Goal: Task Accomplishment & Management: Manage account settings

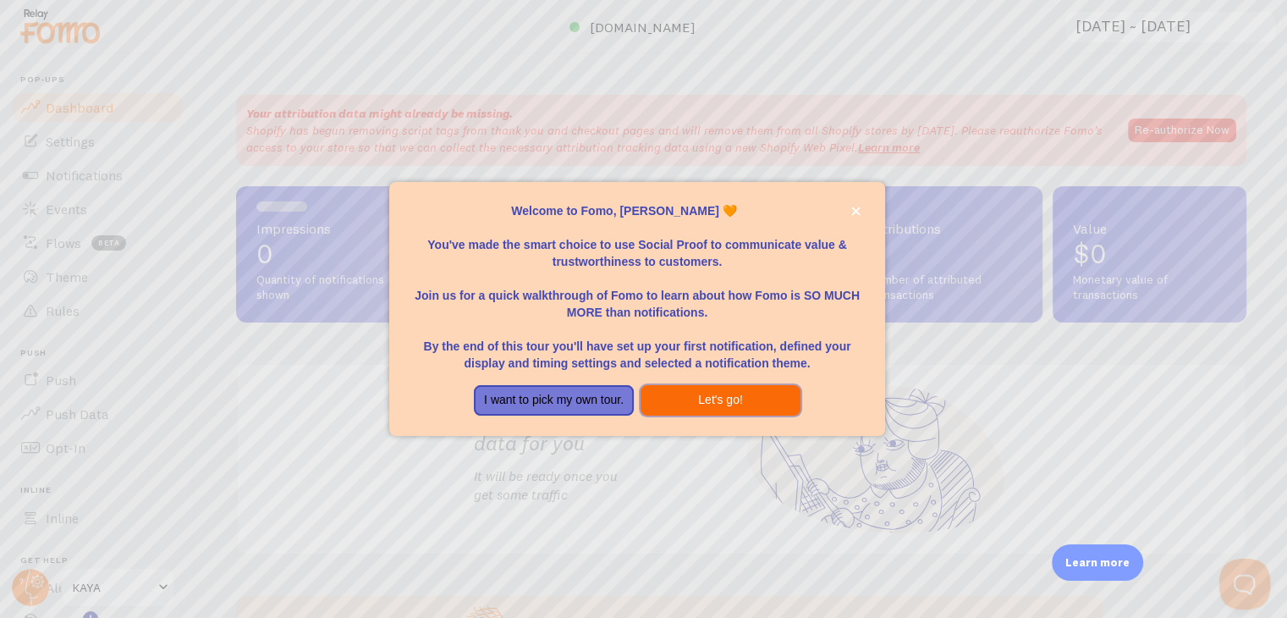
click at [709, 400] on button "Let's go!" at bounding box center [721, 400] width 160 height 30
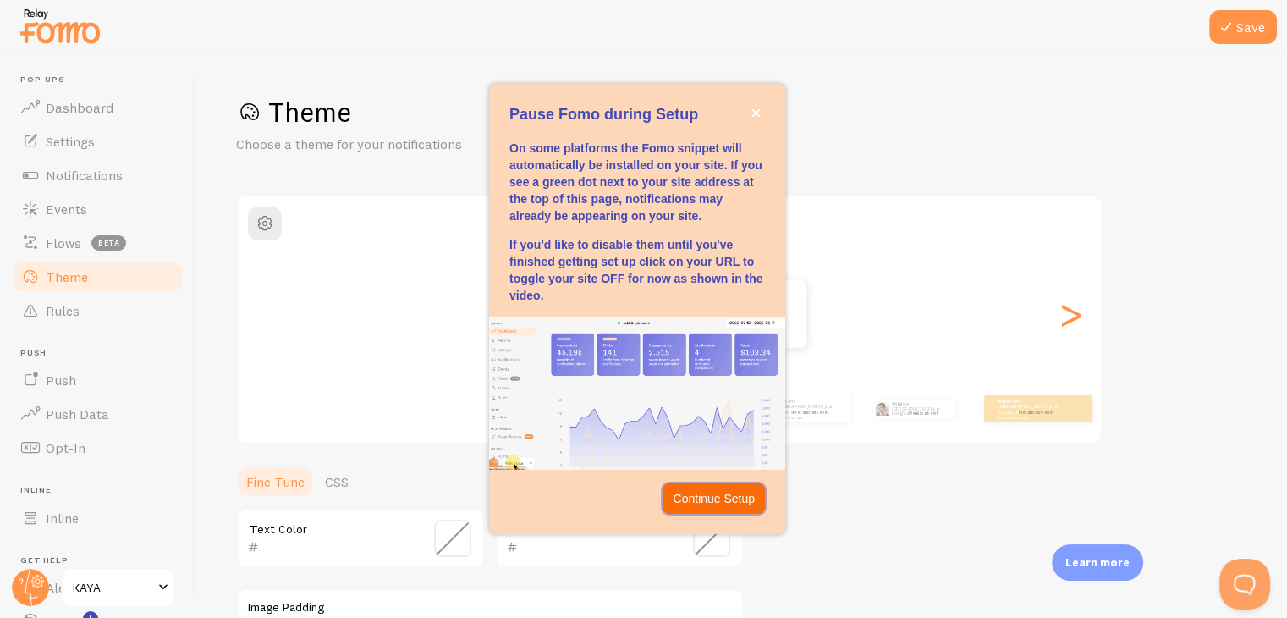
click at [751, 493] on p "Continue Setup" at bounding box center [714, 498] width 82 height 17
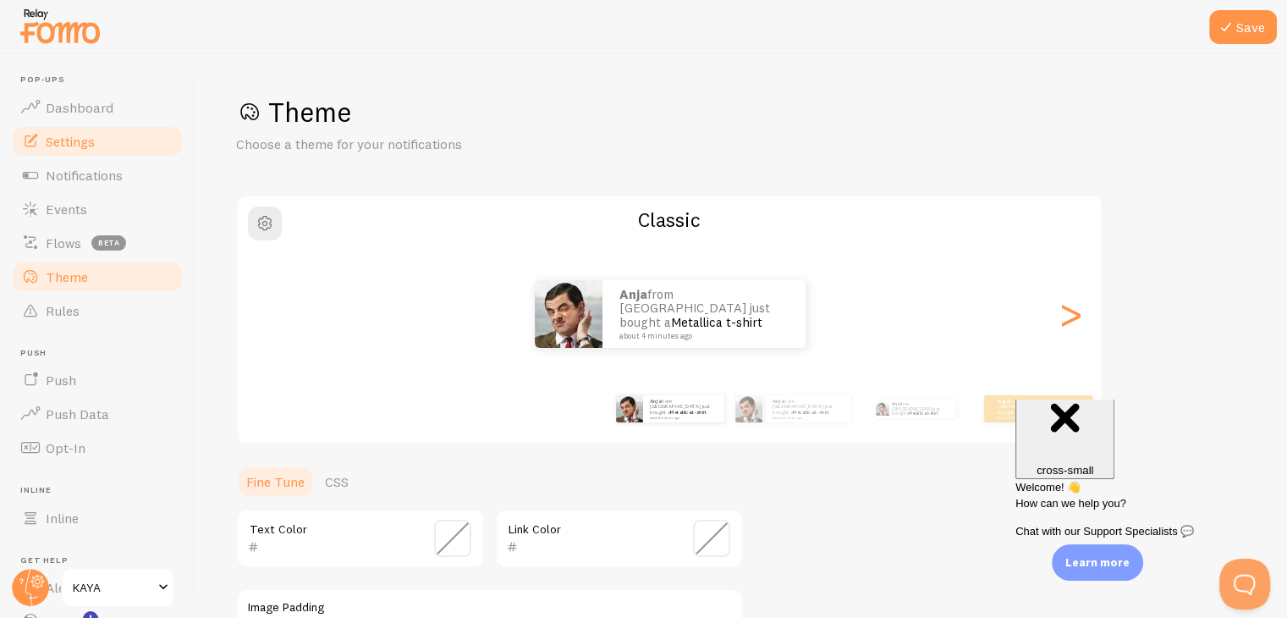
click at [95, 124] on link "Settings" at bounding box center [97, 141] width 174 height 34
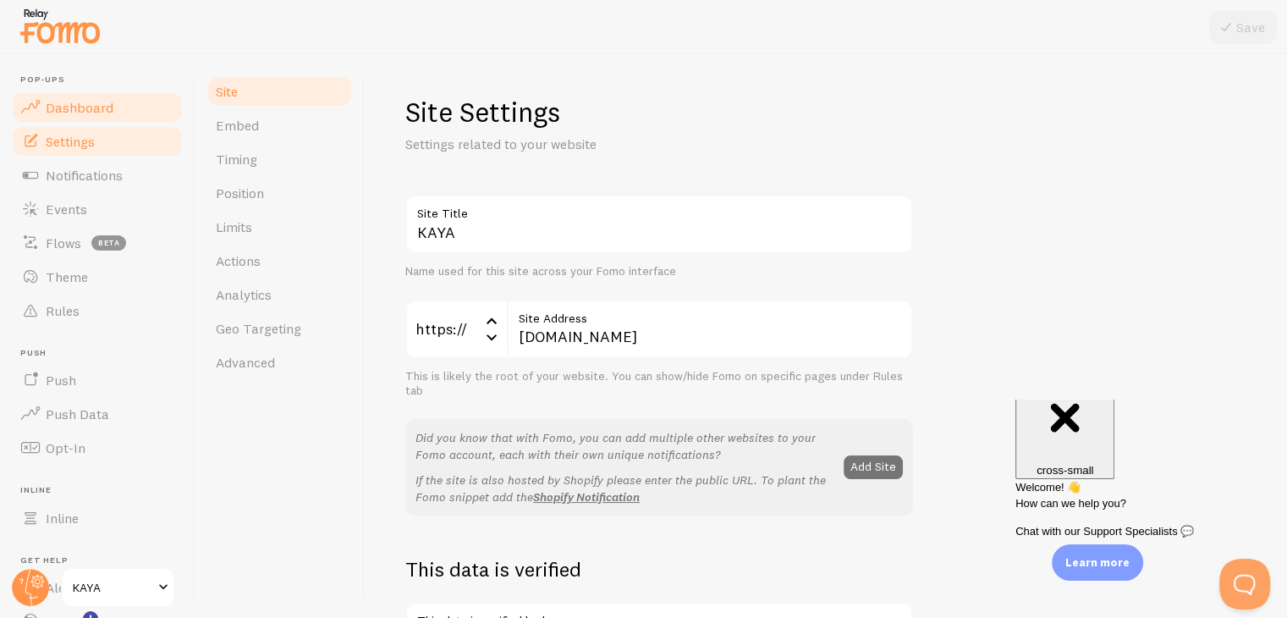
click at [113, 107] on link "Dashboard" at bounding box center [97, 108] width 174 height 34
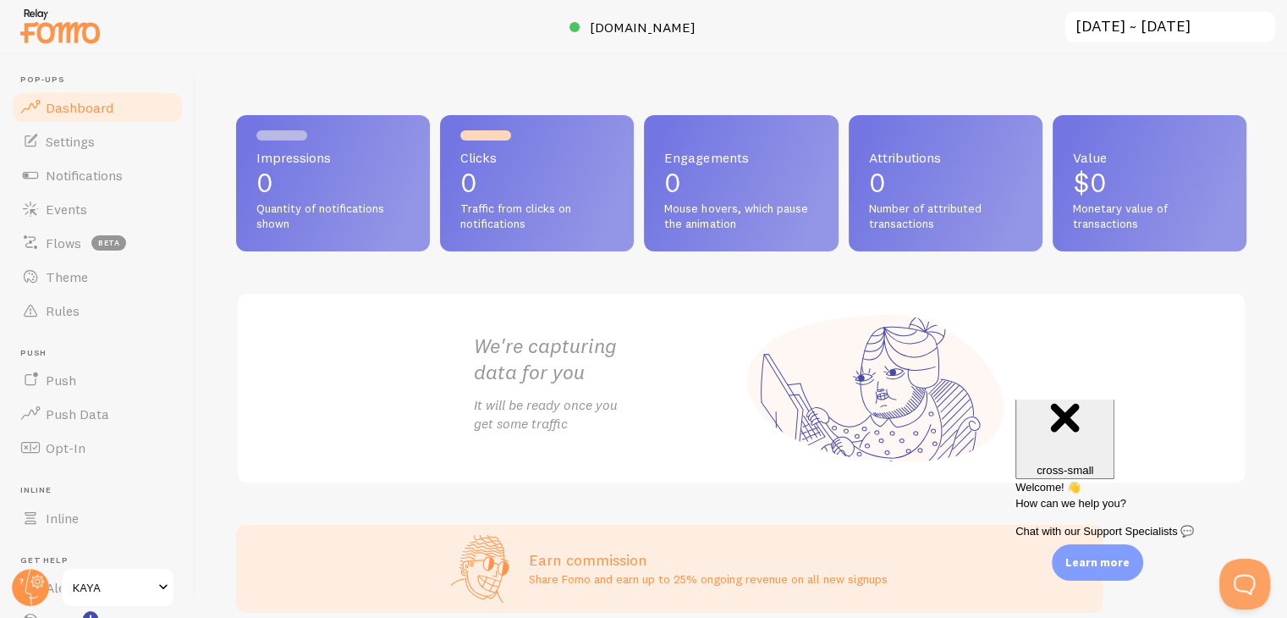
click at [104, 119] on link "Dashboard" at bounding box center [97, 108] width 174 height 34
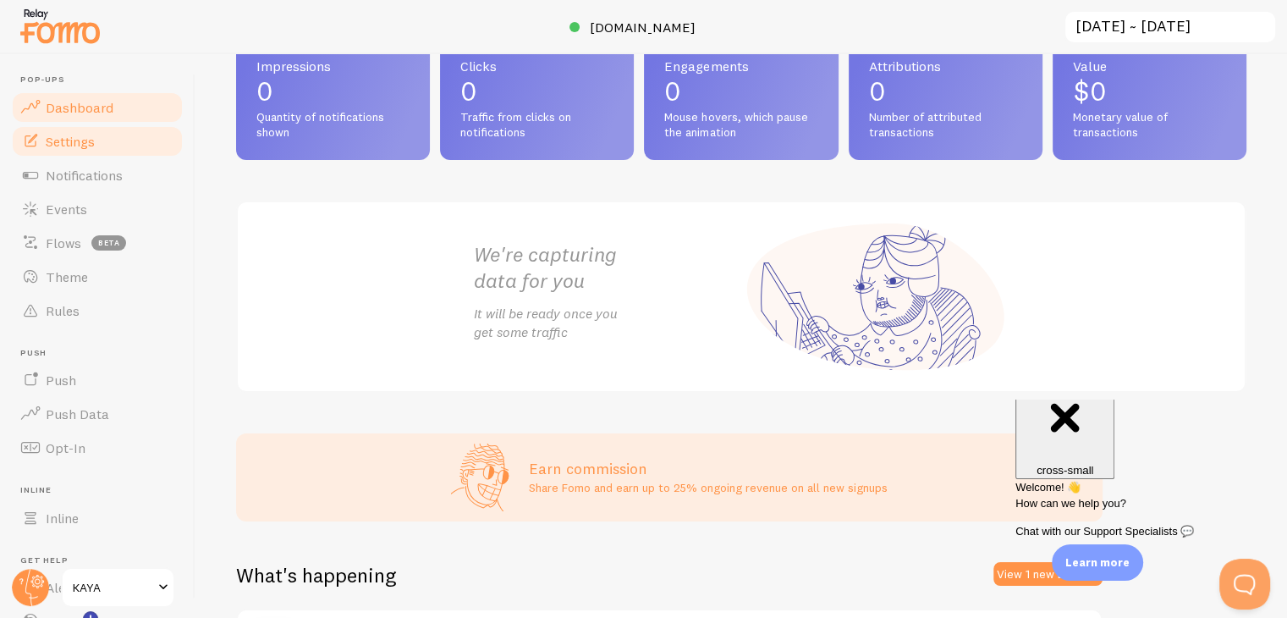
click at [139, 146] on link "Settings" at bounding box center [97, 141] width 174 height 34
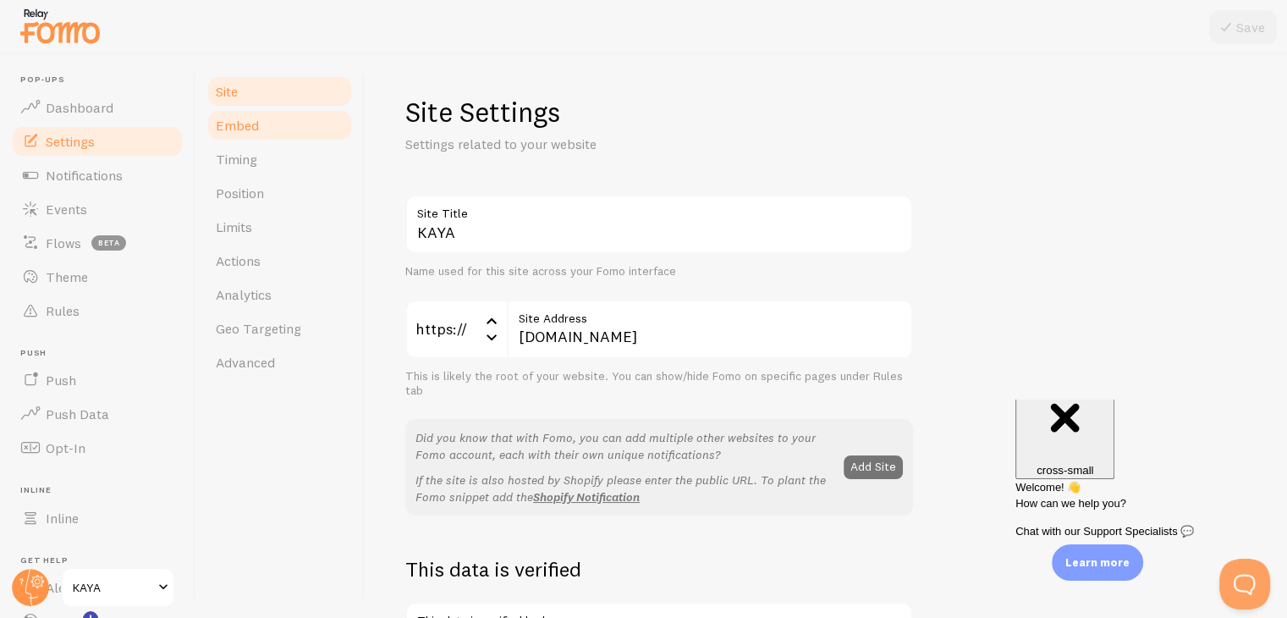
click at [304, 126] on link "Embed" at bounding box center [280, 125] width 148 height 34
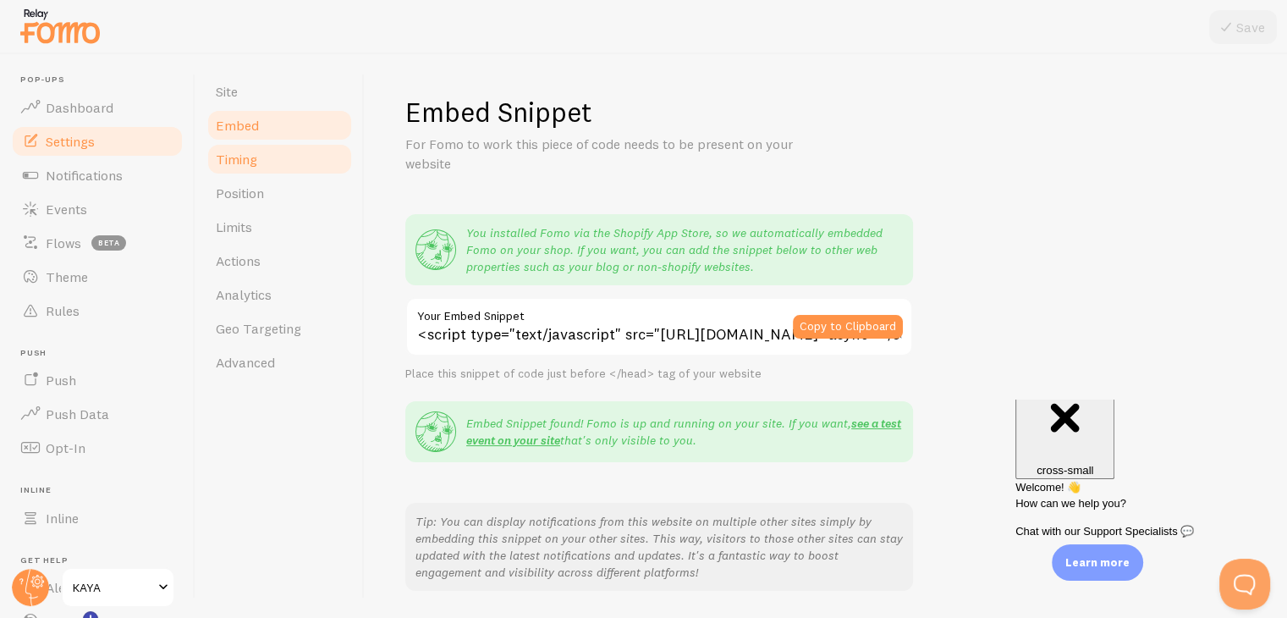
click at [288, 145] on link "Timing" at bounding box center [280, 159] width 148 height 34
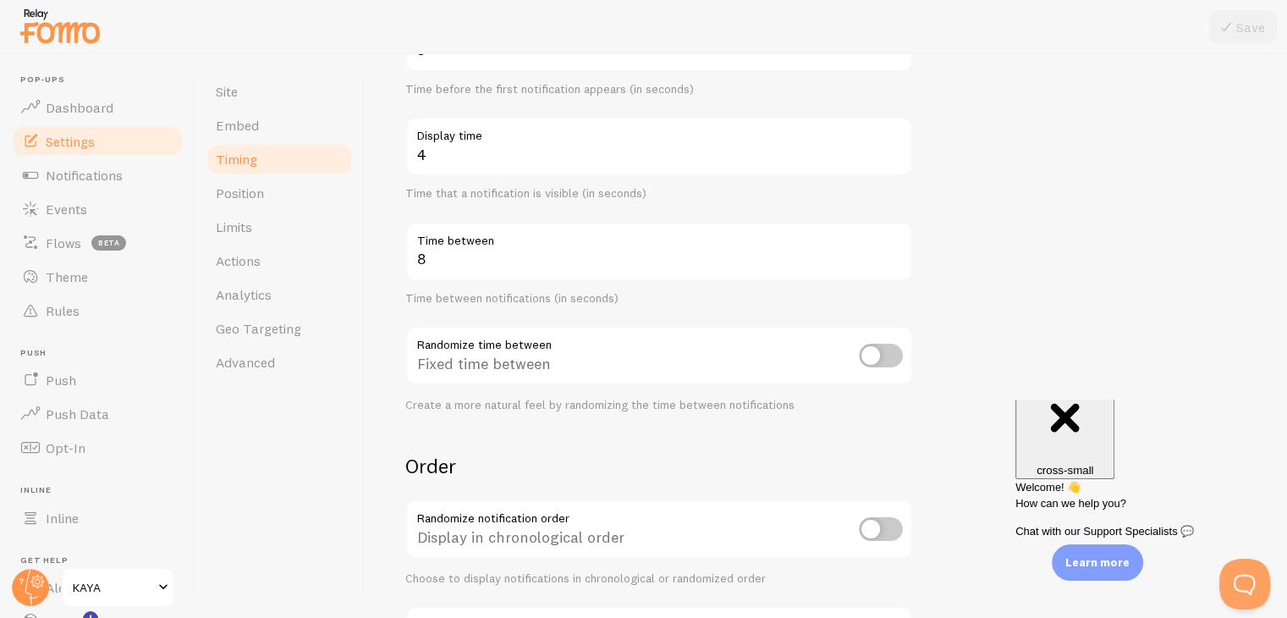
scroll to position [254, 0]
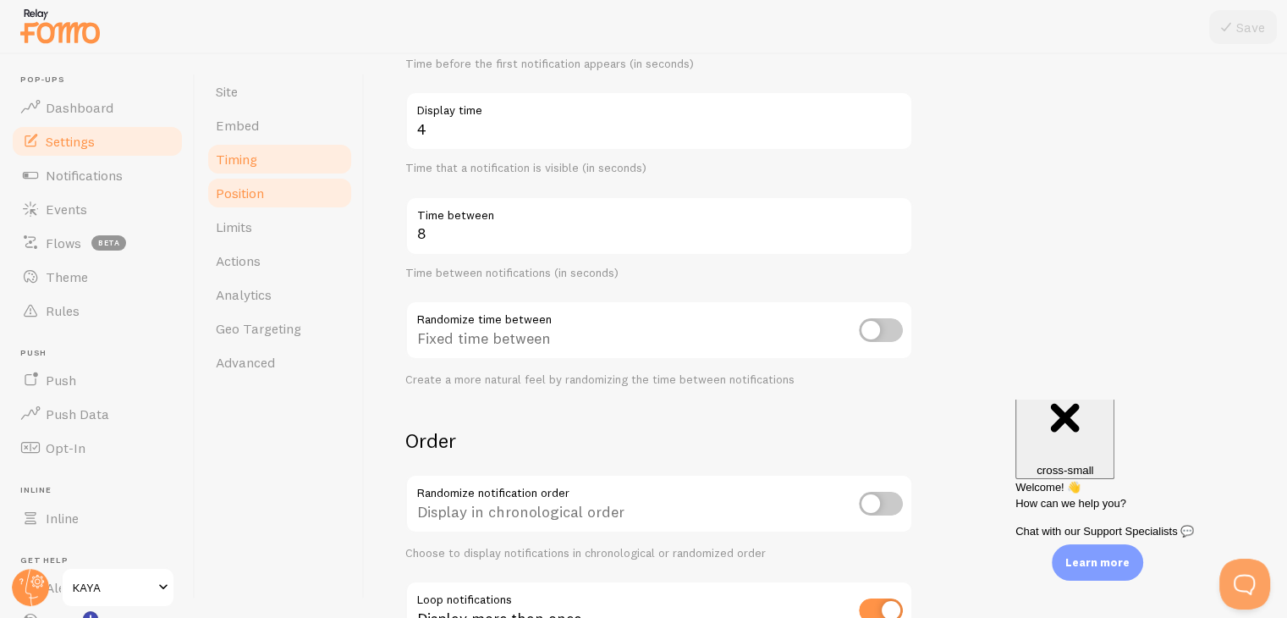
click at [284, 197] on link "Position" at bounding box center [280, 193] width 148 height 34
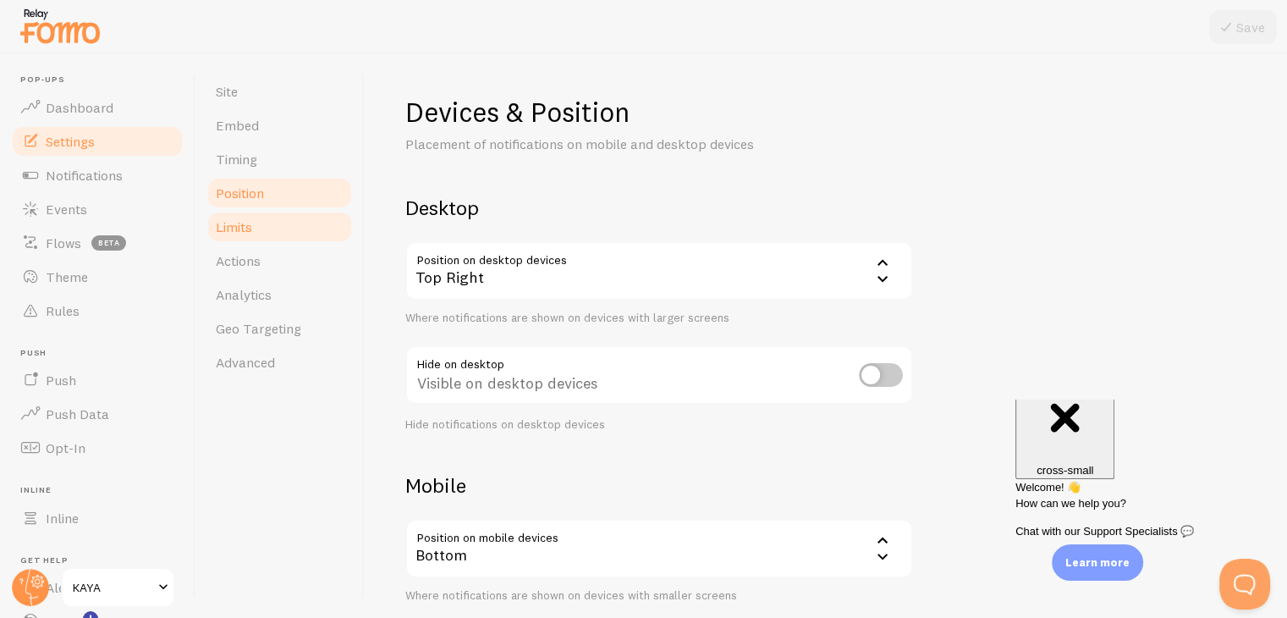
click at [279, 212] on link "Limits" at bounding box center [280, 227] width 148 height 34
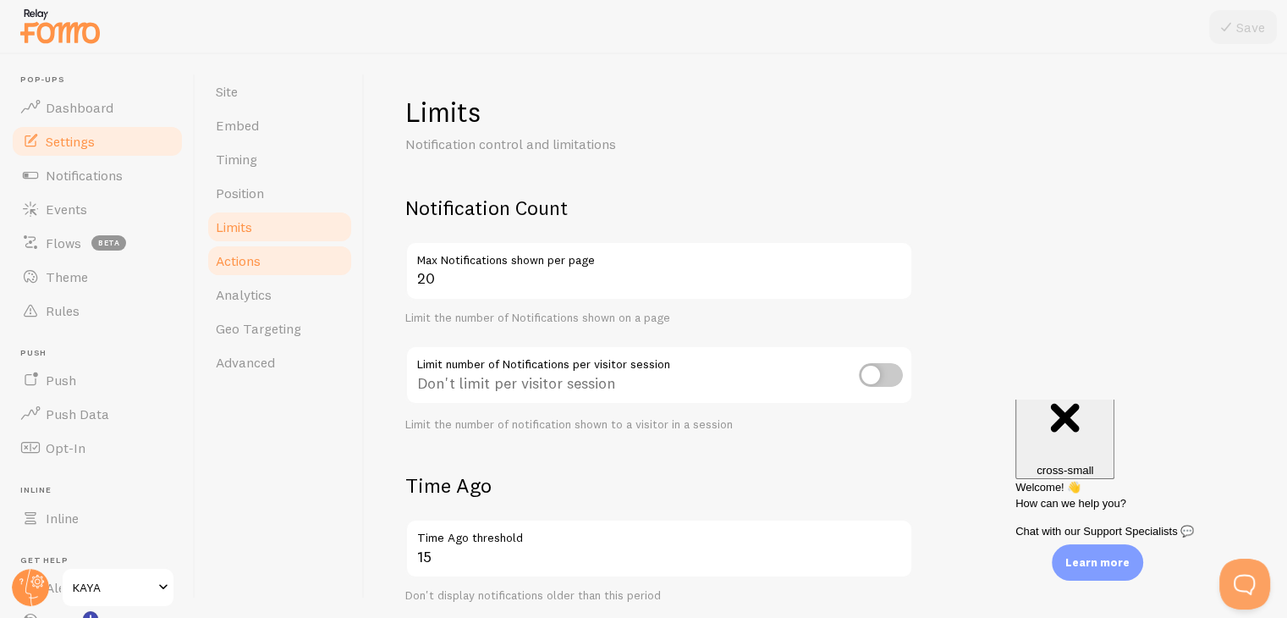
click at [264, 245] on link "Actions" at bounding box center [280, 261] width 148 height 34
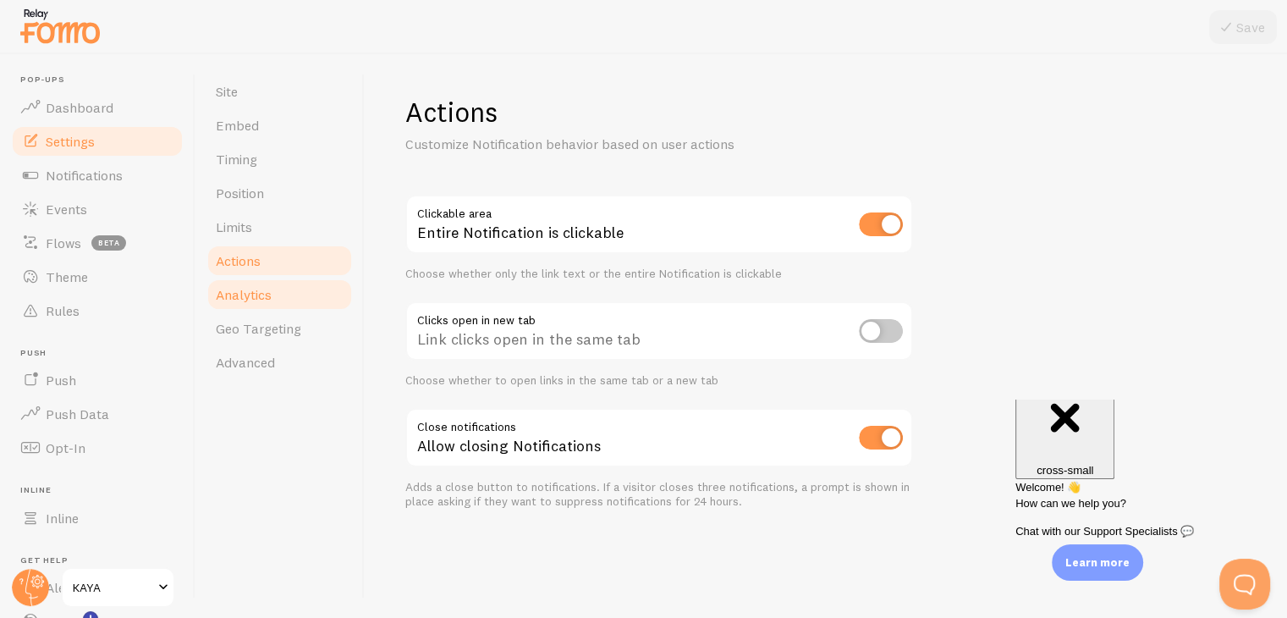
click at [258, 279] on link "Analytics" at bounding box center [280, 295] width 148 height 34
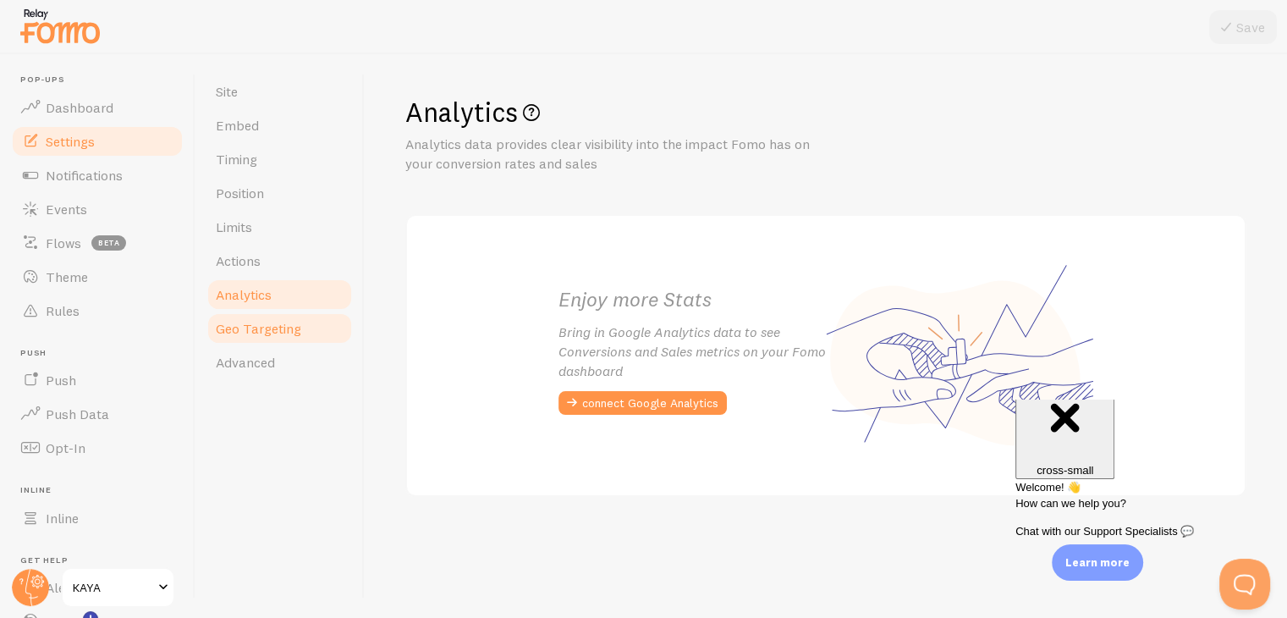
click at [254, 321] on span "Geo Targeting" at bounding box center [258, 328] width 85 height 17
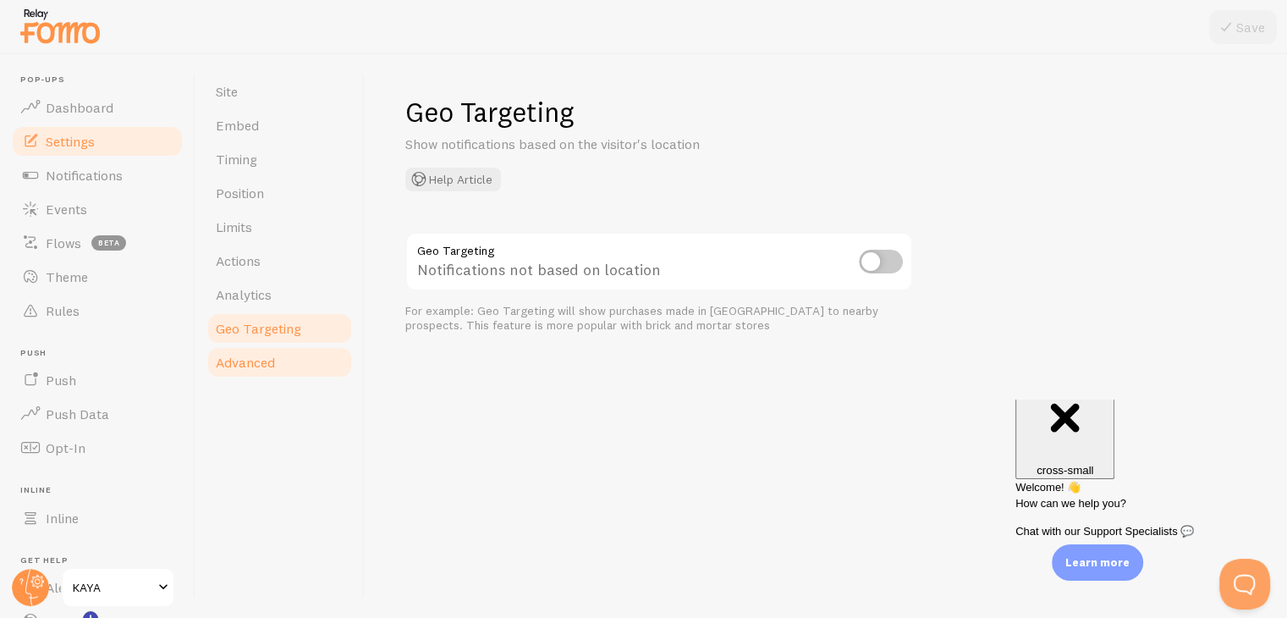
click at [254, 355] on span "Advanced" at bounding box center [245, 362] width 59 height 17
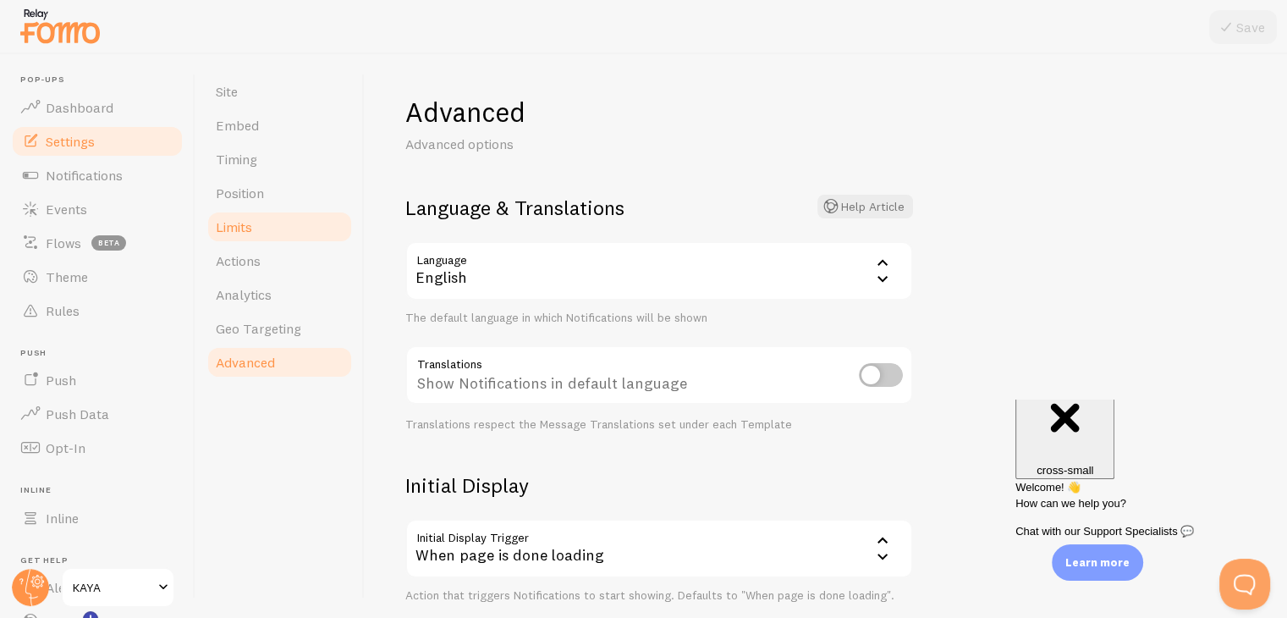
click at [217, 233] on span "Limits" at bounding box center [234, 226] width 36 height 17
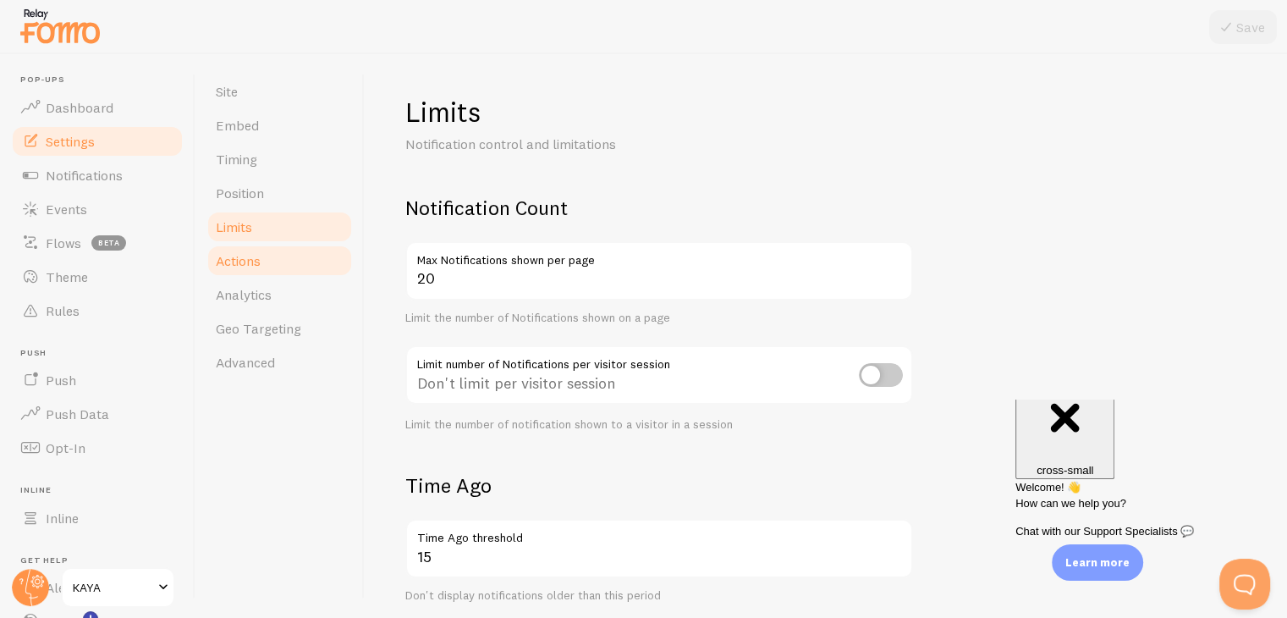
click at [257, 272] on link "Actions" at bounding box center [280, 261] width 148 height 34
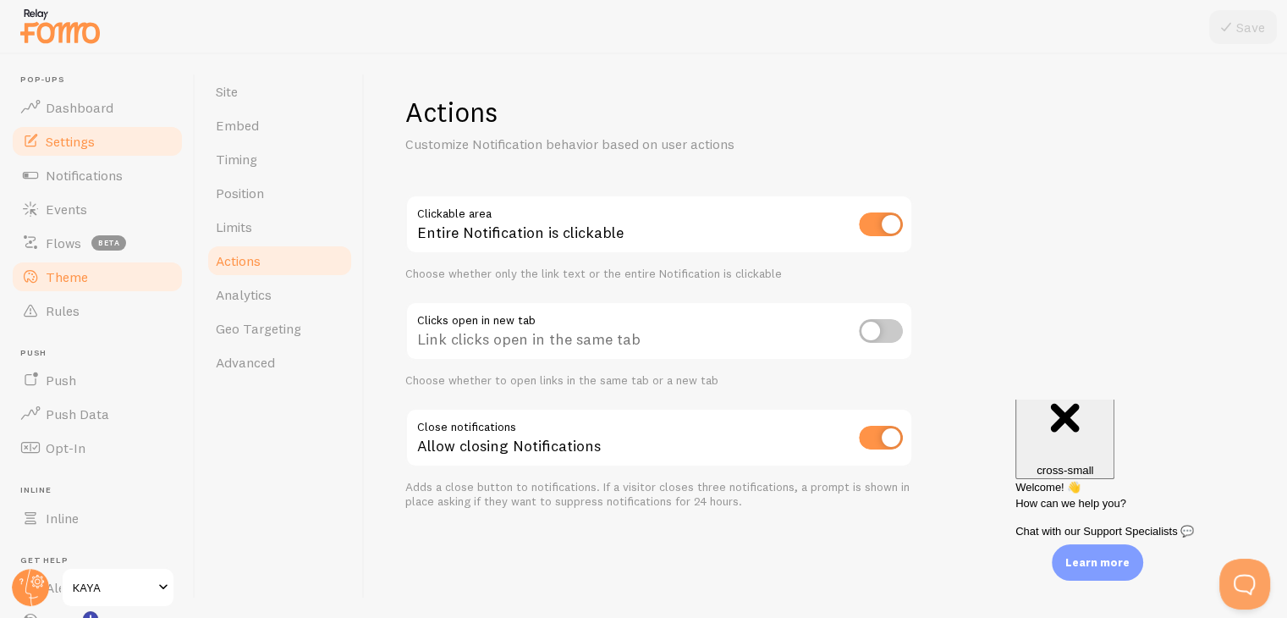
click at [102, 272] on link "Theme" at bounding box center [97, 277] width 174 height 34
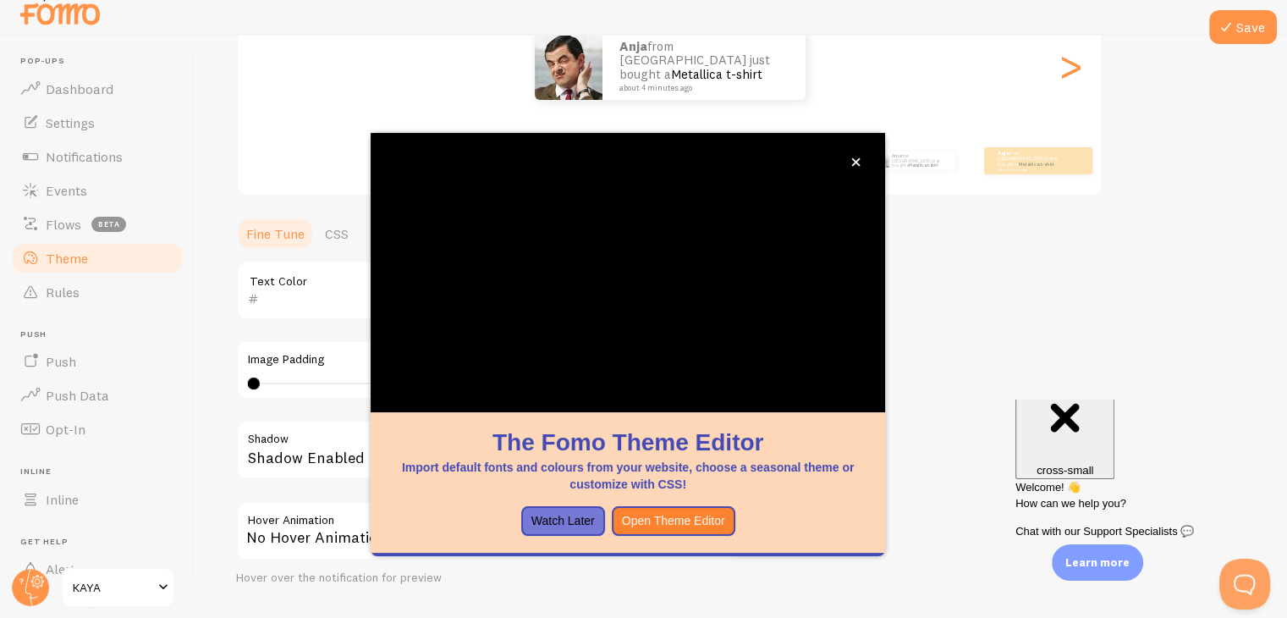
scroll to position [314, 0]
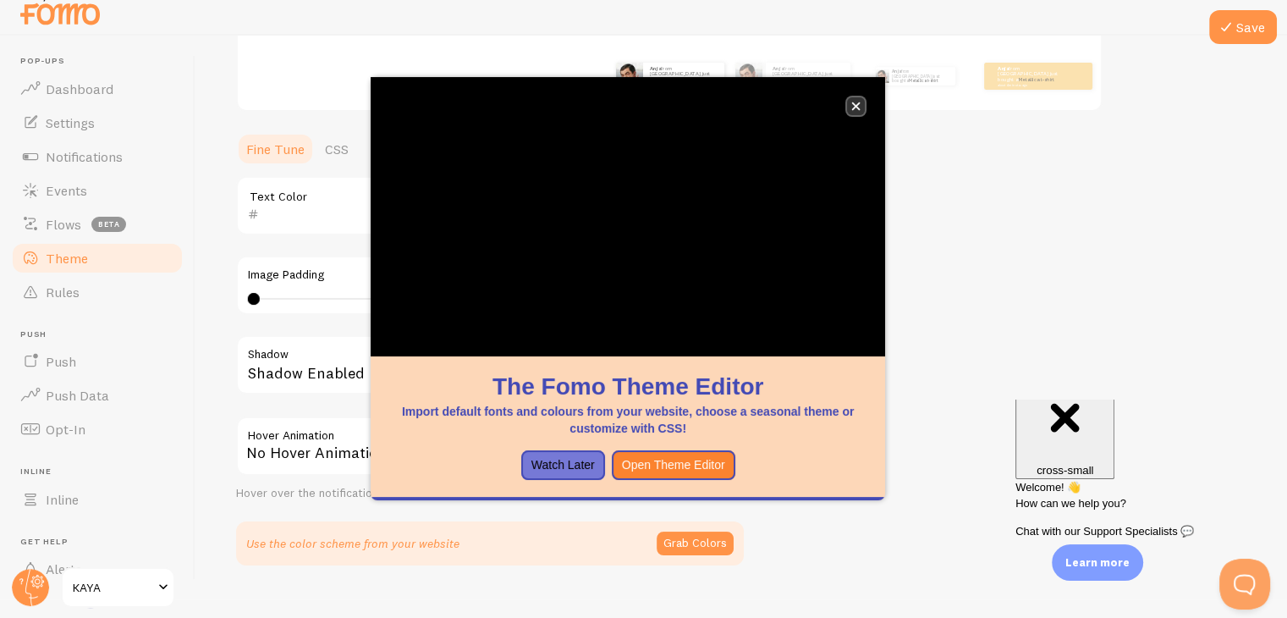
click at [862, 106] on button "close," at bounding box center [856, 106] width 18 height 18
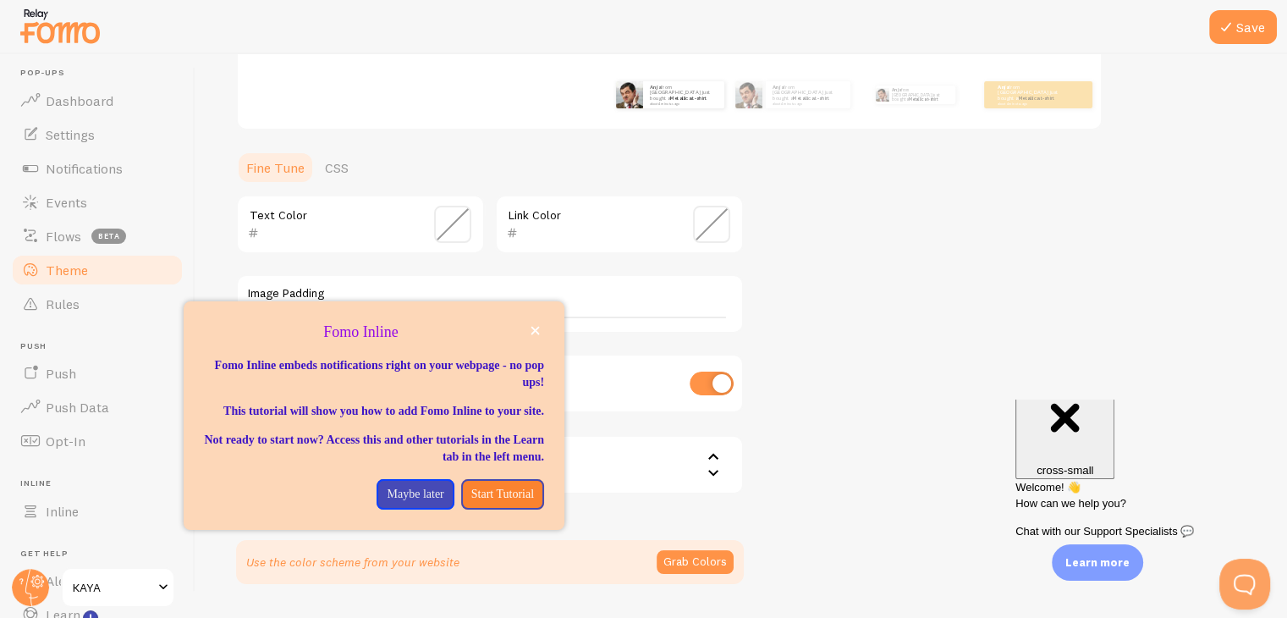
scroll to position [0, 0]
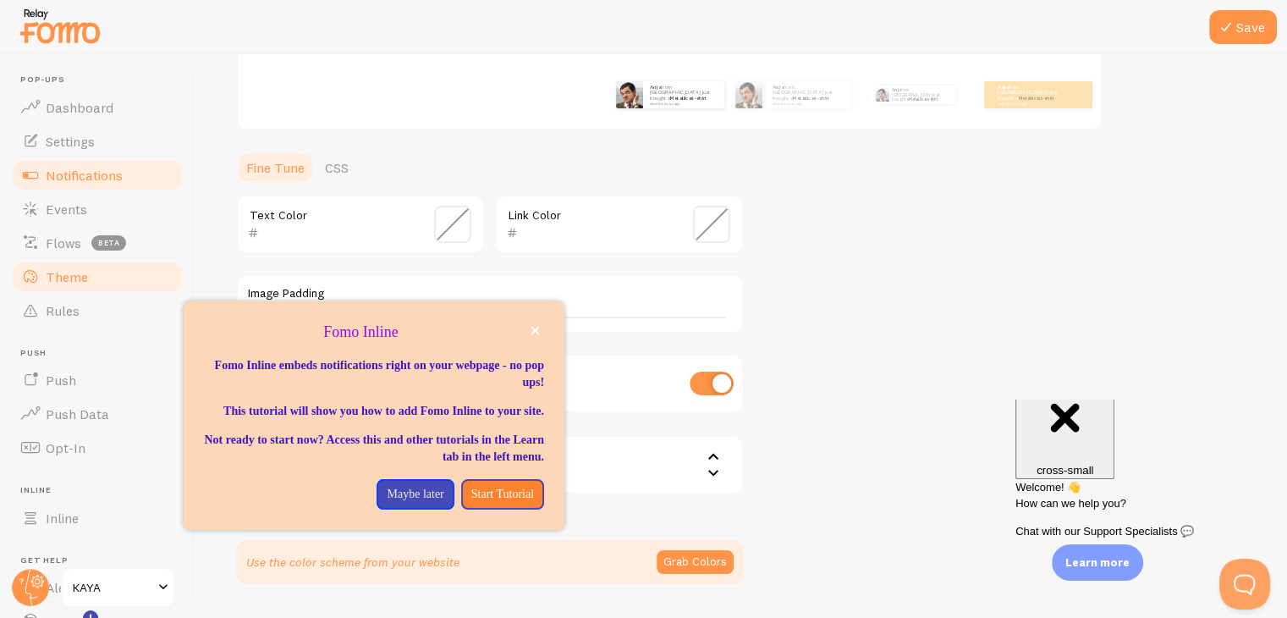
click at [70, 190] on link "Notifications" at bounding box center [97, 175] width 174 height 34
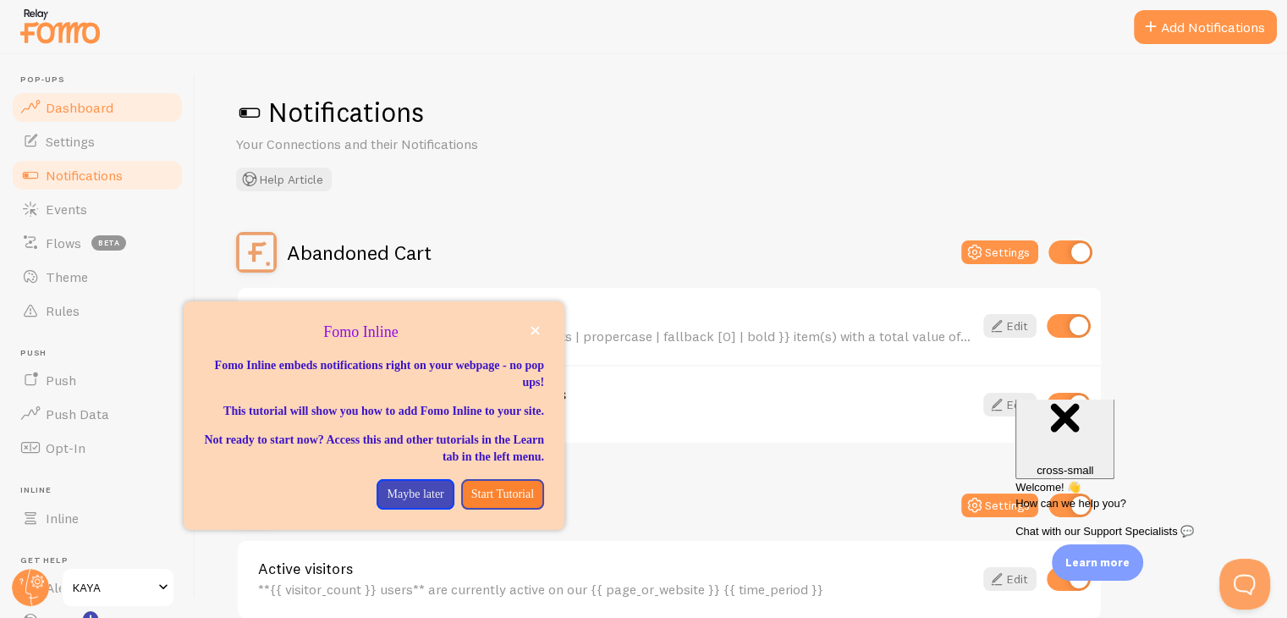
click at [85, 114] on span "Dashboard" at bounding box center [80, 107] width 68 height 17
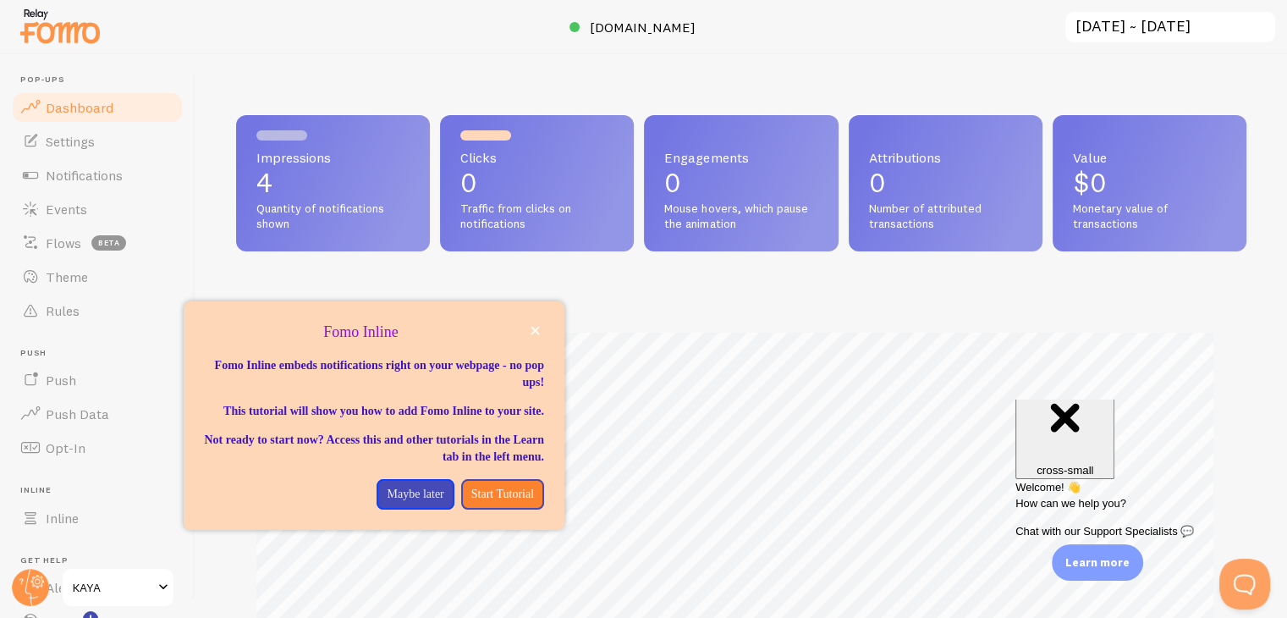
scroll to position [444, 997]
click at [504, 157] on span "Clicks" at bounding box center [536, 158] width 153 height 14
click at [369, 174] on p "4" at bounding box center [332, 182] width 153 height 27
click at [450, 185] on div "Clicks 0 Traffic from clicks on notifications" at bounding box center [537, 183] width 194 height 136
click at [465, 182] on p "0" at bounding box center [536, 182] width 153 height 27
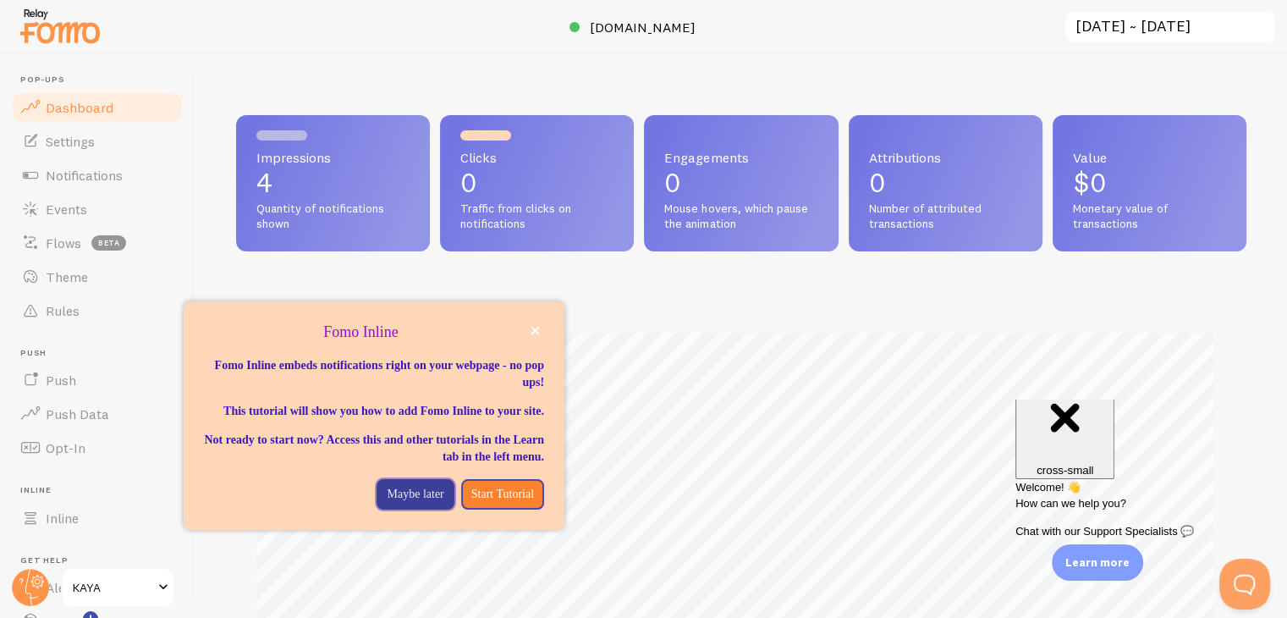
click at [414, 503] on p "Maybe later" at bounding box center [415, 494] width 57 height 17
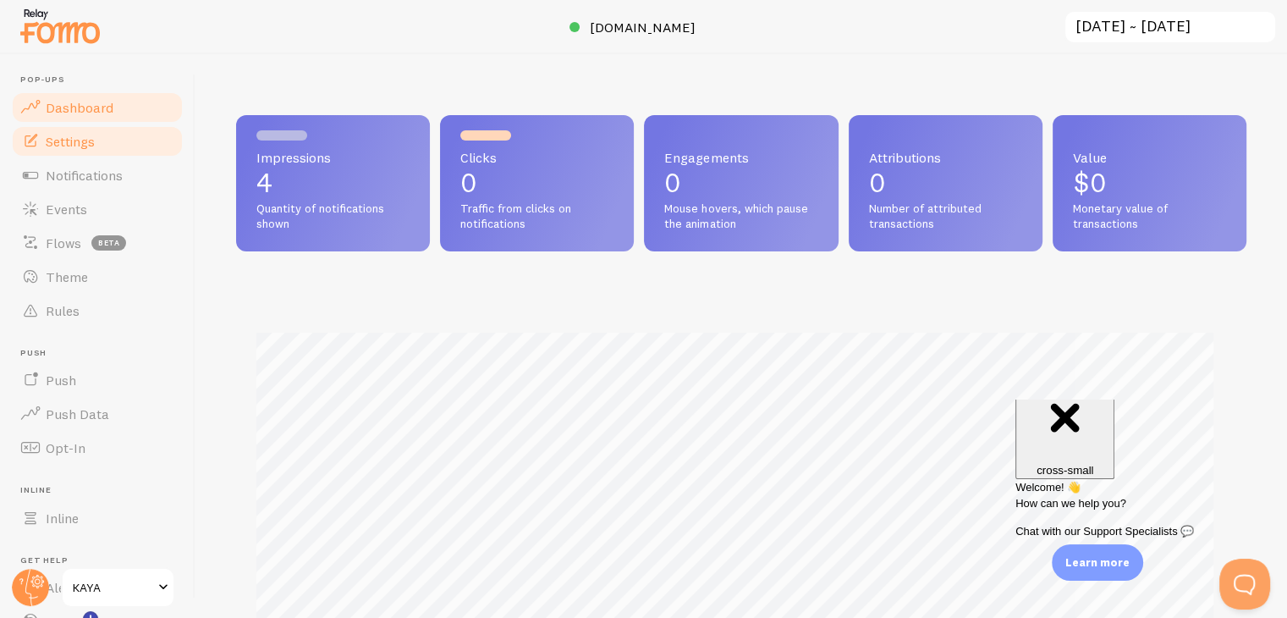
click at [68, 135] on span "Settings" at bounding box center [70, 141] width 49 height 17
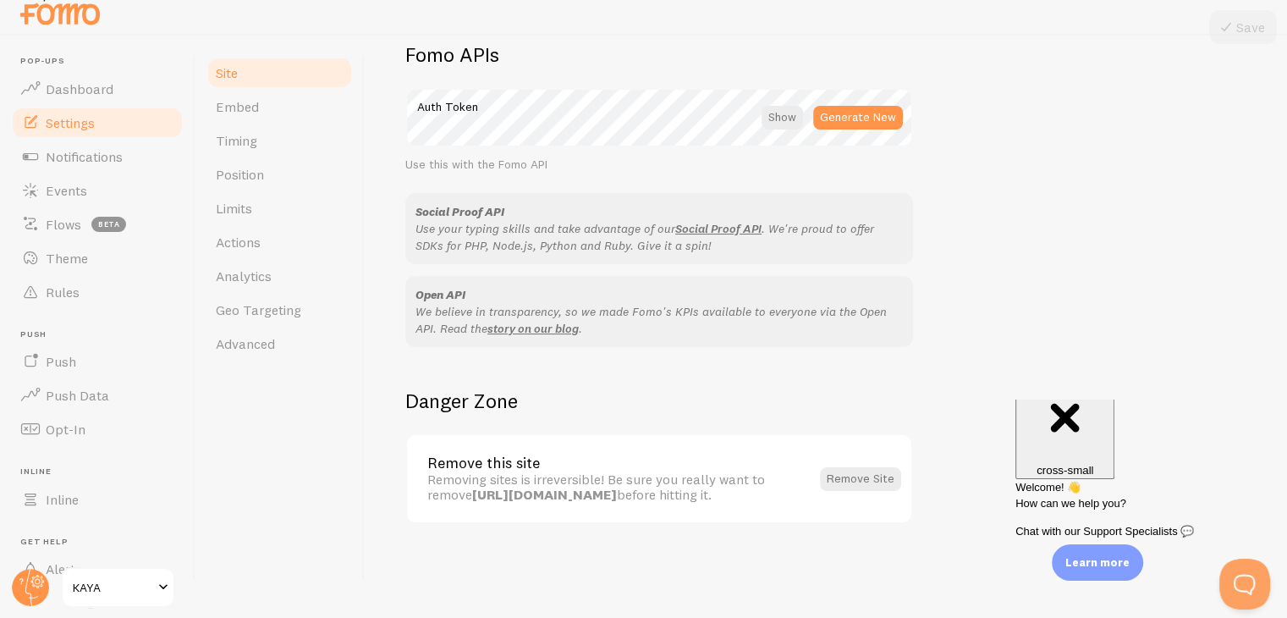
scroll to position [978, 0]
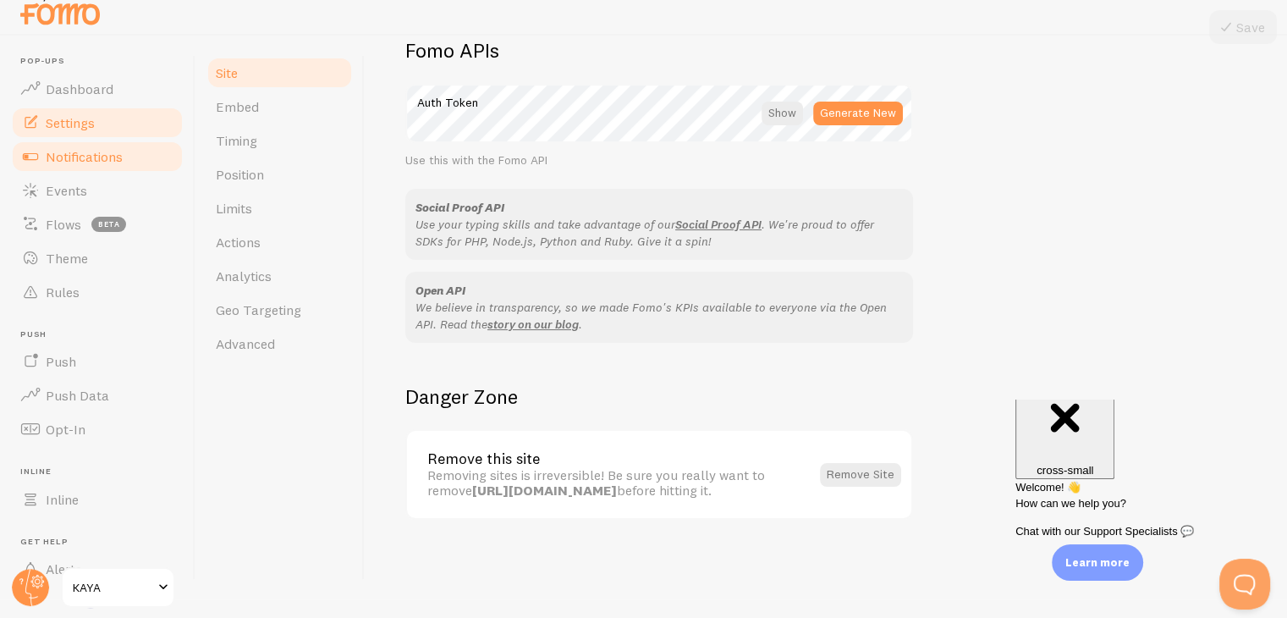
click at [33, 143] on link "Notifications" at bounding box center [97, 157] width 174 height 34
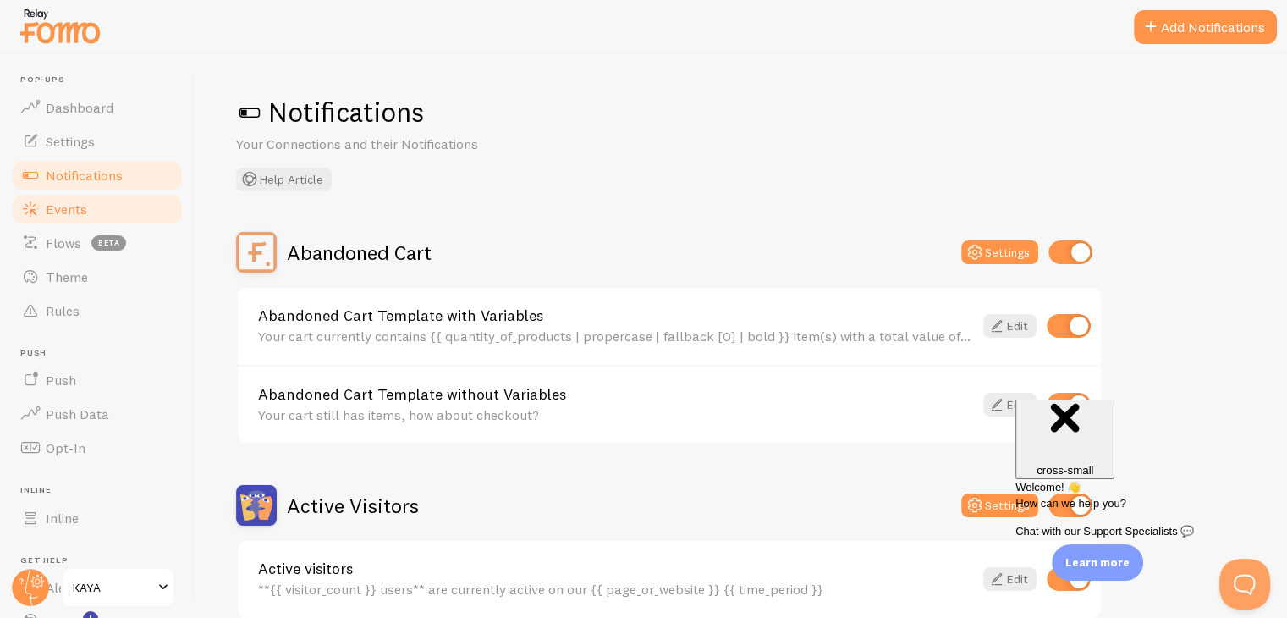
click at [57, 196] on link "Events" at bounding box center [97, 209] width 174 height 34
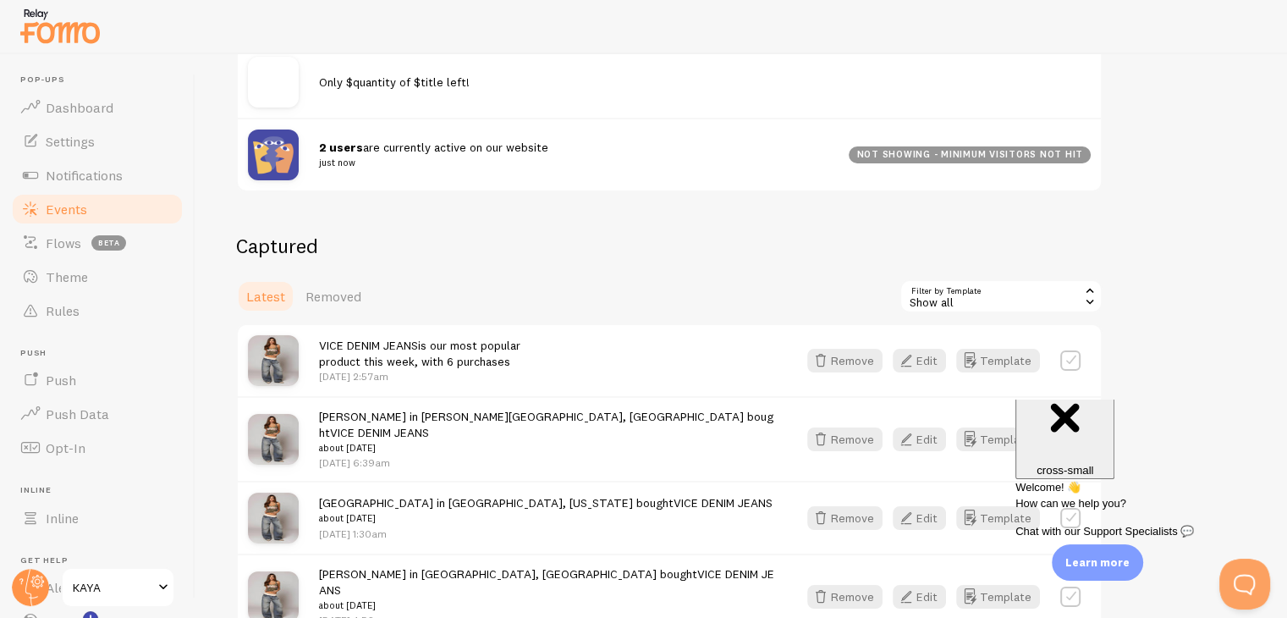
scroll to position [254, 0]
click at [925, 151] on div "not showing - minimum visitors not hit" at bounding box center [970, 154] width 242 height 17
click at [322, 140] on strong "2 users" at bounding box center [341, 146] width 44 height 15
click at [277, 154] on img at bounding box center [273, 154] width 51 height 51
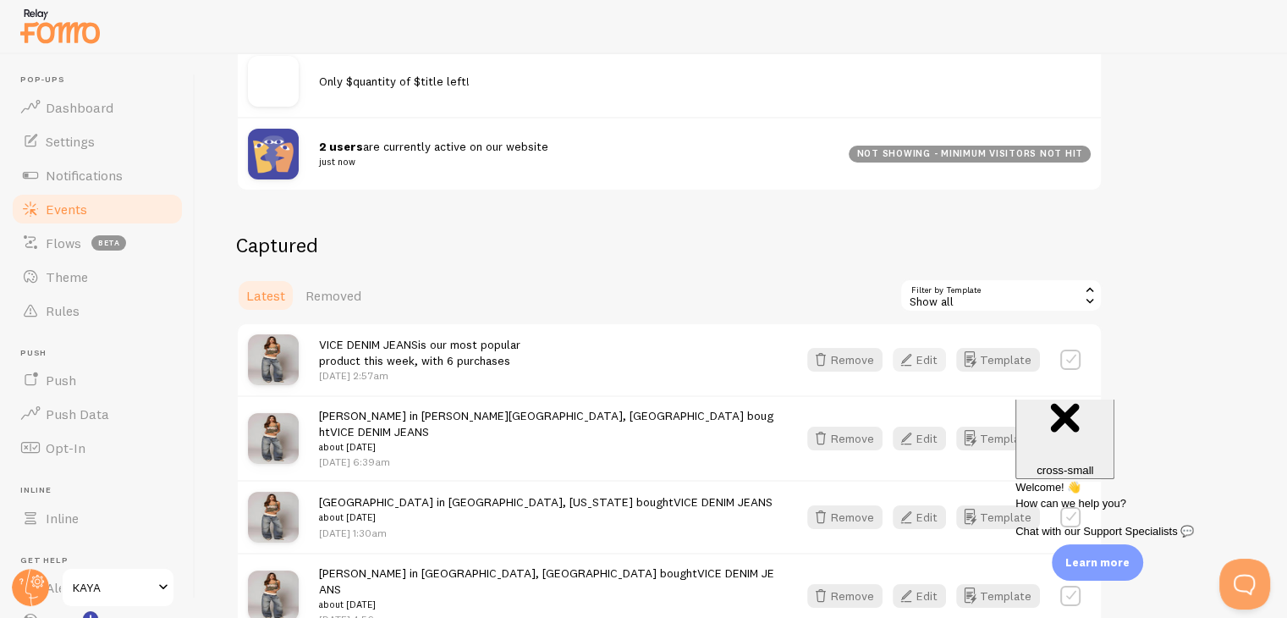
click at [931, 368] on button "Edit" at bounding box center [919, 360] width 53 height 24
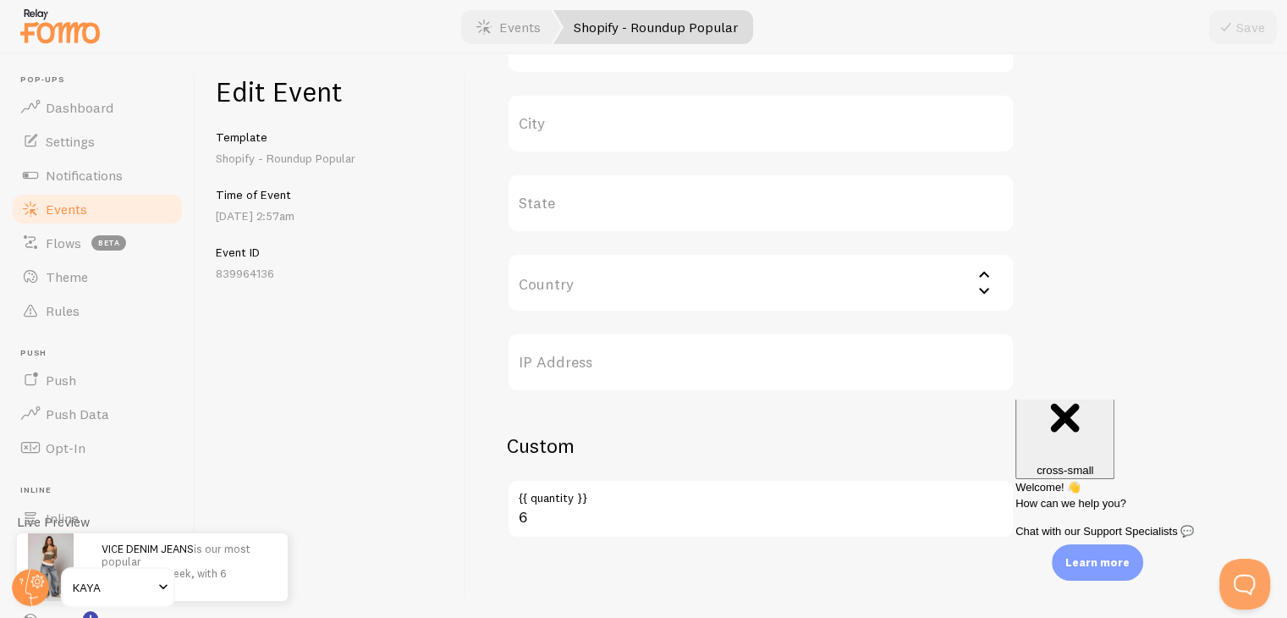
scroll to position [757, 0]
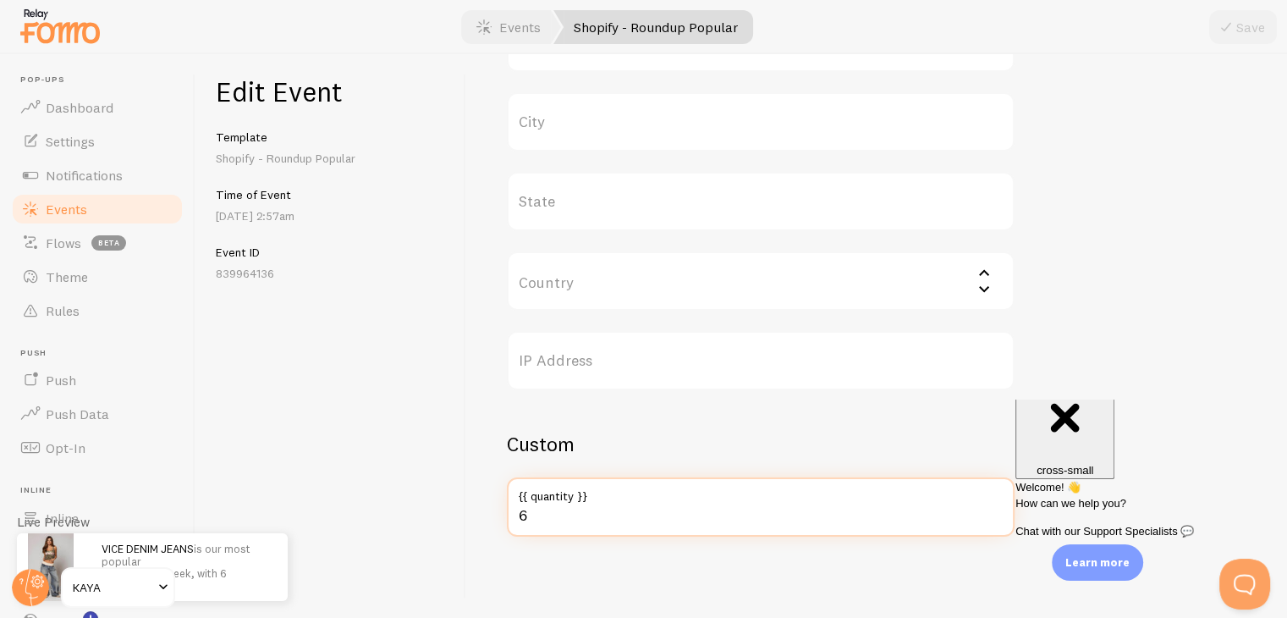
click at [570, 509] on input "6" at bounding box center [761, 506] width 508 height 59
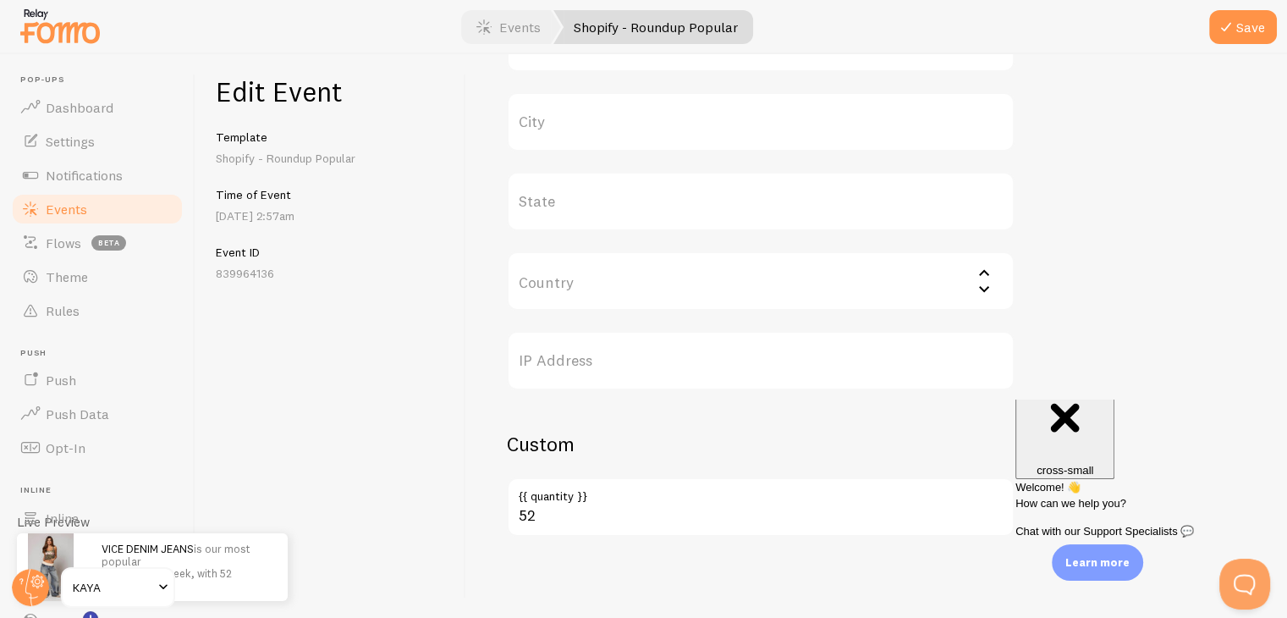
click at [1108, 428] on div "Close cross-small" at bounding box center [1064, 418] width 85 height 113
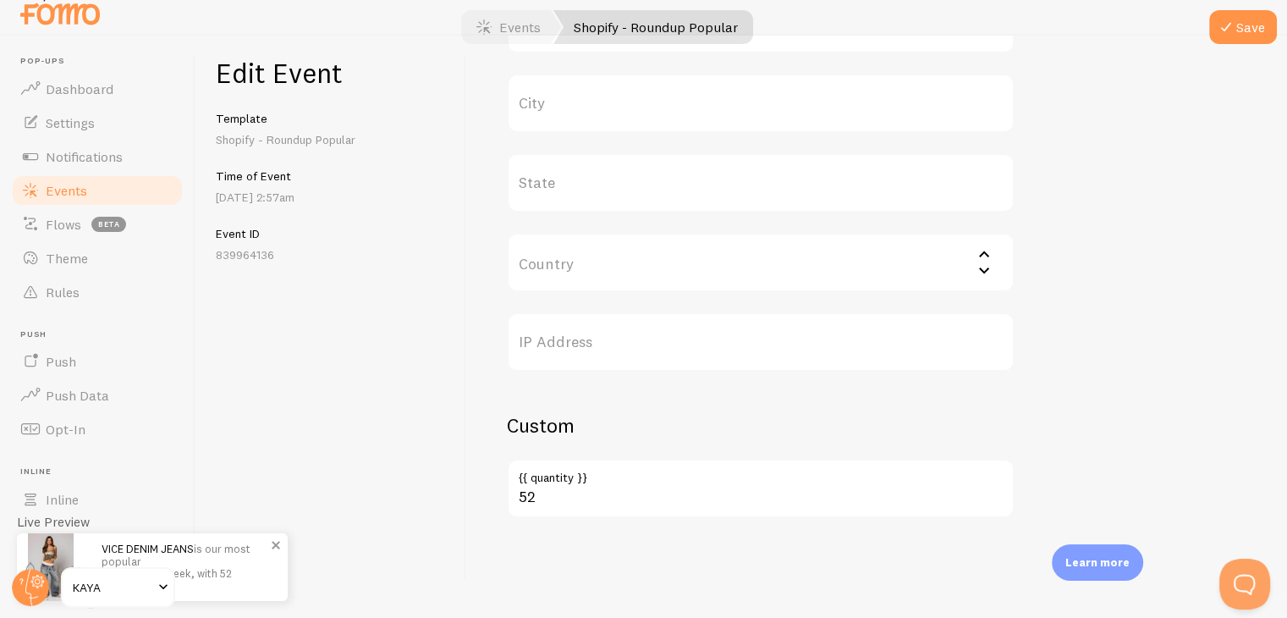
scroll to position [0, 0]
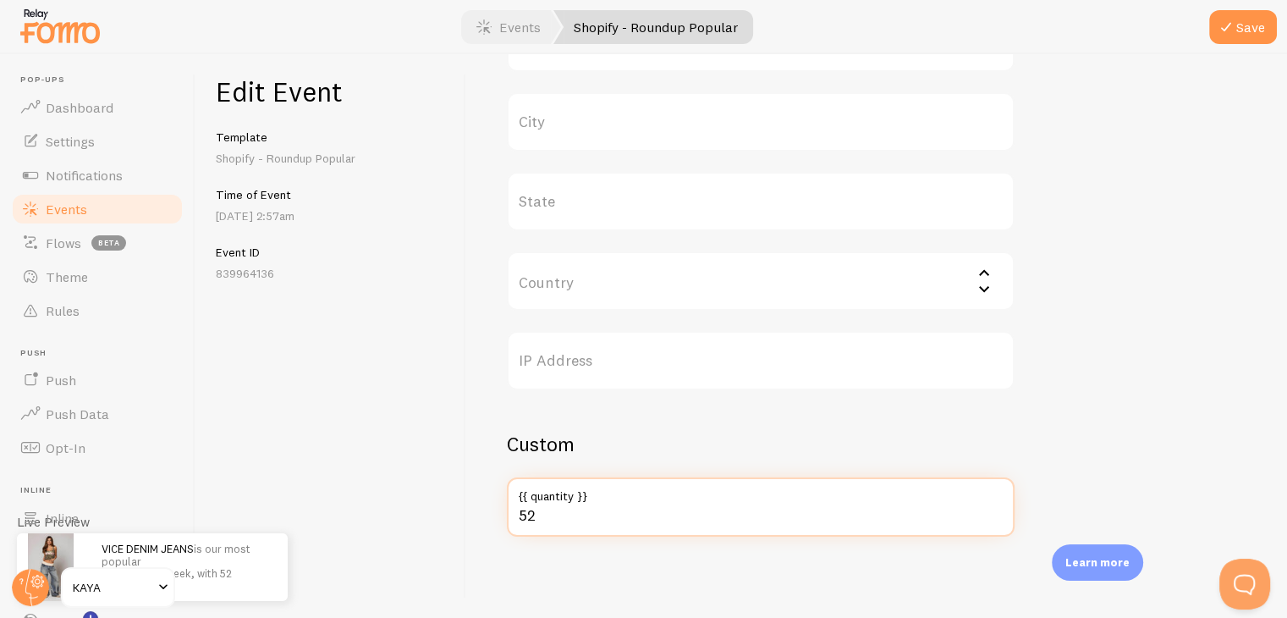
drag, startPoint x: 631, startPoint y: 526, endPoint x: 471, endPoint y: 537, distance: 161.2
click at [471, 537] on div "Meta VICE DENIM JEANS Title This text will be bolded in your notification and l…" at bounding box center [876, 336] width 821 height 564
type input "371"
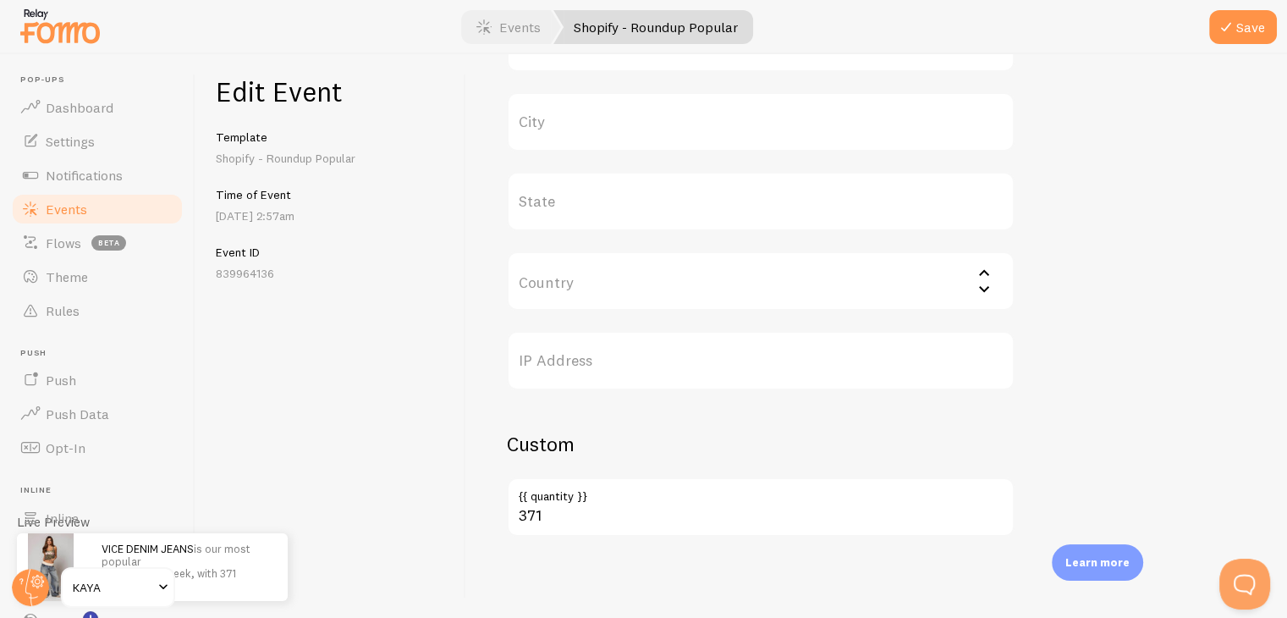
drag, startPoint x: 161, startPoint y: 585, endPoint x: 787, endPoint y: 99, distance: 792.6
click at [161, 585] on span at bounding box center [163, 587] width 20 height 20
click at [1252, 41] on button "Save" at bounding box center [1243, 27] width 68 height 34
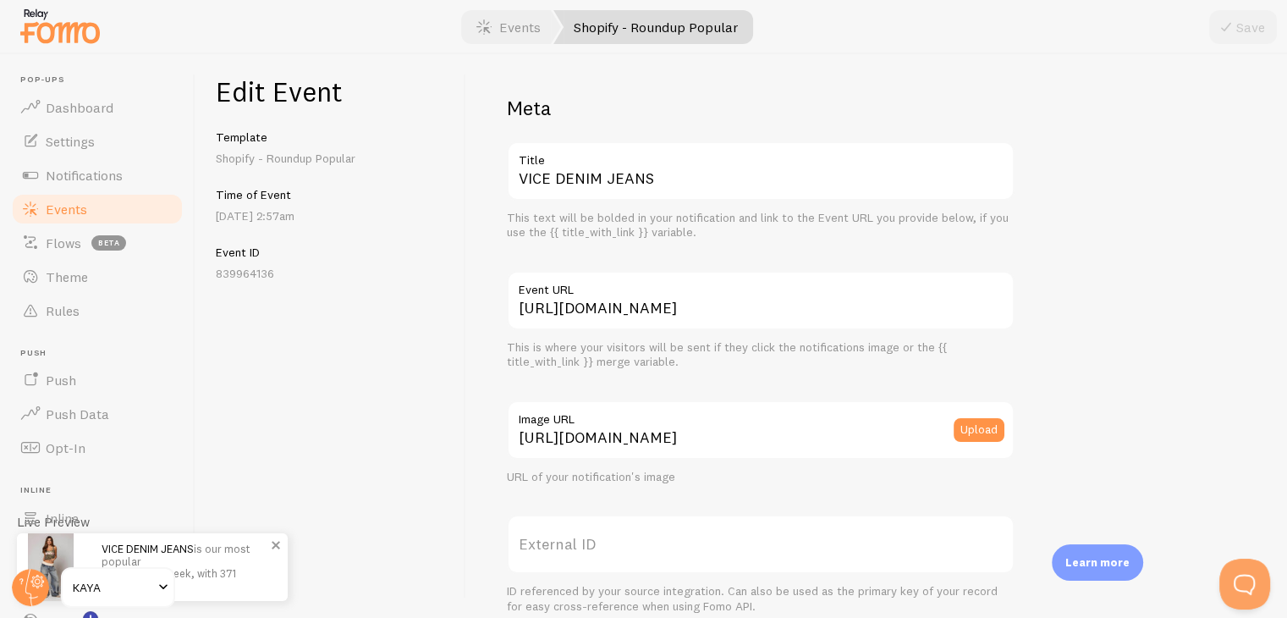
click at [43, 539] on img at bounding box center [51, 567] width 46 height 68
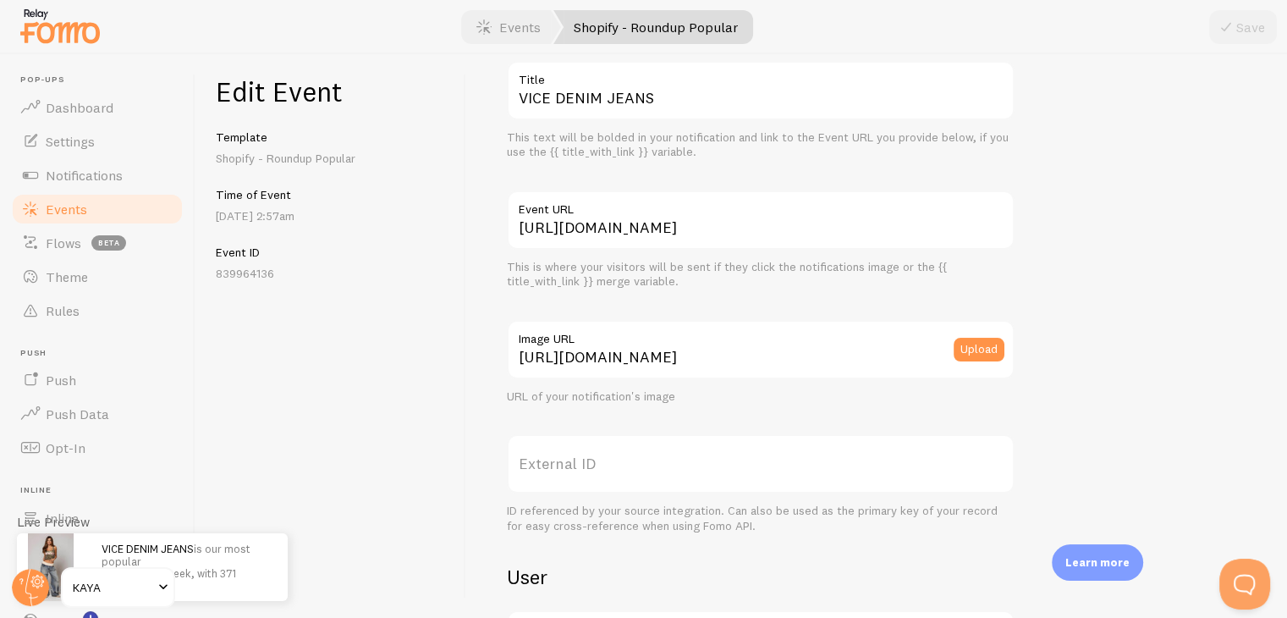
scroll to position [85, 0]
click at [966, 335] on button "Upload" at bounding box center [979, 345] width 51 height 24
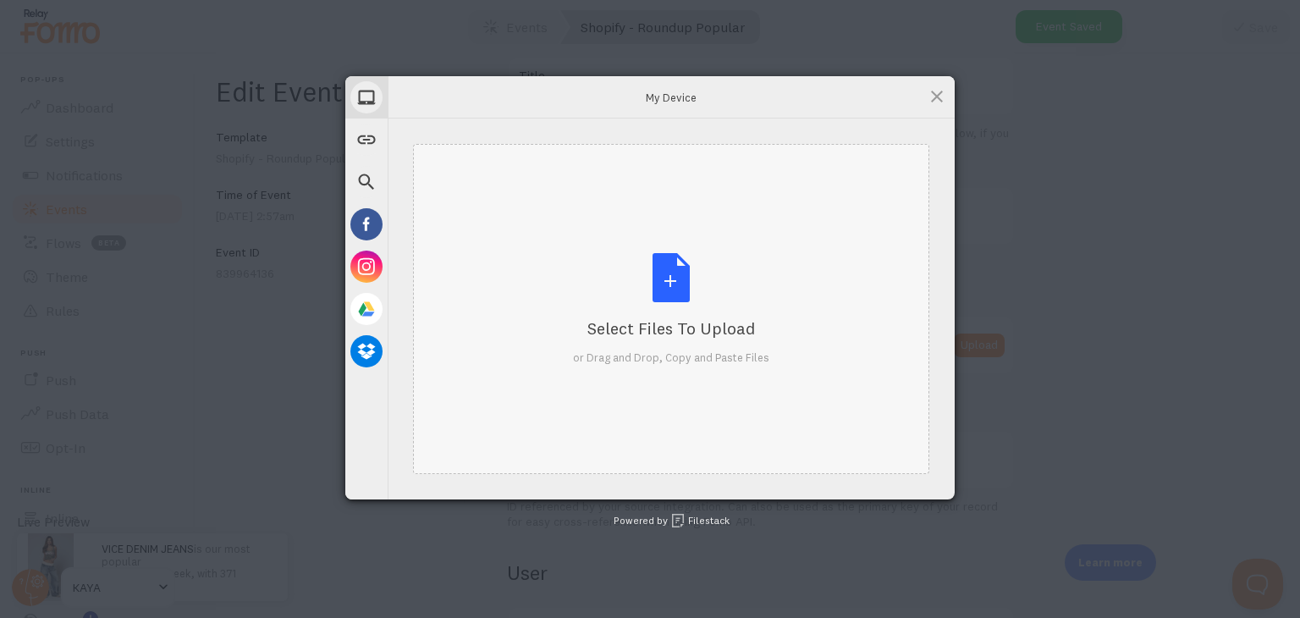
click at [672, 273] on div "Select Files to Upload or Drag and Drop, Copy and Paste Files" at bounding box center [671, 309] width 196 height 113
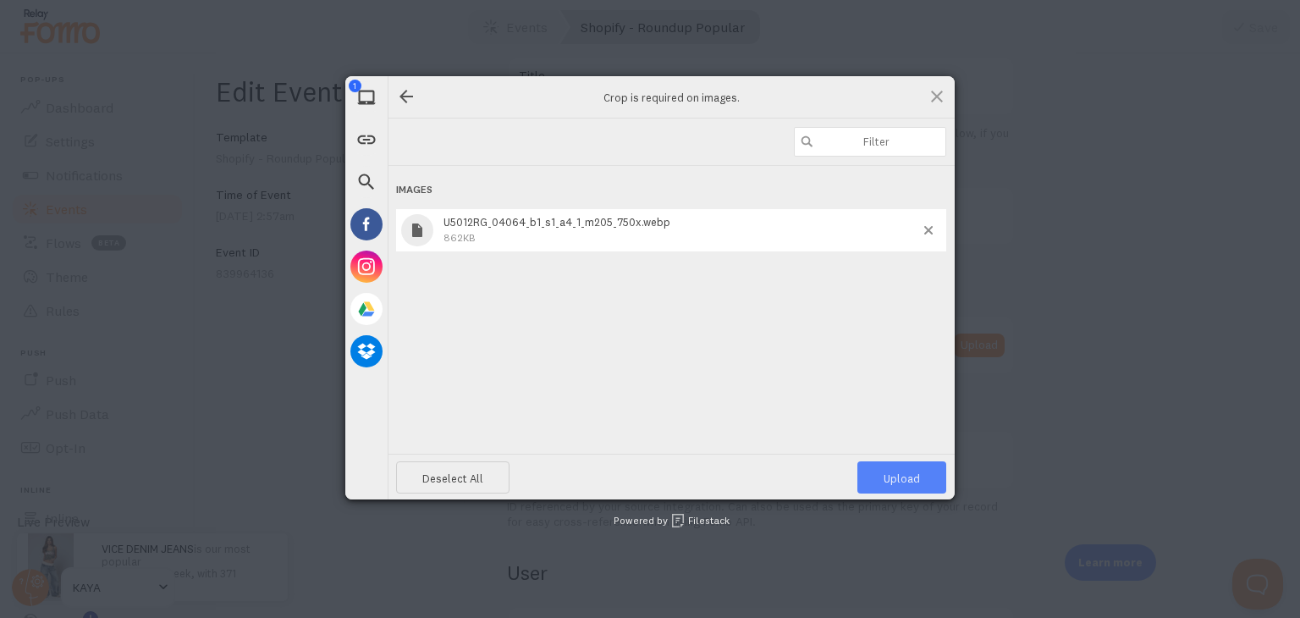
click at [868, 471] on span "Upload 1" at bounding box center [901, 477] width 89 height 32
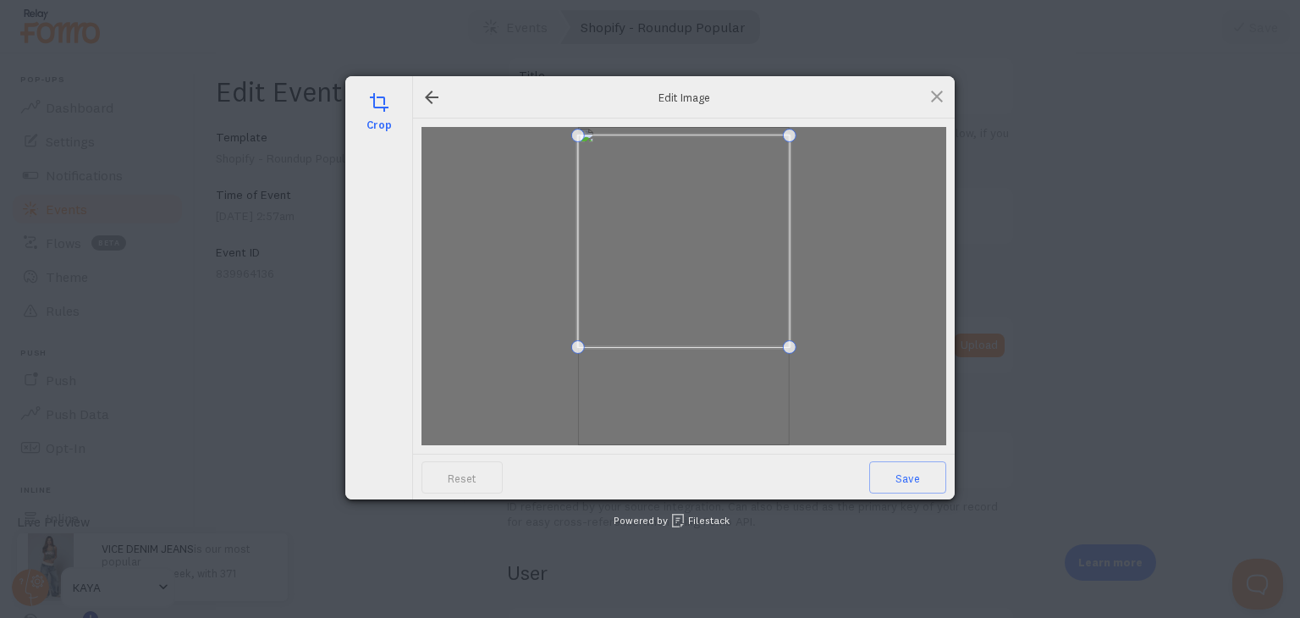
click at [771, 285] on span at bounding box center [684, 241] width 212 height 212
click at [796, 416] on div at bounding box center [683, 286] width 525 height 318
click at [763, 313] on span at bounding box center [685, 236] width 212 height 212
click at [908, 482] on span "Save" at bounding box center [907, 477] width 77 height 32
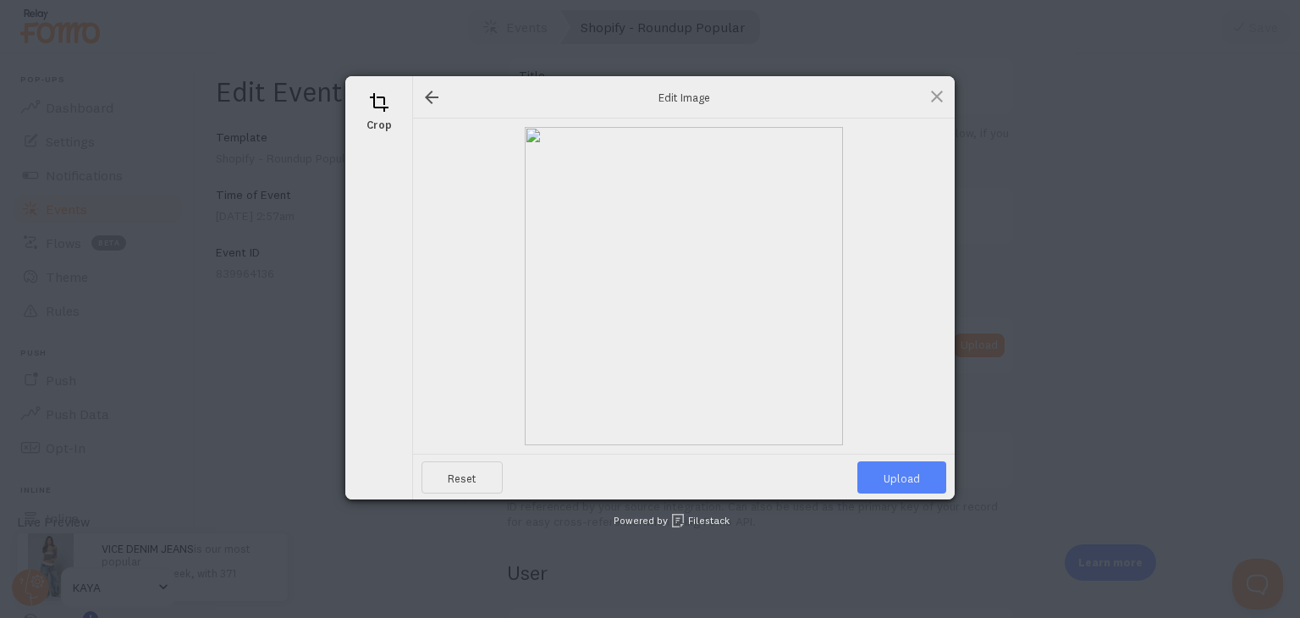
click at [892, 471] on span "Upload" at bounding box center [901, 477] width 89 height 32
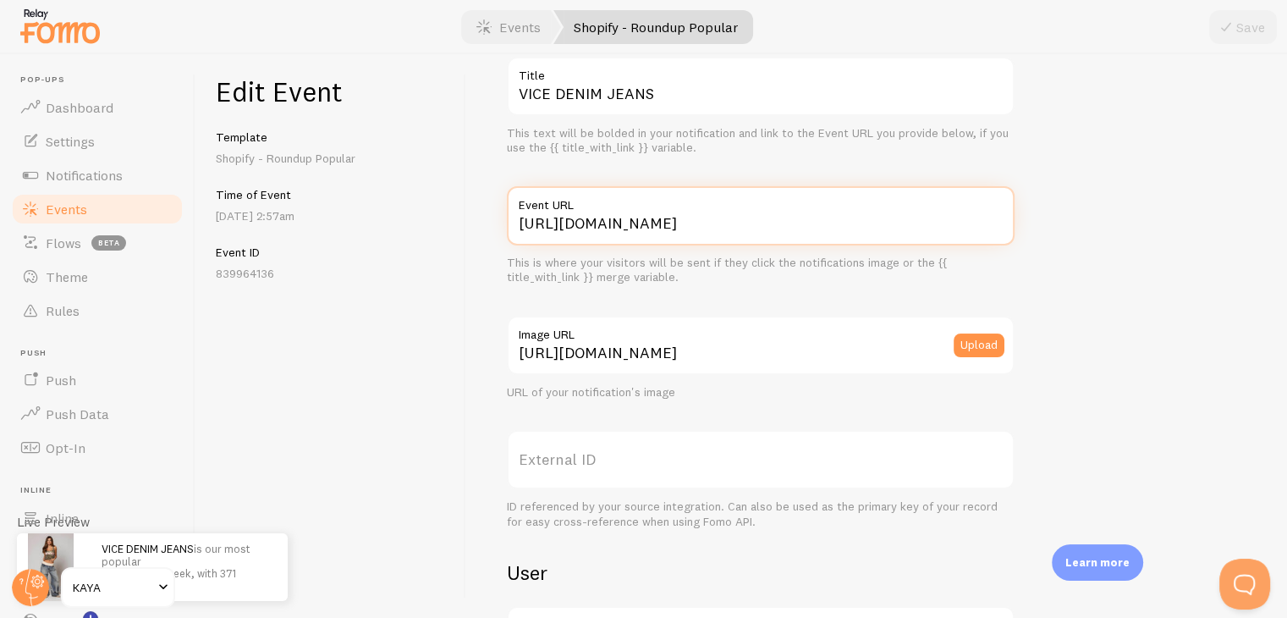
click at [776, 224] on input "[URL][DOMAIN_NAME]" at bounding box center [761, 215] width 508 height 59
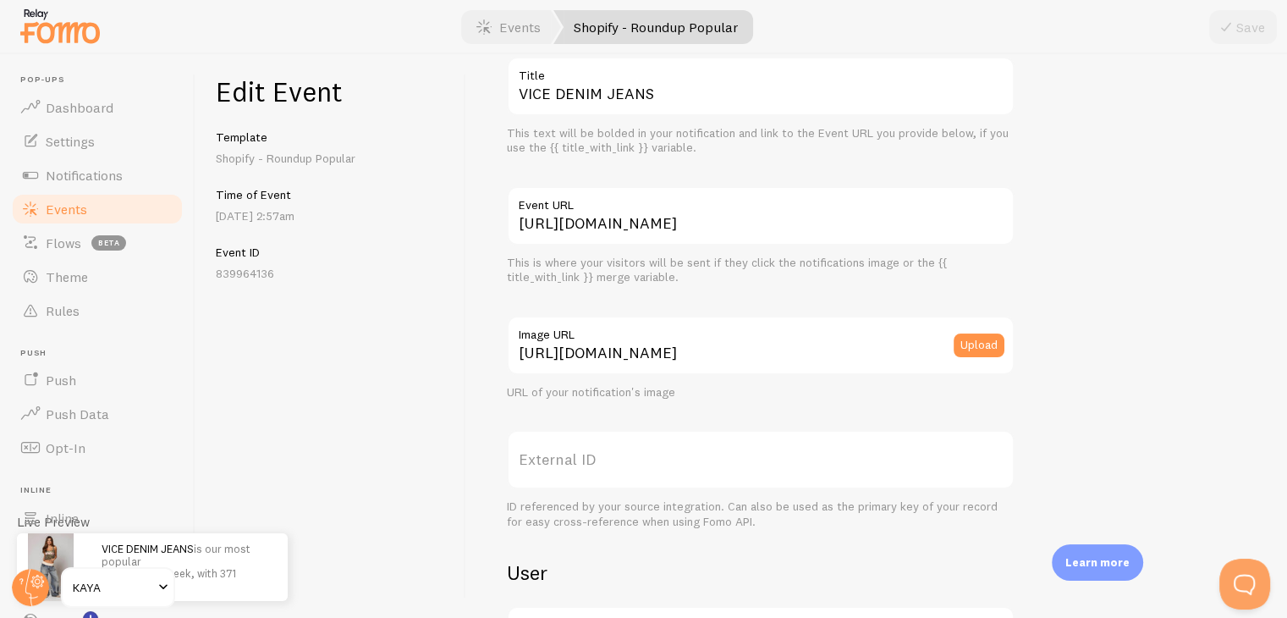
click at [573, 213] on label "Event URL" at bounding box center [761, 200] width 508 height 29
click at [573, 213] on input "[URL][DOMAIN_NAME]" at bounding box center [761, 215] width 508 height 59
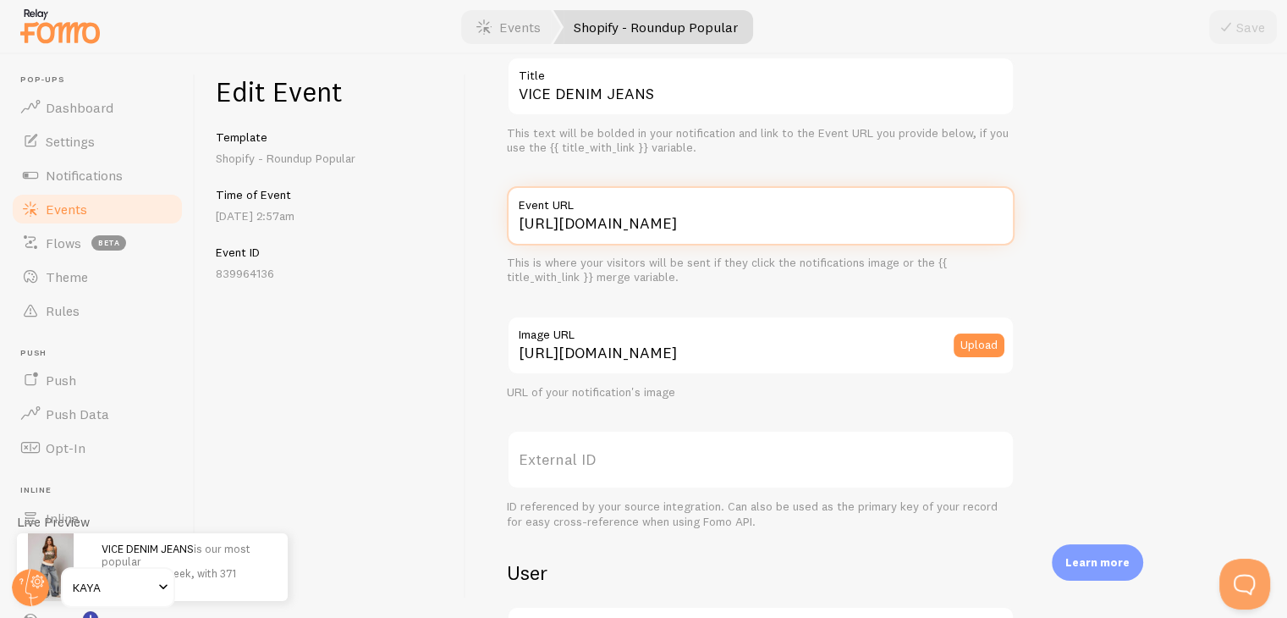
click at [573, 229] on input "[URL][DOMAIN_NAME]" at bounding box center [761, 215] width 508 height 59
paste input "accolade-sweat-set"
type input "[URL][DOMAIN_NAME]"
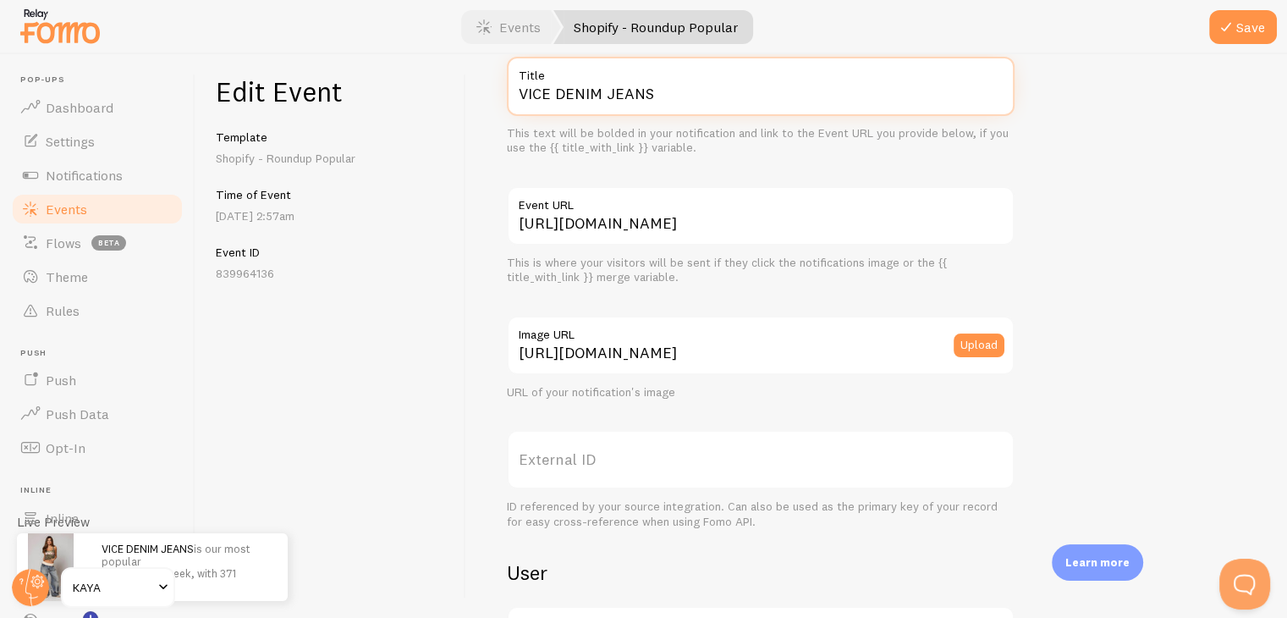
click at [633, 106] on input "VICE DENIM JEANS" at bounding box center [761, 86] width 508 height 59
click at [633, 107] on input "VICE DENIM JEANS" at bounding box center [761, 86] width 508 height 59
click at [632, 107] on input "VICE DENIM JEANS" at bounding box center [761, 86] width 508 height 59
drag, startPoint x: 650, startPoint y: 99, endPoint x: 487, endPoint y: 113, distance: 163.9
click at [487, 112] on div "Meta VICE DENIM JEANS Title This text will be bolded in your notification and l…" at bounding box center [876, 336] width 821 height 564
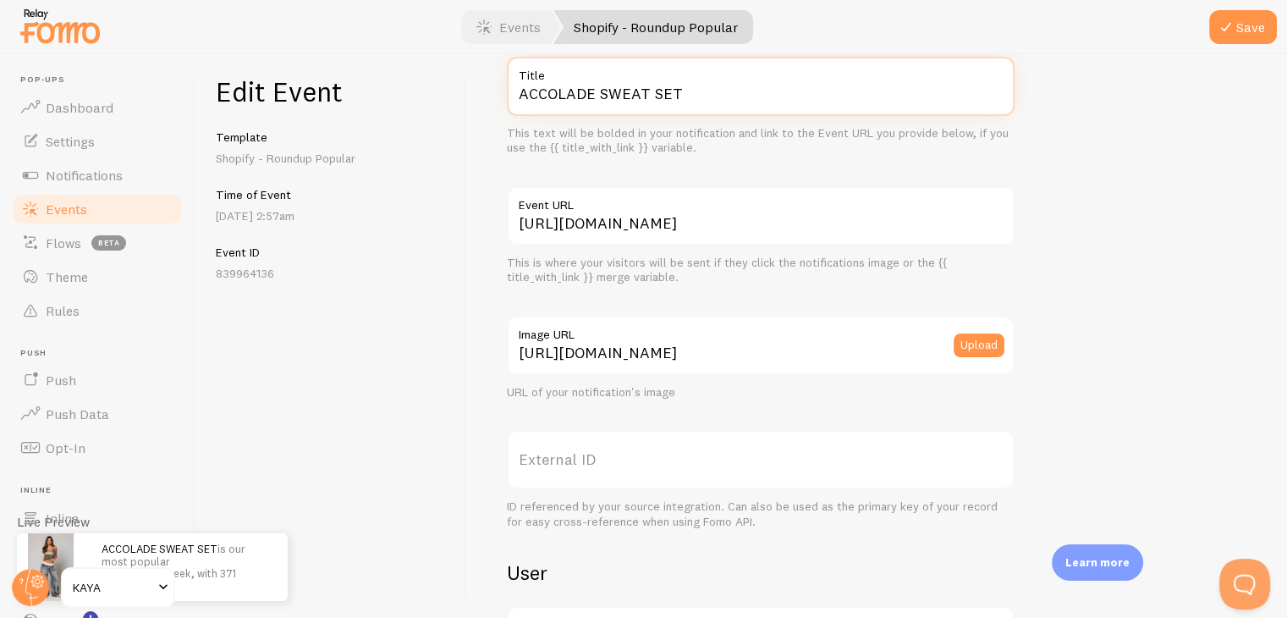
type input "ACCOLADE SWEAT SET"
click at [1254, 47] on div at bounding box center [643, 27] width 1287 height 54
click at [1259, 39] on button "Save" at bounding box center [1243, 27] width 68 height 34
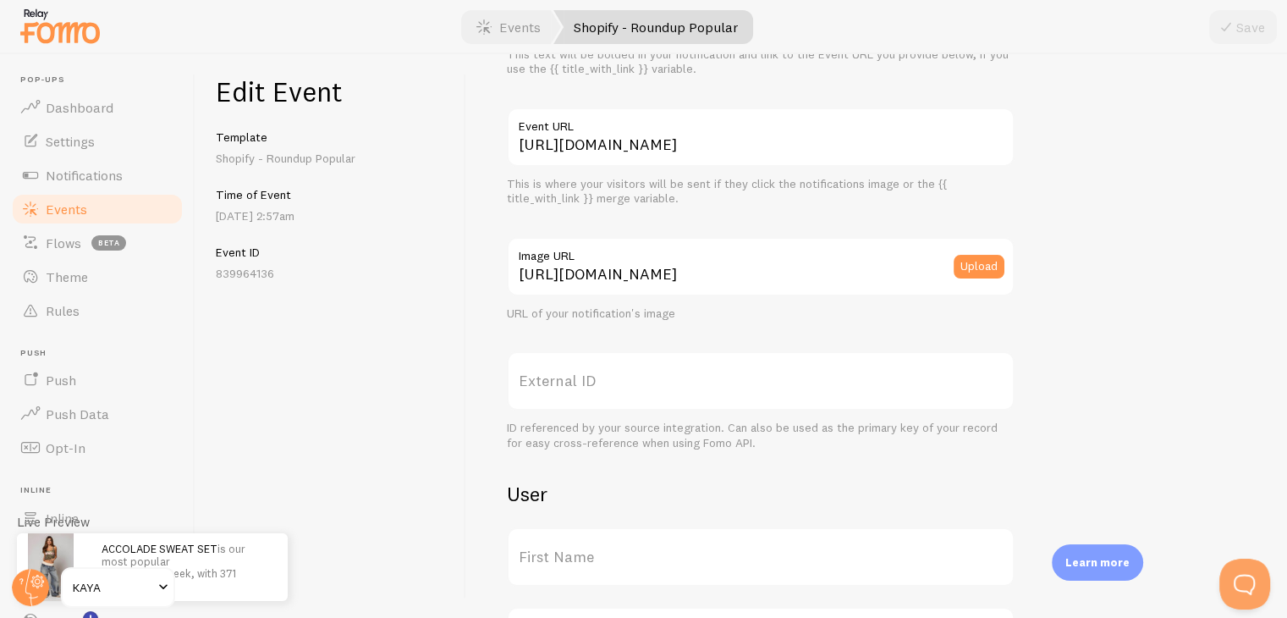
scroll to position [169, 0]
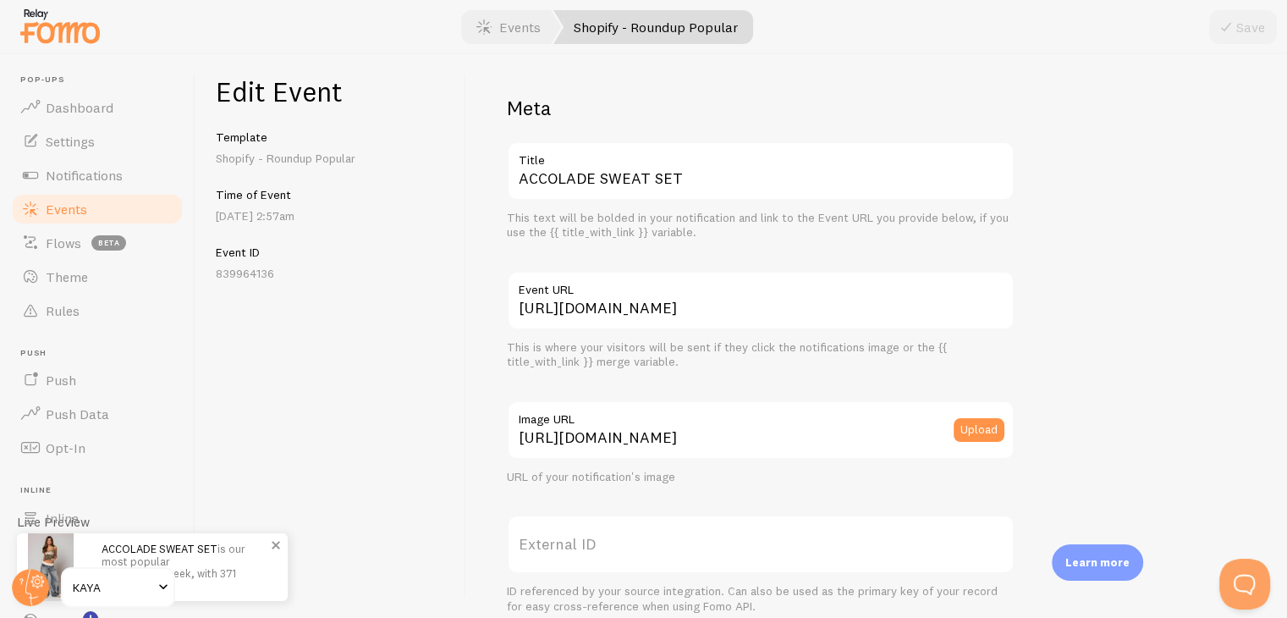
click at [240, 567] on p "ACCOLADE SWEAT SET is our most popular product this week, with 371 purchases" at bounding box center [186, 567] width 169 height 48
click at [640, 539] on label "External ID" at bounding box center [761, 544] width 508 height 59
click at [640, 539] on input "External ID" at bounding box center [761, 544] width 508 height 59
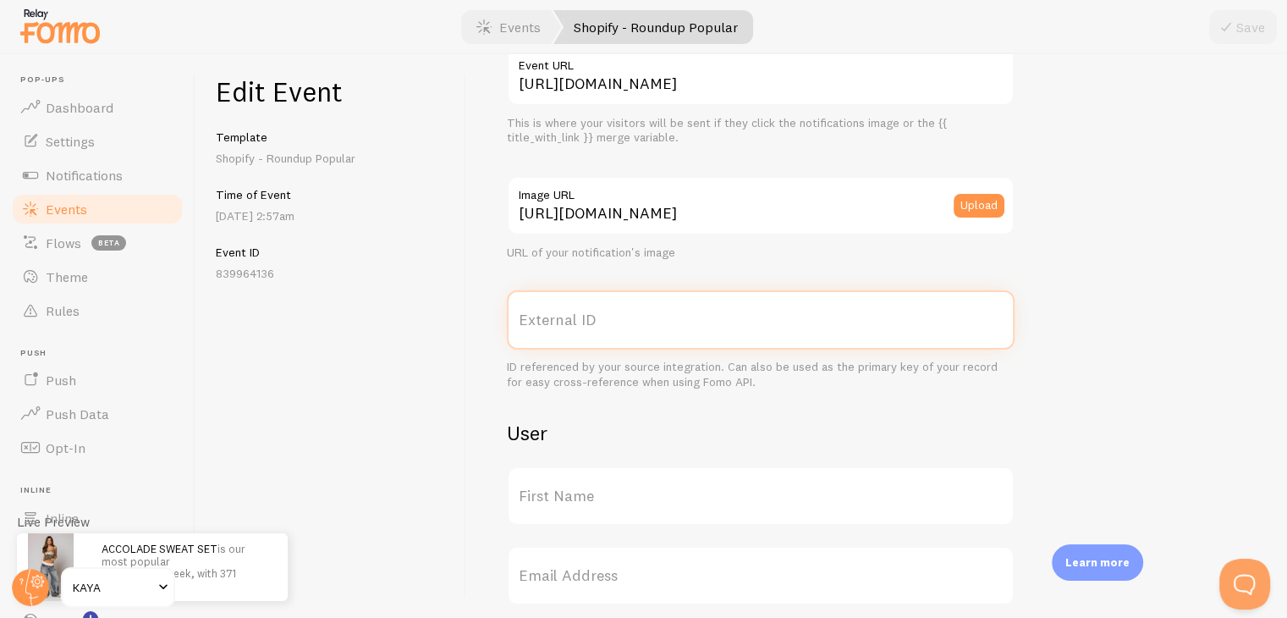
scroll to position [169, 0]
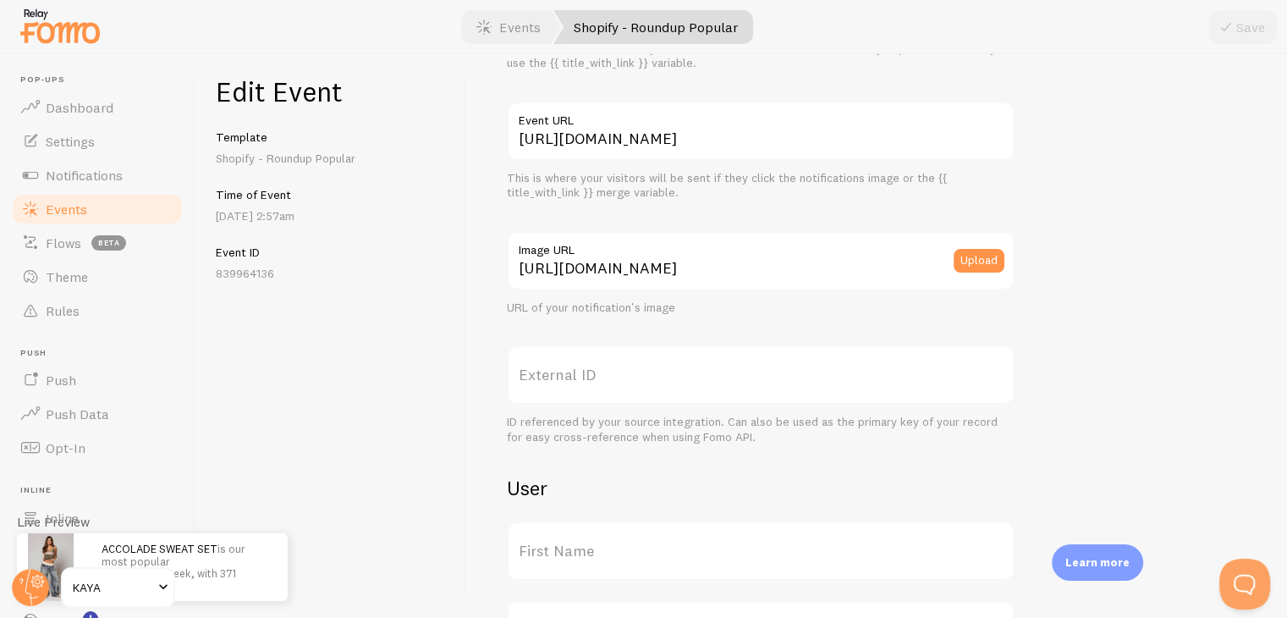
click at [596, 15] on link "Shopify - Roundup Popular" at bounding box center [654, 27] width 200 height 34
click at [518, 26] on link "Events" at bounding box center [508, 27] width 105 height 34
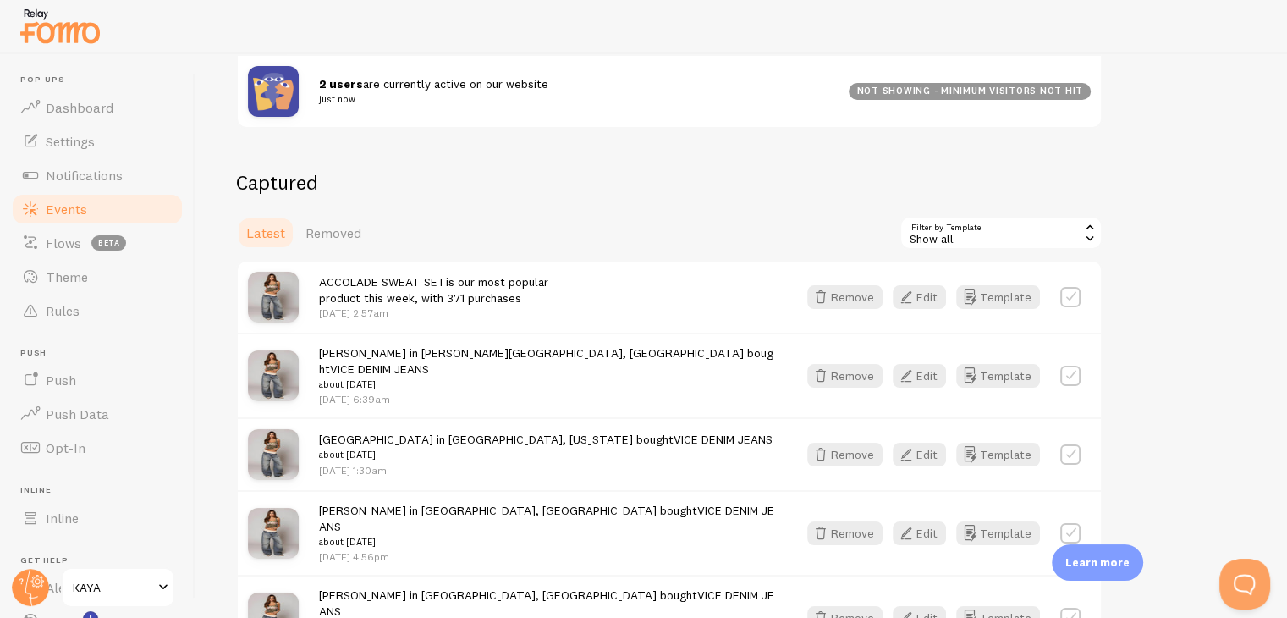
scroll to position [339, 0]
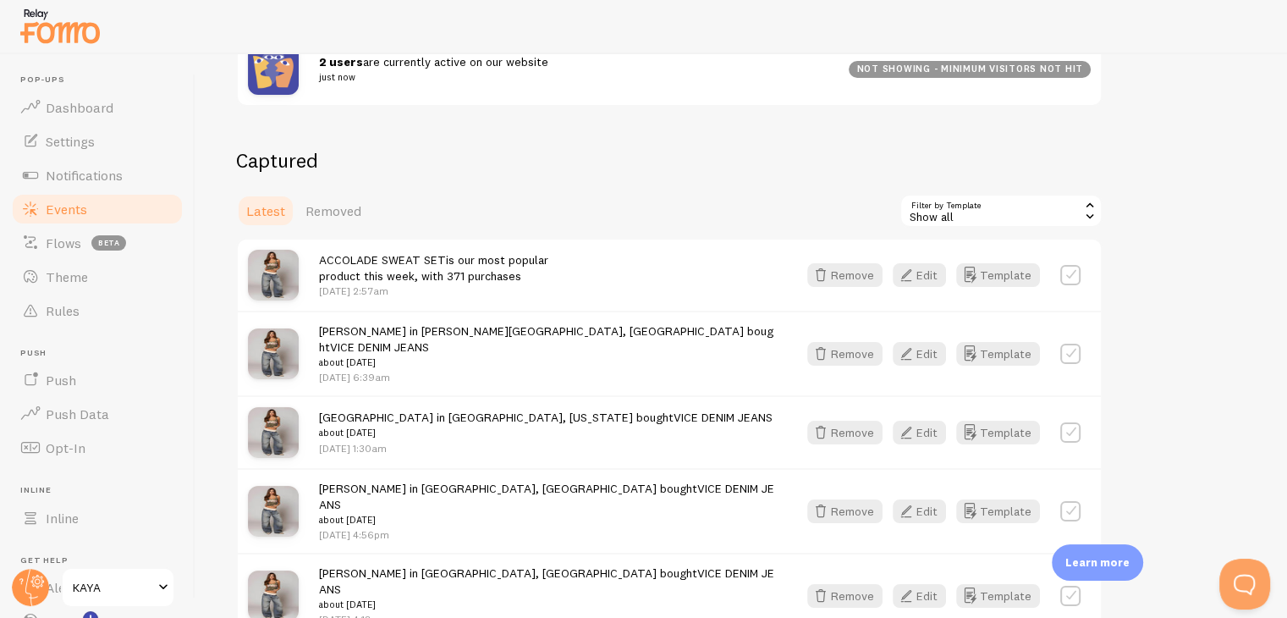
click at [396, 262] on link "ACCOLADE SWEAT SET" at bounding box center [382, 259] width 127 height 15
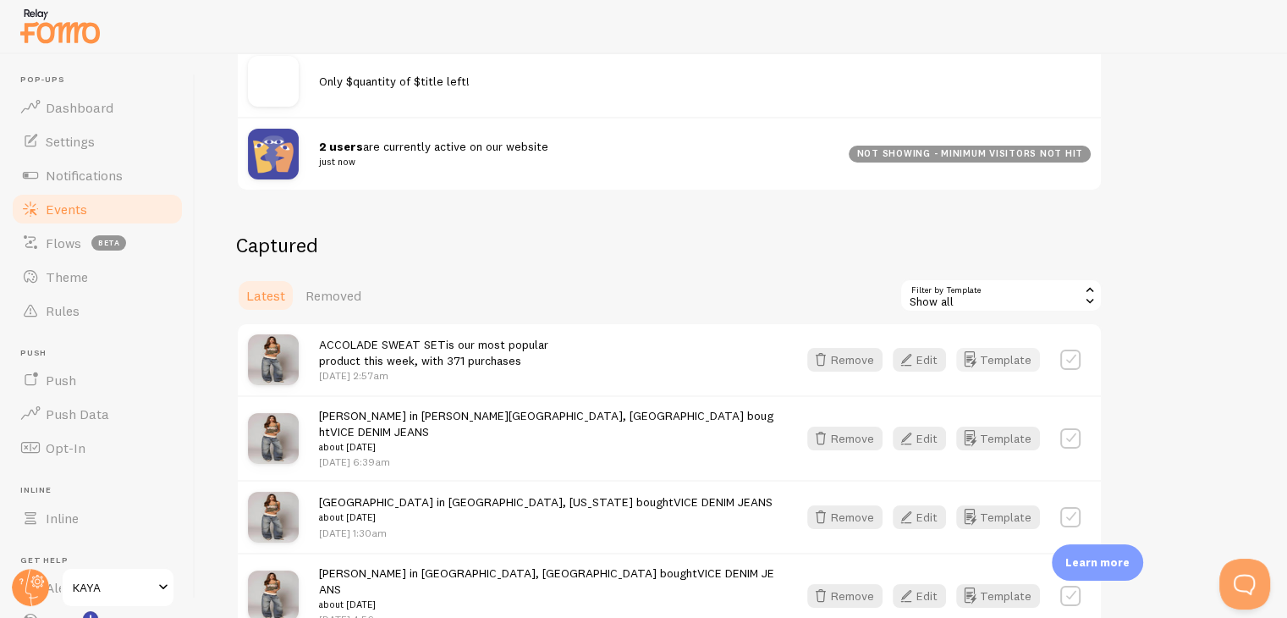
click at [991, 351] on button "Template" at bounding box center [998, 360] width 84 height 24
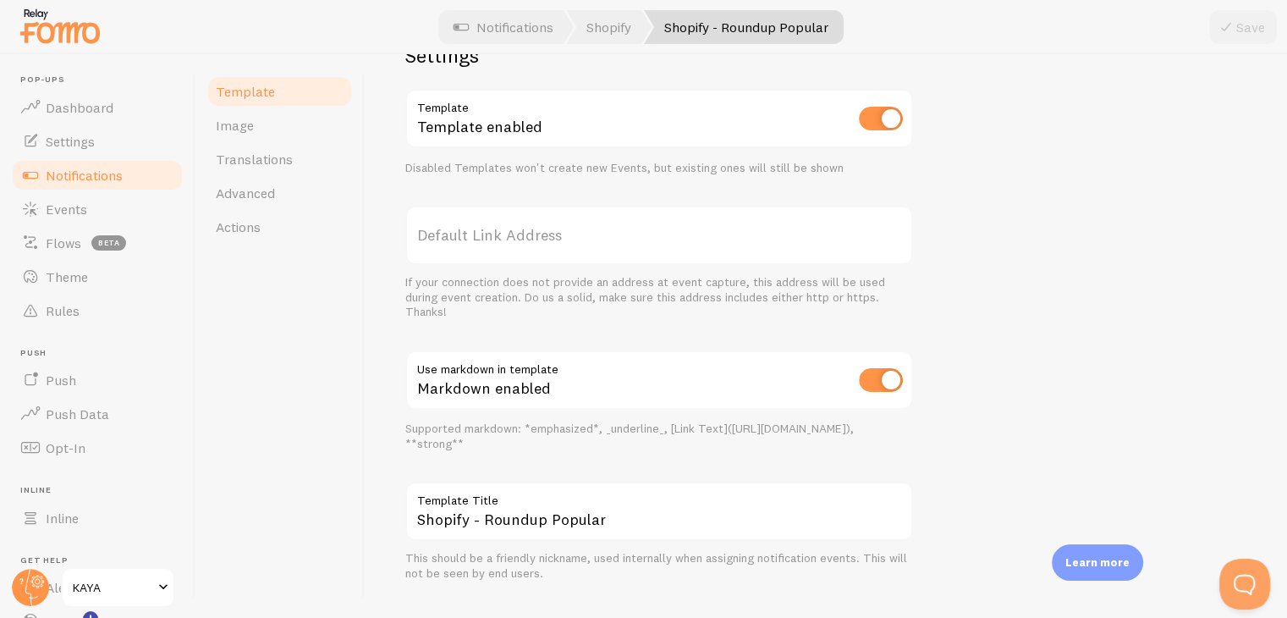
scroll to position [647, 0]
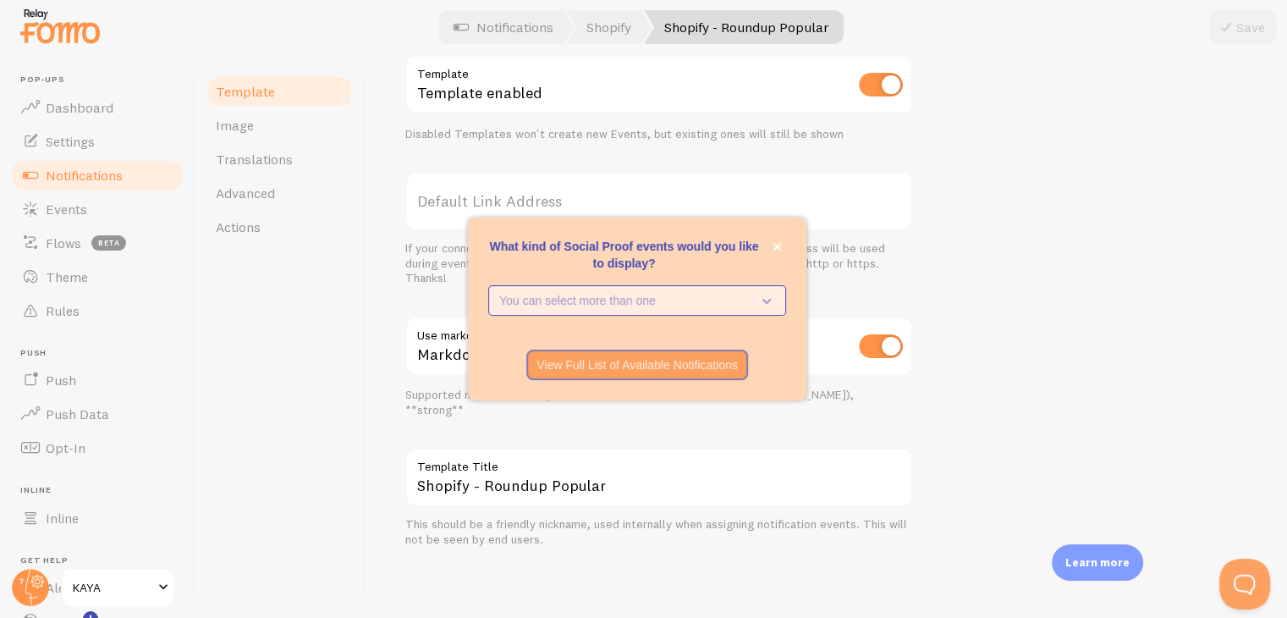
click at [570, 307] on p "You can select more than one" at bounding box center [625, 300] width 252 height 17
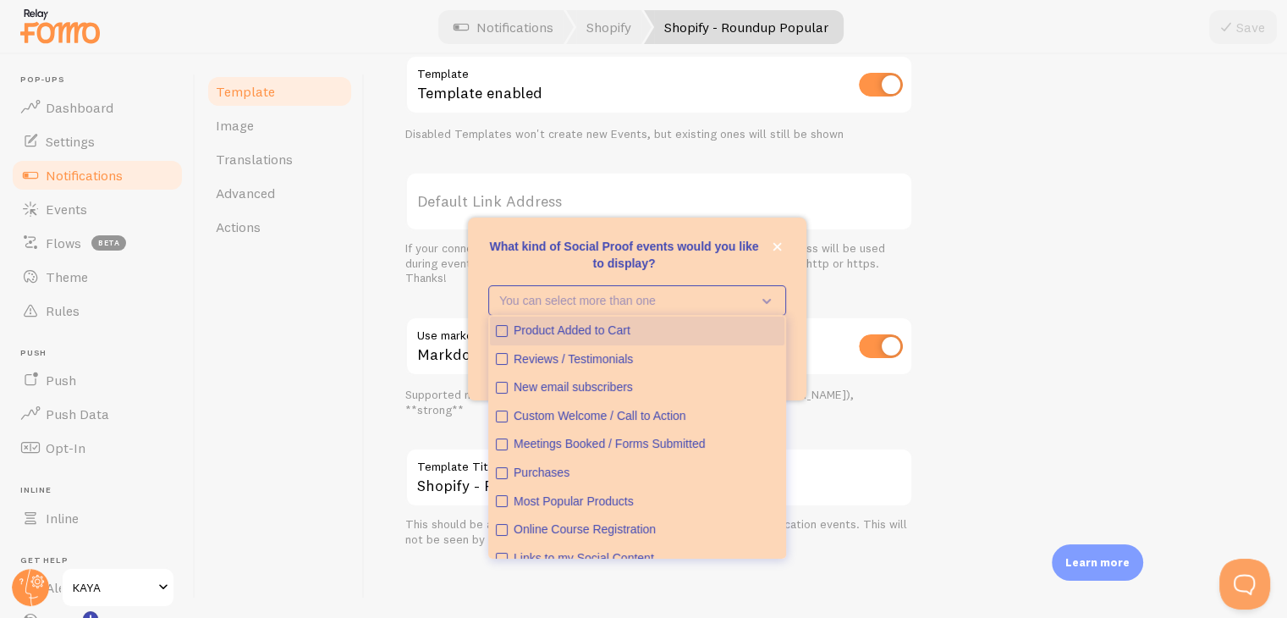
click at [619, 333] on div "Product Added to Cart" at bounding box center [646, 330] width 265 height 17
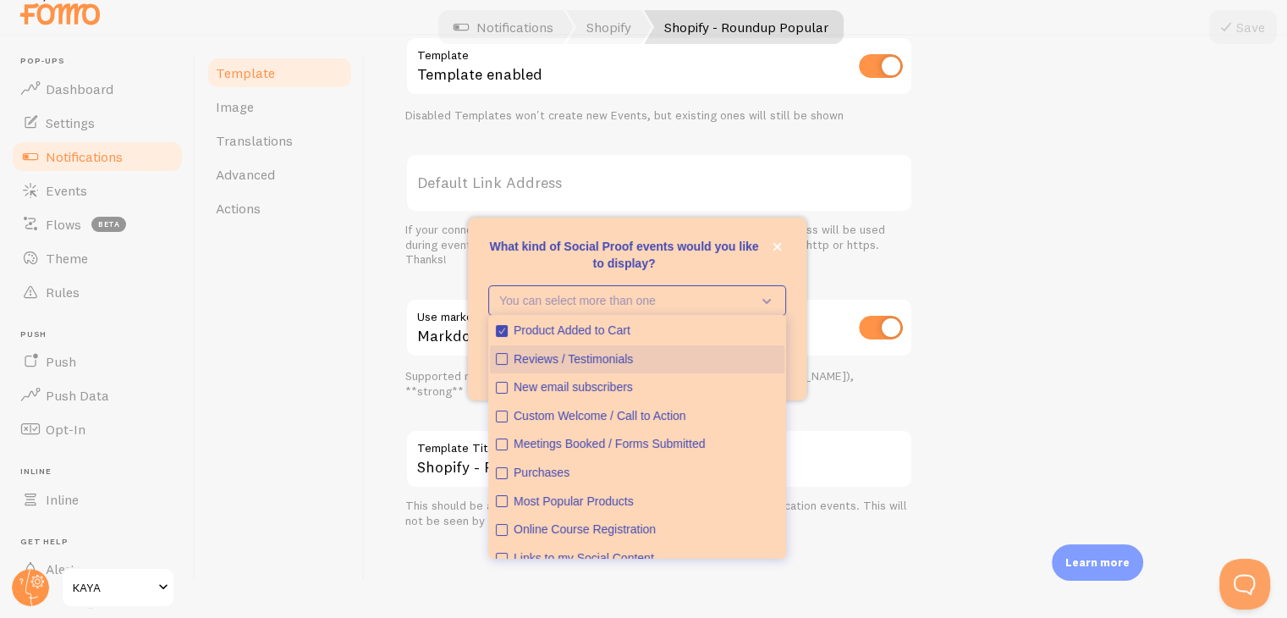
click at [602, 358] on div "Reviews / Testimonials" at bounding box center [646, 359] width 265 height 17
click at [792, 312] on div "You can select more than one Product Added to Cart Reviews / Testimonials New e…" at bounding box center [637, 310] width 339 height 51
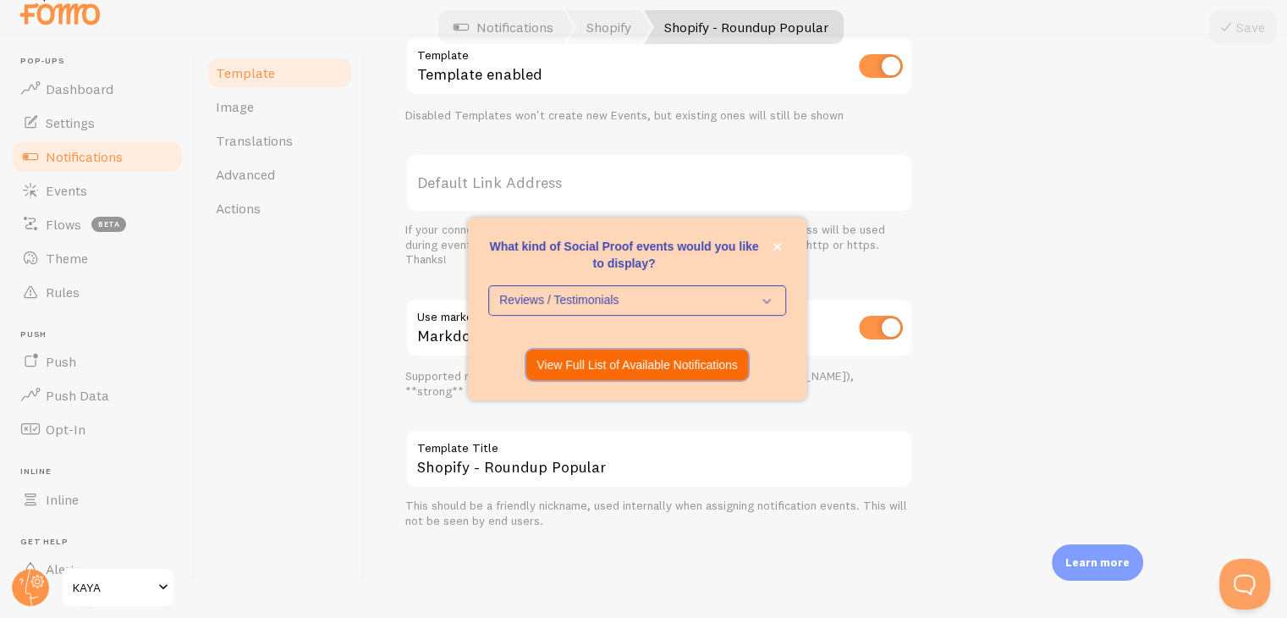
click at [698, 360] on p "View Full List of Available Notifications" at bounding box center [637, 364] width 201 height 17
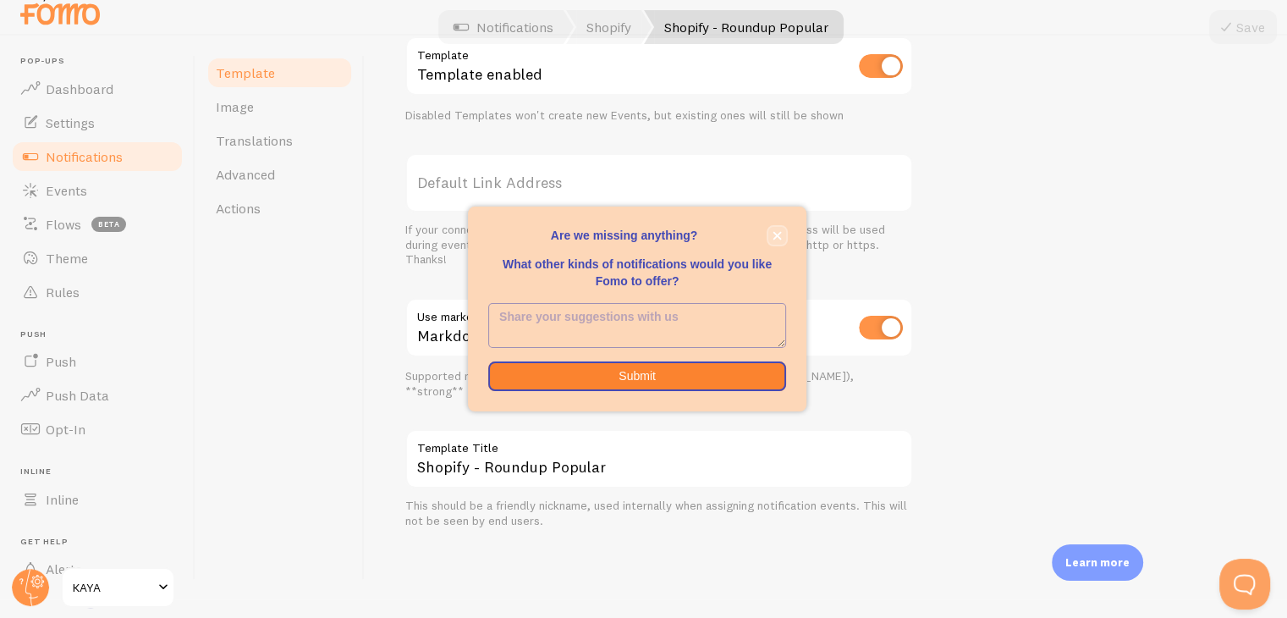
click at [780, 229] on button "close," at bounding box center [777, 236] width 18 height 18
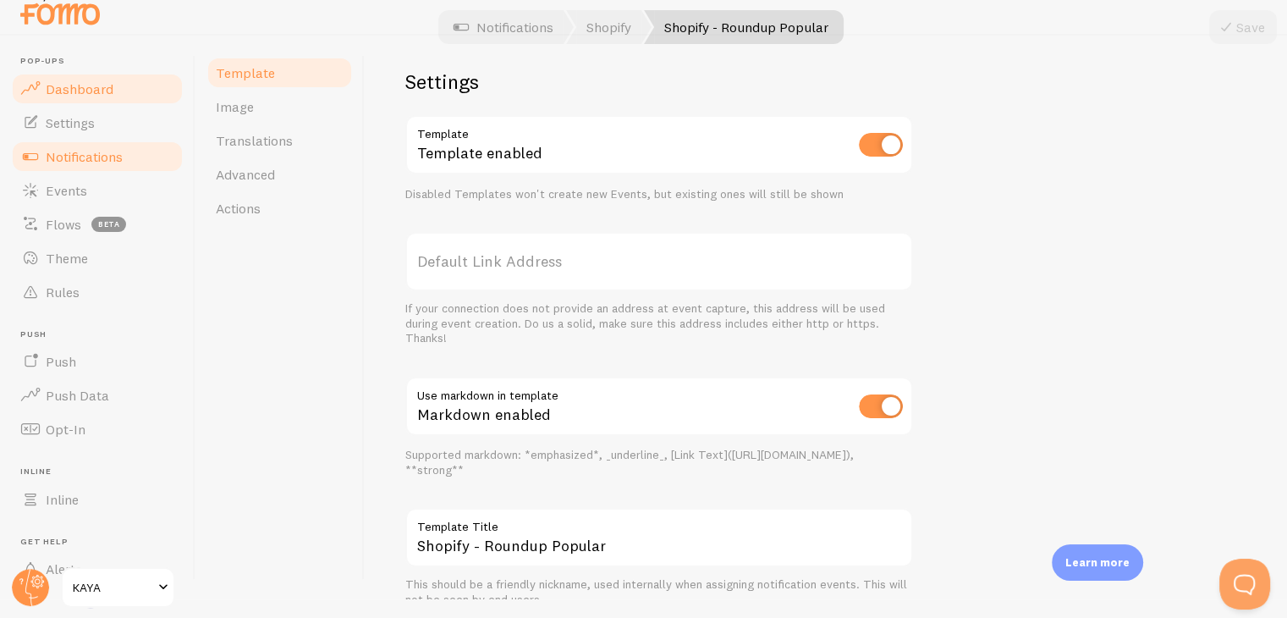
scroll to position [562, 0]
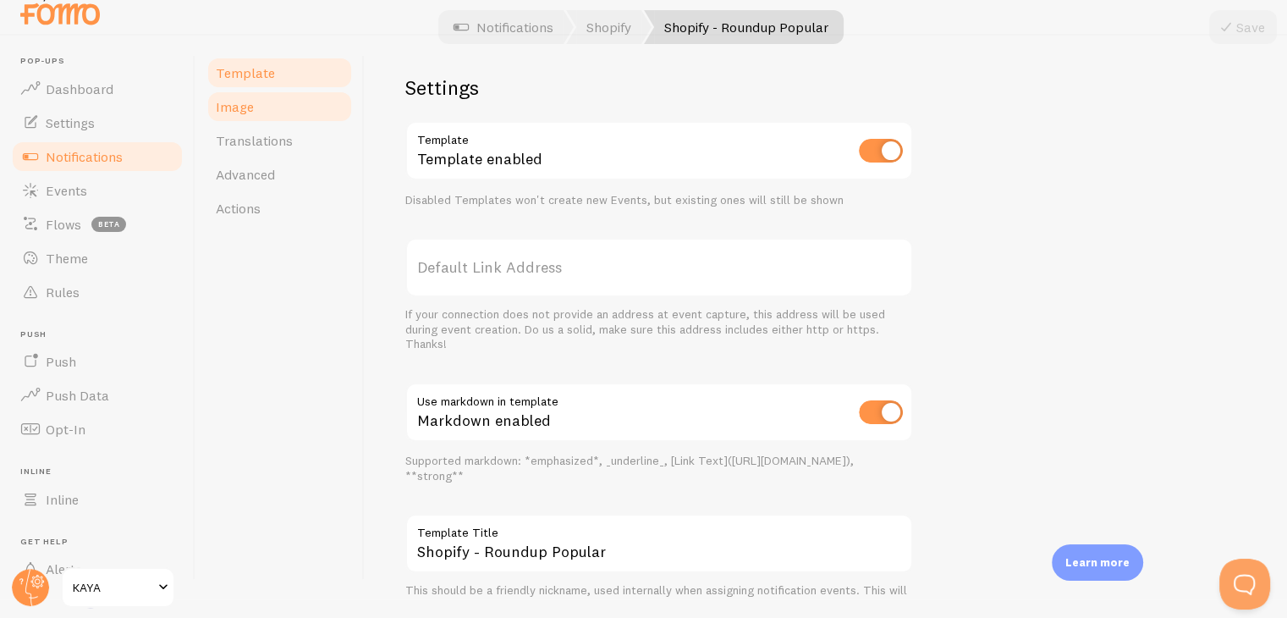
click at [234, 99] on span "Image" at bounding box center [235, 106] width 38 height 17
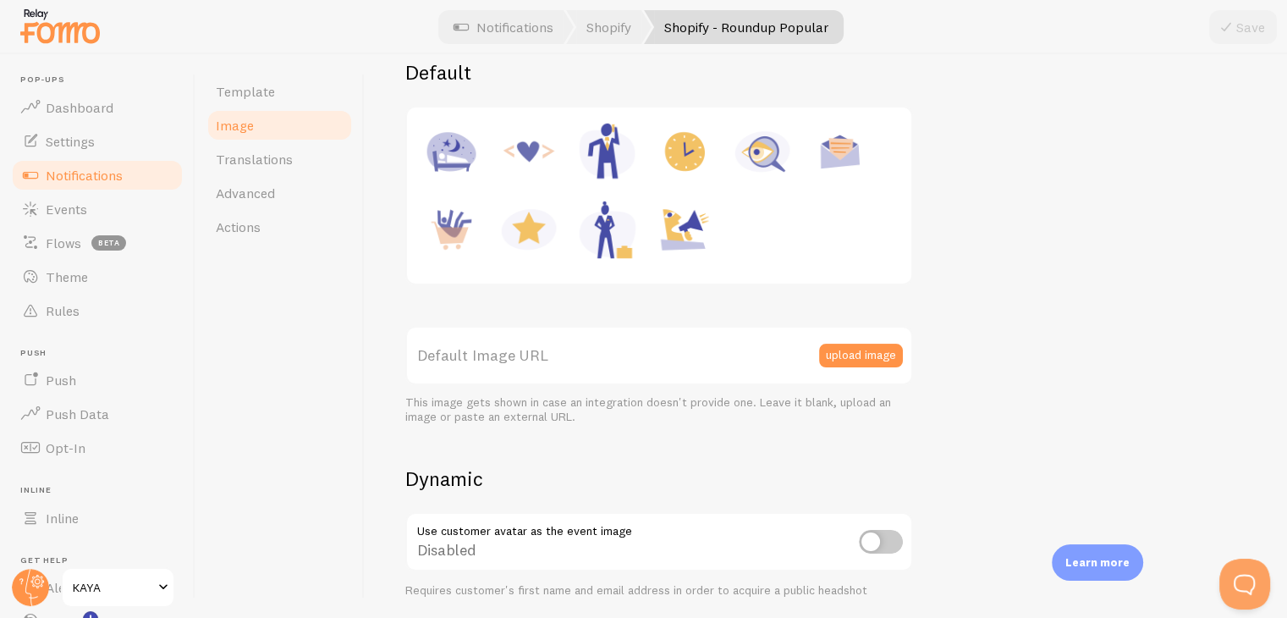
scroll to position [254, 0]
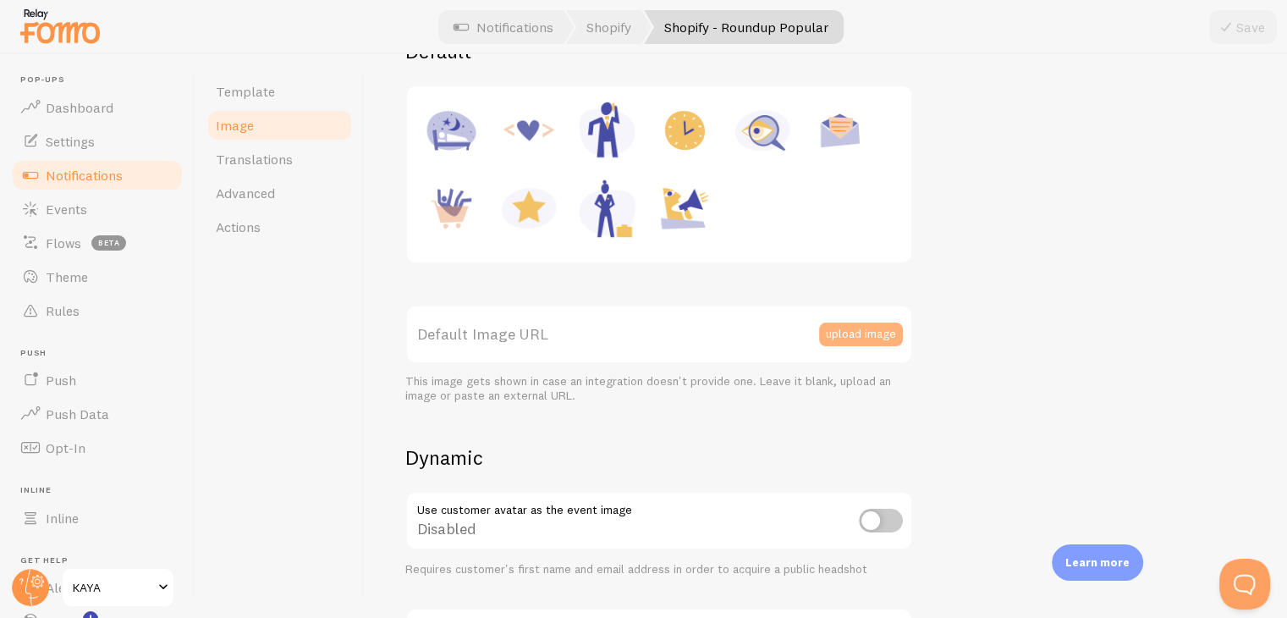
click at [826, 333] on button "upload image" at bounding box center [861, 334] width 84 height 24
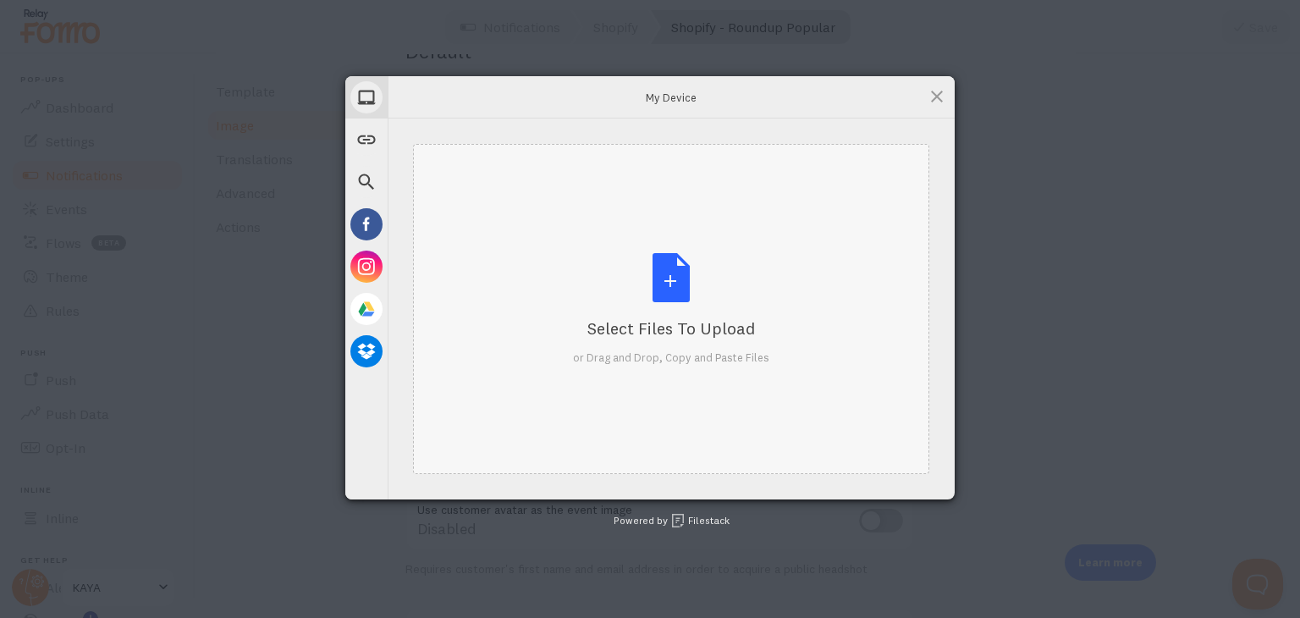
click at [579, 248] on div "Select Files to Upload or Drag and Drop, Copy and Paste Files" at bounding box center [671, 309] width 516 height 330
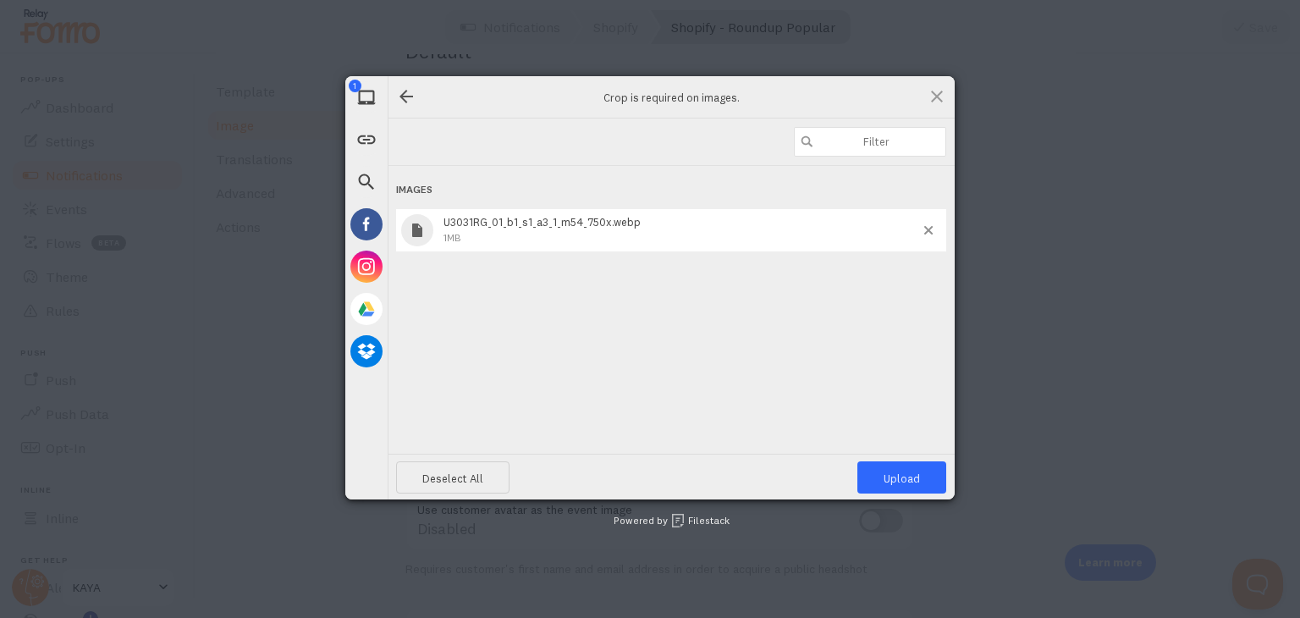
click at [879, 459] on div "Deselect All Upload 1" at bounding box center [671, 477] width 567 height 46
click at [884, 471] on span "Upload 1" at bounding box center [901, 477] width 89 height 32
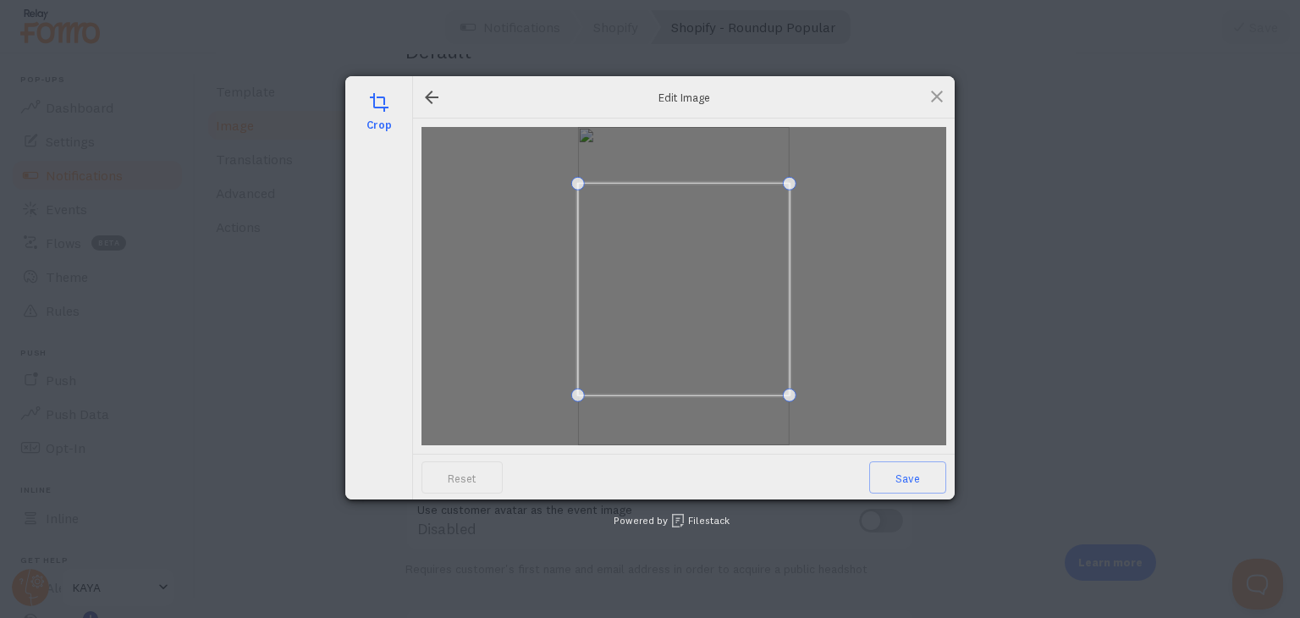
click at [712, 318] on span at bounding box center [684, 290] width 212 height 212
click at [879, 471] on span "Save" at bounding box center [907, 477] width 77 height 32
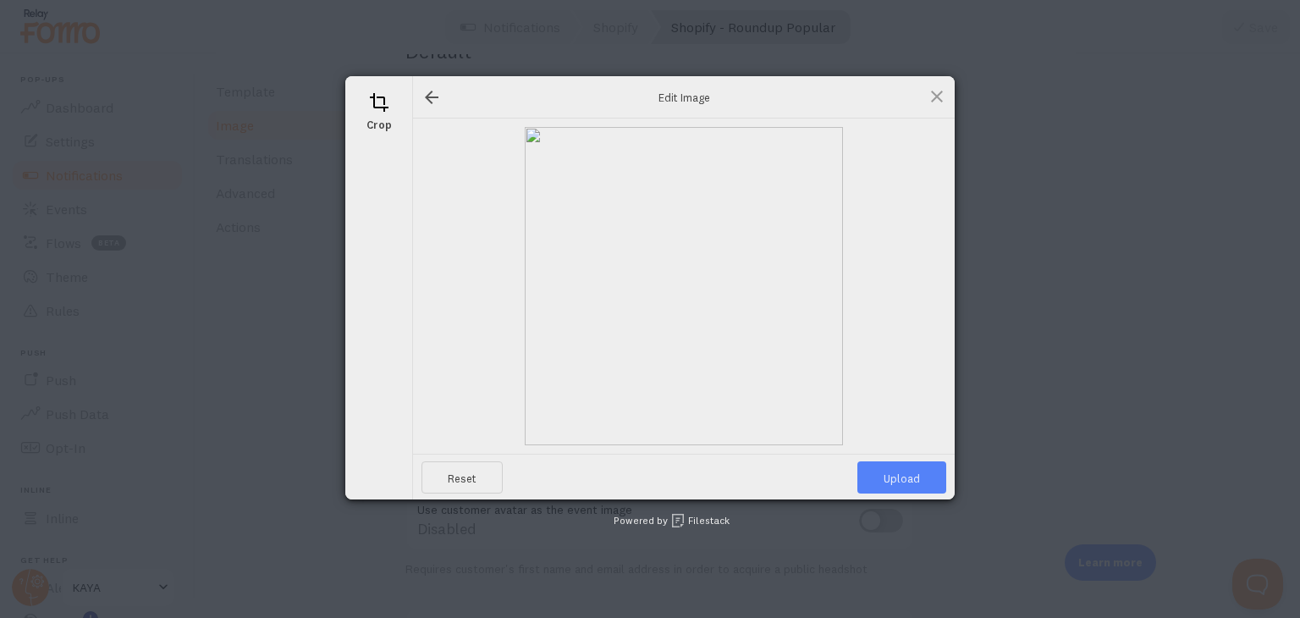
click at [895, 489] on span "Upload" at bounding box center [901, 477] width 89 height 32
type input "https://process.filestackapi.com/ApqhzE1ldTzuKSj33adqez/resize=width:170,height…"
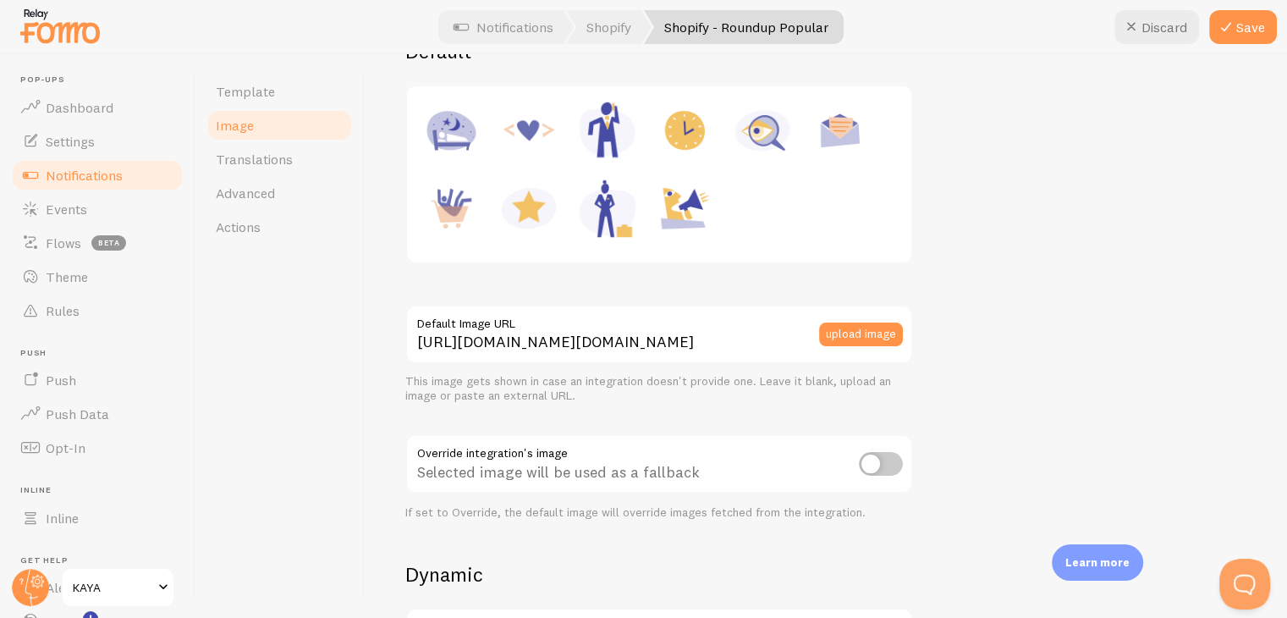
click at [878, 460] on input "checkbox" at bounding box center [881, 464] width 44 height 24
checkbox input "true"
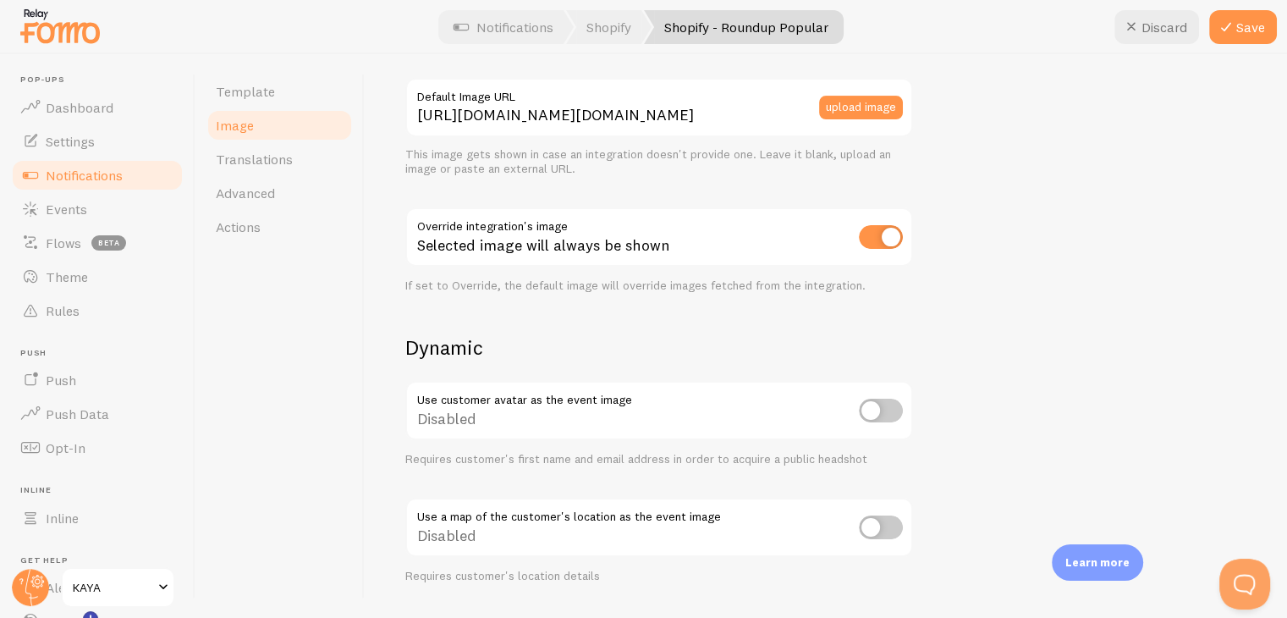
scroll to position [508, 0]
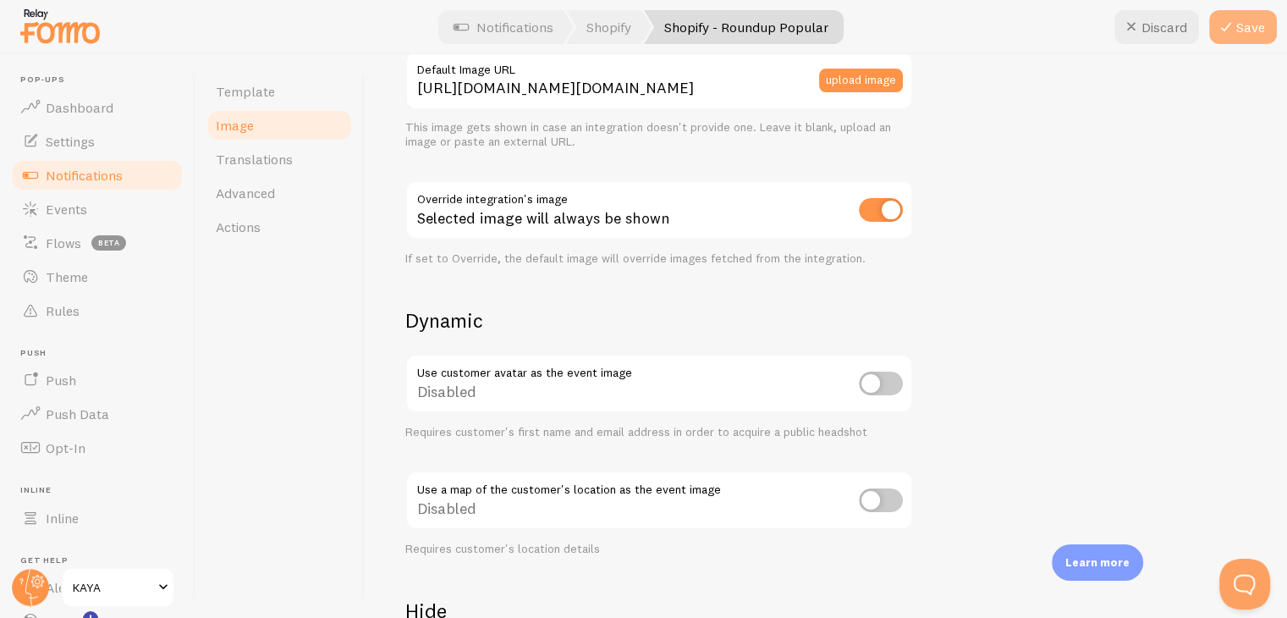
click at [1253, 22] on button "Save" at bounding box center [1243, 27] width 68 height 34
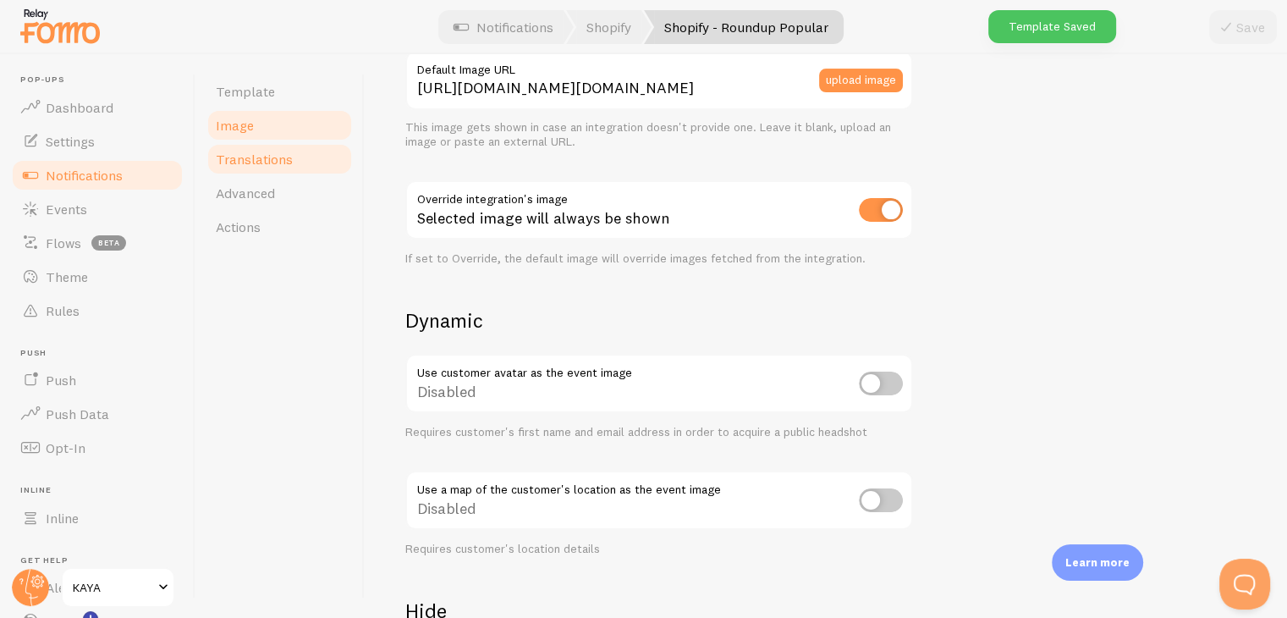
click at [293, 160] on link "Translations" at bounding box center [280, 159] width 148 height 34
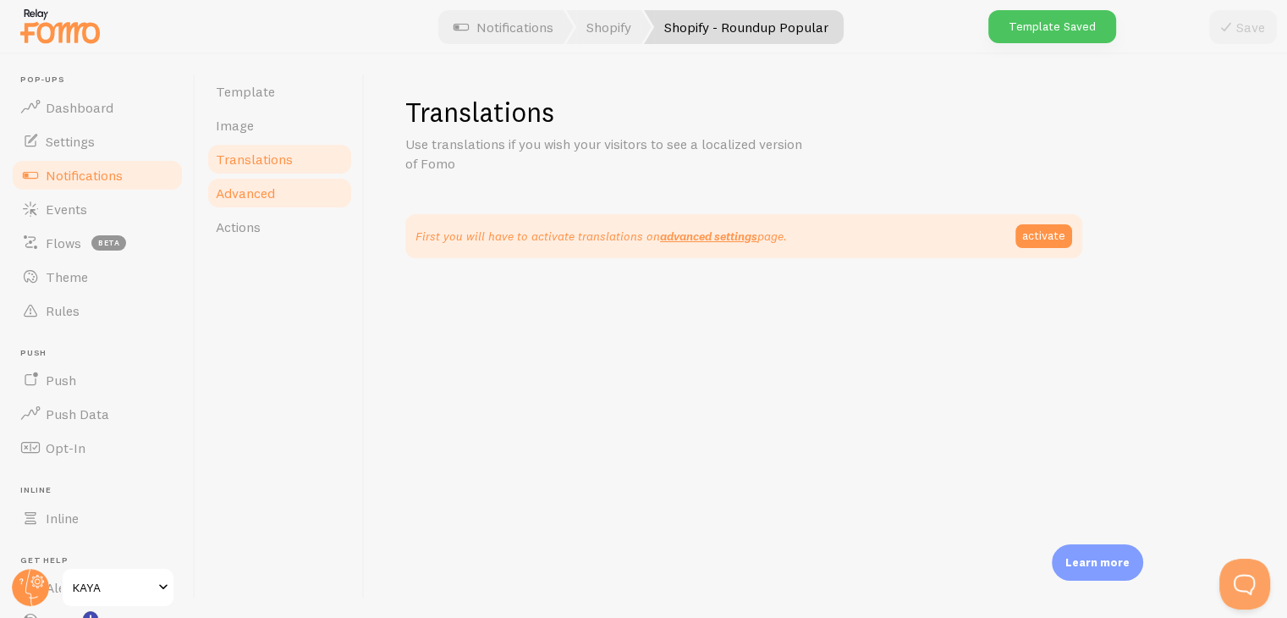
click at [294, 190] on link "Advanced" at bounding box center [280, 193] width 148 height 34
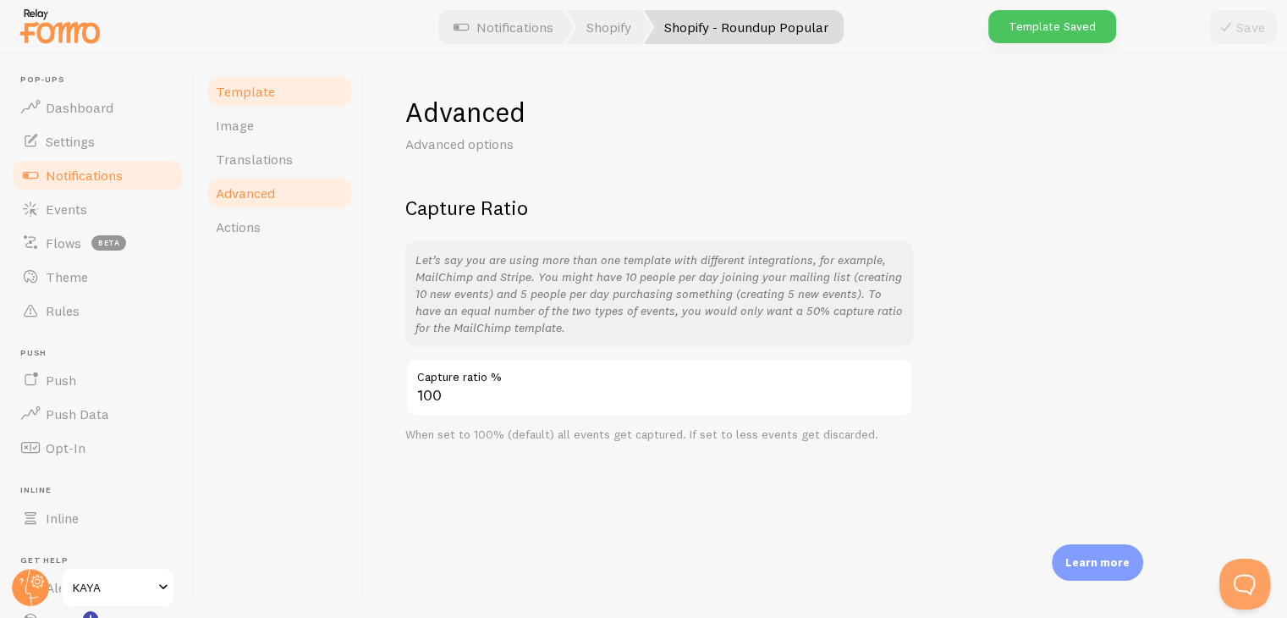
click at [308, 97] on link "Template" at bounding box center [280, 91] width 148 height 34
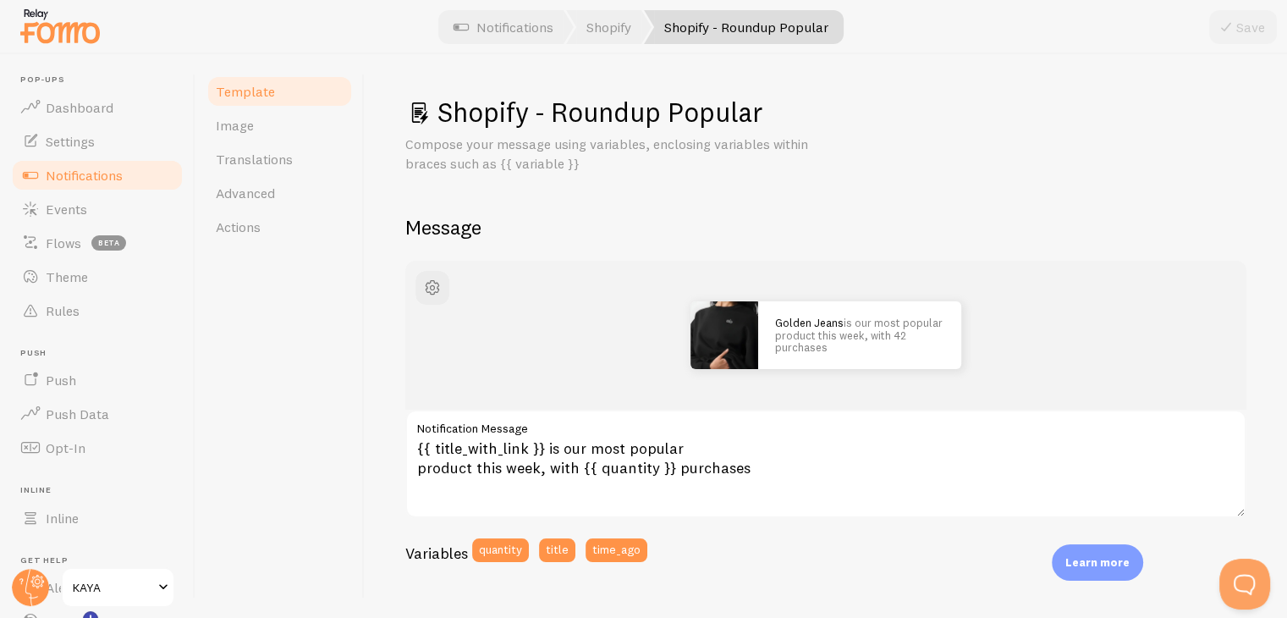
click at [99, 176] on span "Notifications" at bounding box center [84, 175] width 77 height 17
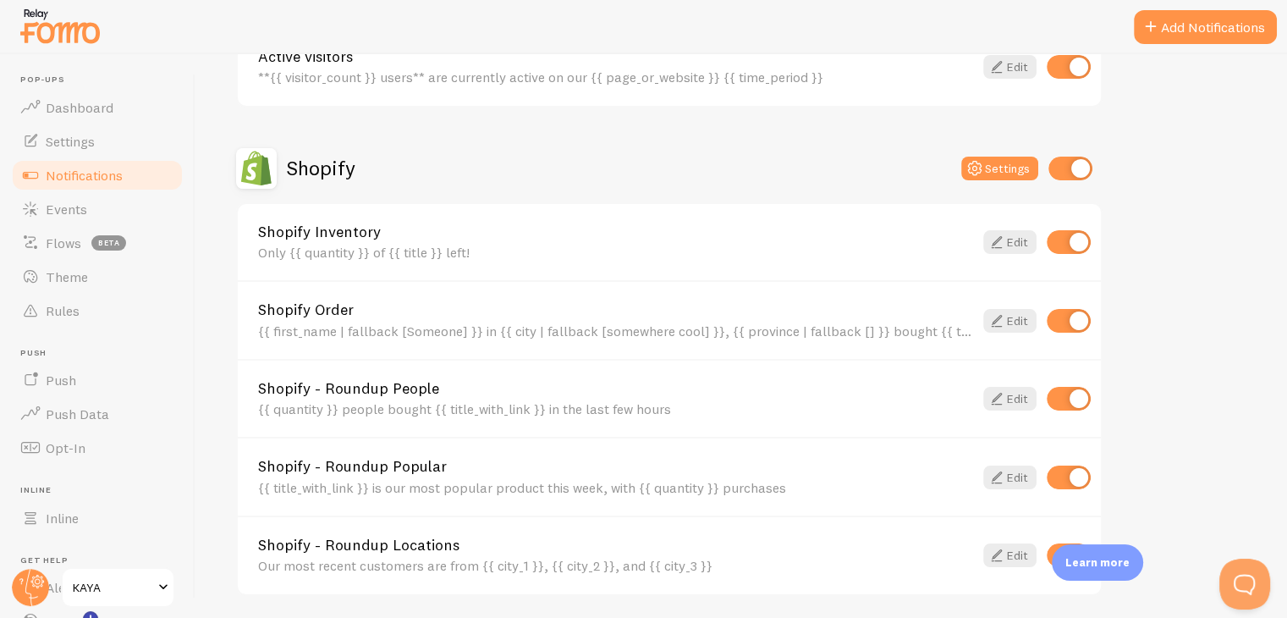
scroll to position [423, 0]
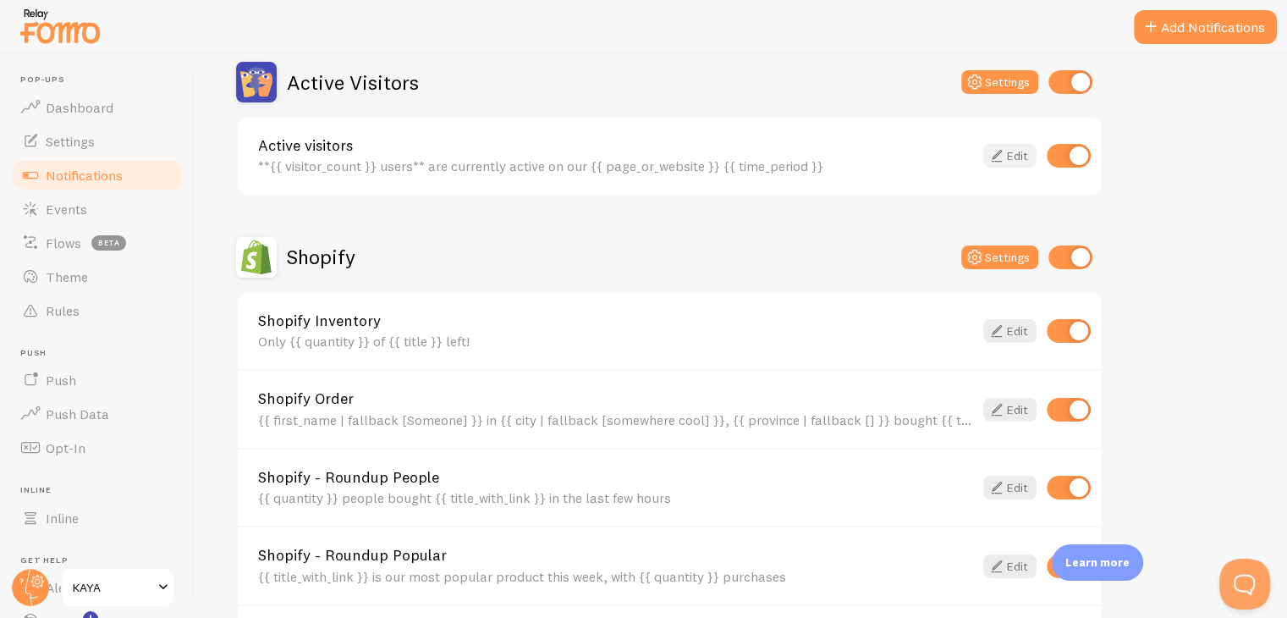
click at [1012, 157] on link "Edit" at bounding box center [1009, 156] width 53 height 24
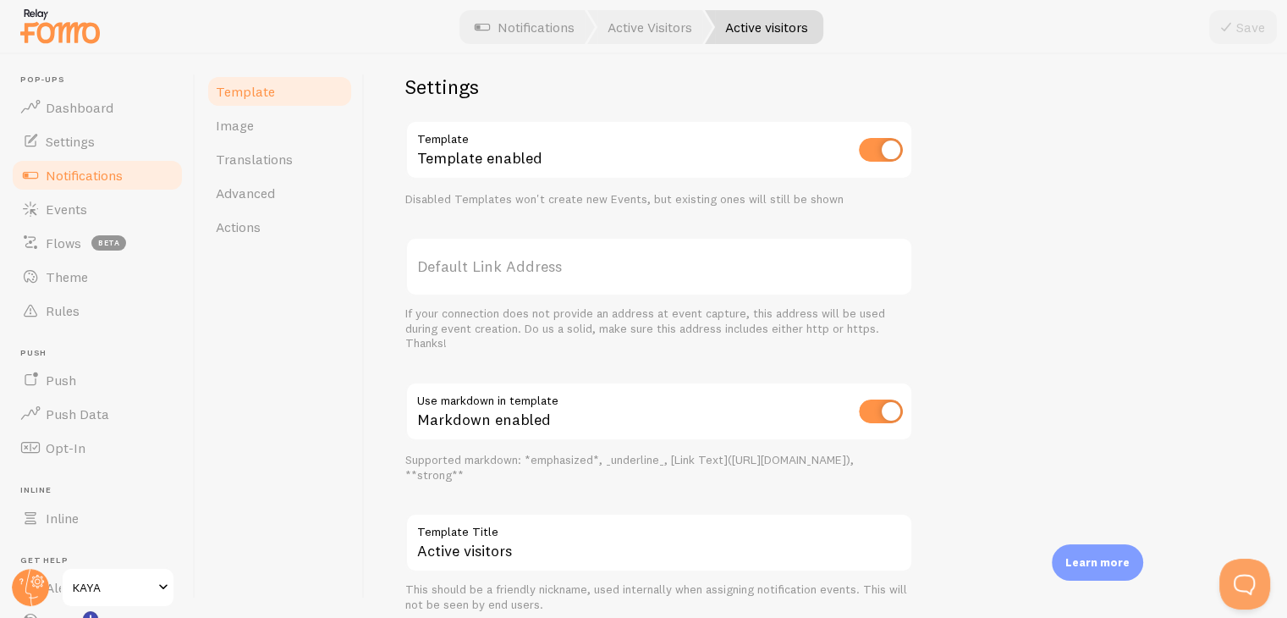
scroll to position [604, 0]
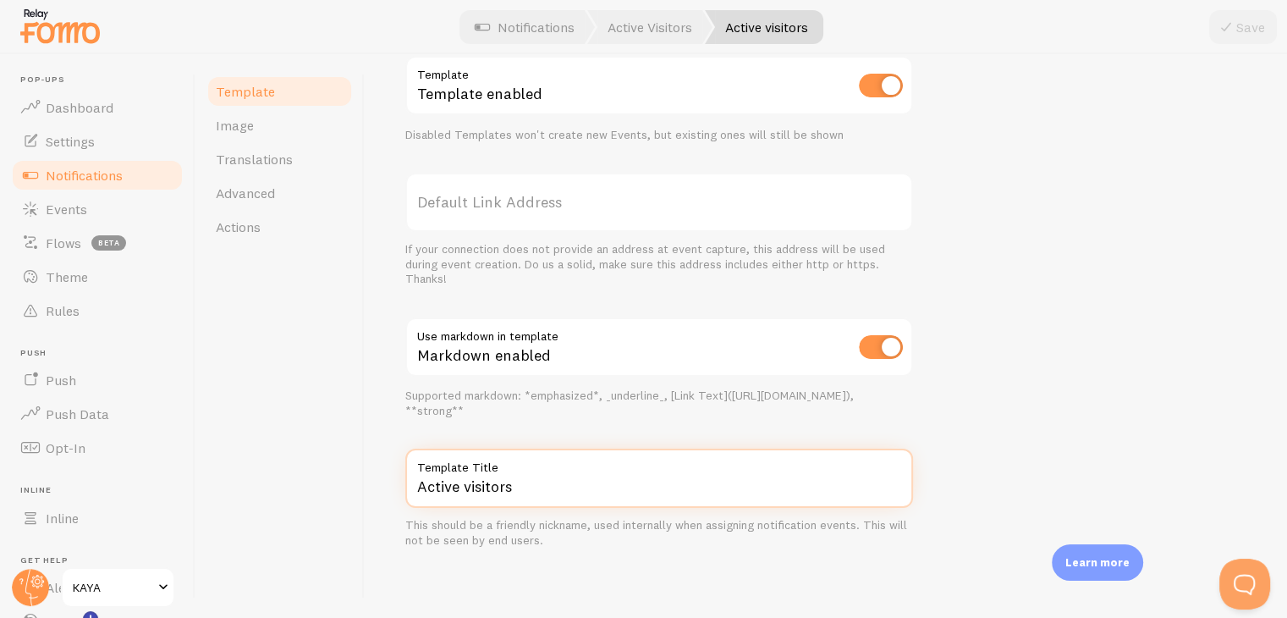
click at [631, 476] on input "Active visitors" at bounding box center [659, 478] width 508 height 59
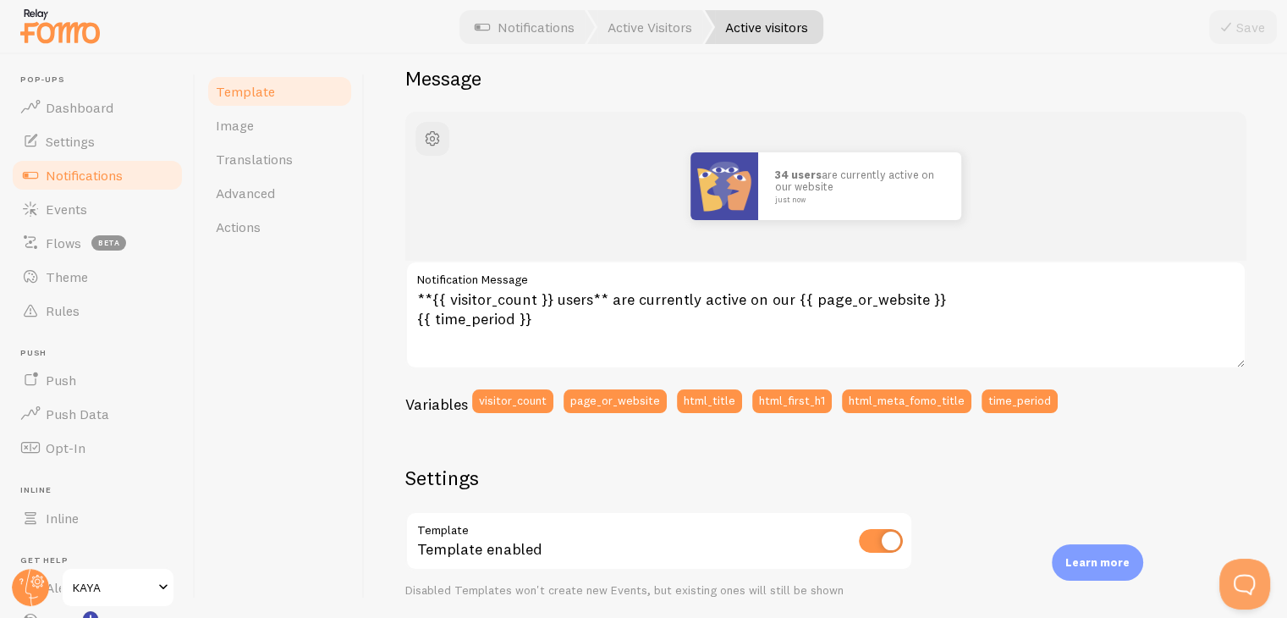
scroll to position [96, 0]
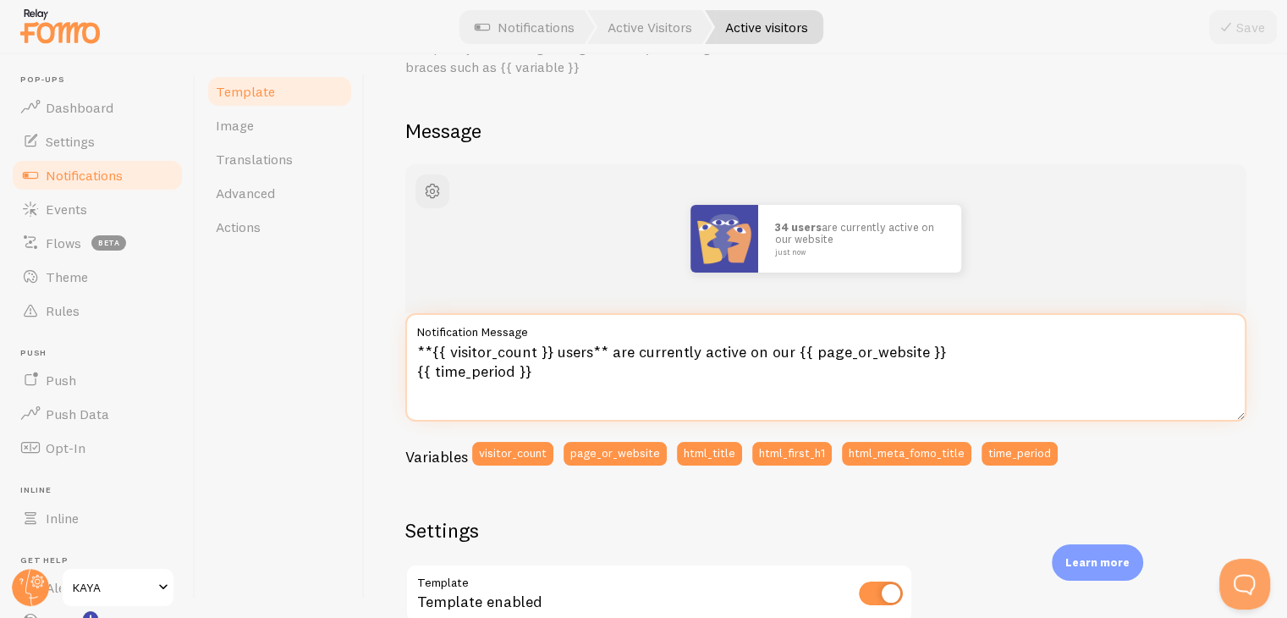
drag, startPoint x: 431, startPoint y: 346, endPoint x: 603, endPoint y: 347, distance: 172.7
click at [603, 347] on textarea "**{{ visitor_count }} users** are currently active on our {{ page_or_website }}…" at bounding box center [825, 367] width 841 height 108
click at [579, 346] on textarea "**{{ visitor_count }} users** are currently active on our {{ page_or_website }}…" at bounding box center [825, 367] width 841 height 108
drag, startPoint x: 594, startPoint y: 346, endPoint x: 482, endPoint y: 352, distance: 111.9
click at [482, 352] on textarea "**{{ visitor_count }} users** are currently active on our {{ page_or_website }}…" at bounding box center [825, 367] width 841 height 108
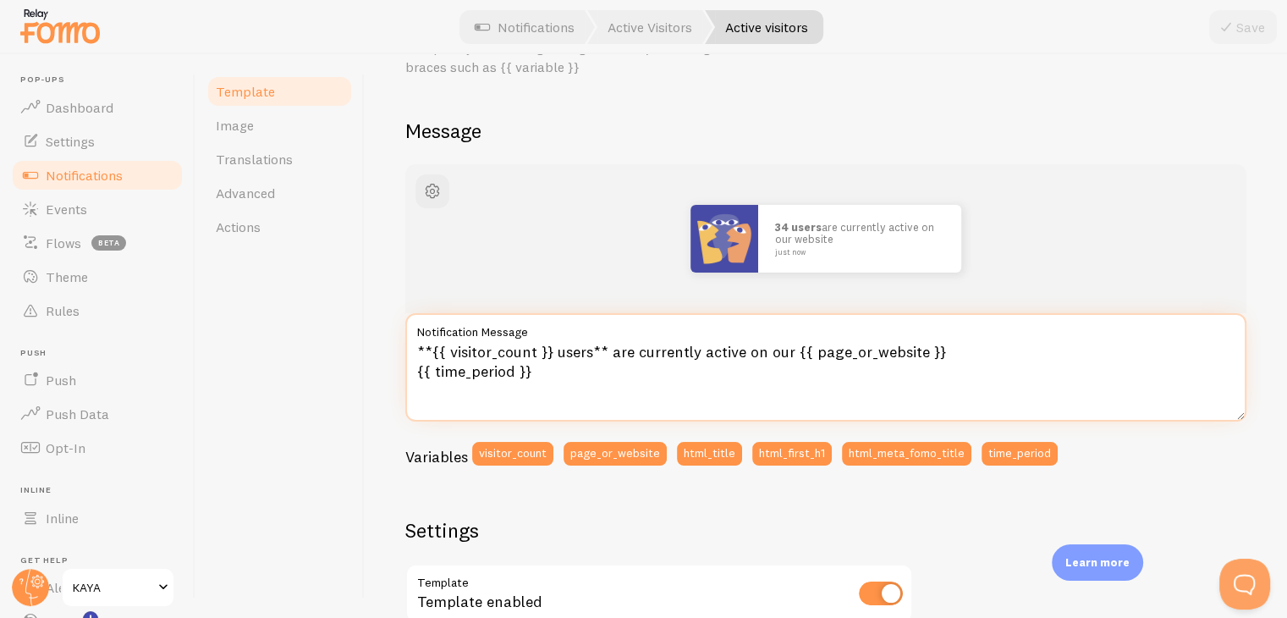
click at [457, 350] on textarea "**{{ visitor_count }} users** are currently active on our {{ page_or_website }}…" at bounding box center [825, 367] width 841 height 108
drag, startPoint x: 447, startPoint y: 352, endPoint x: 535, endPoint y: 350, distance: 88.0
click at [535, 350] on textarea "**{{ visitor_count }} users** are currently active on our {{ page_or_website }}…" at bounding box center [825, 367] width 841 height 108
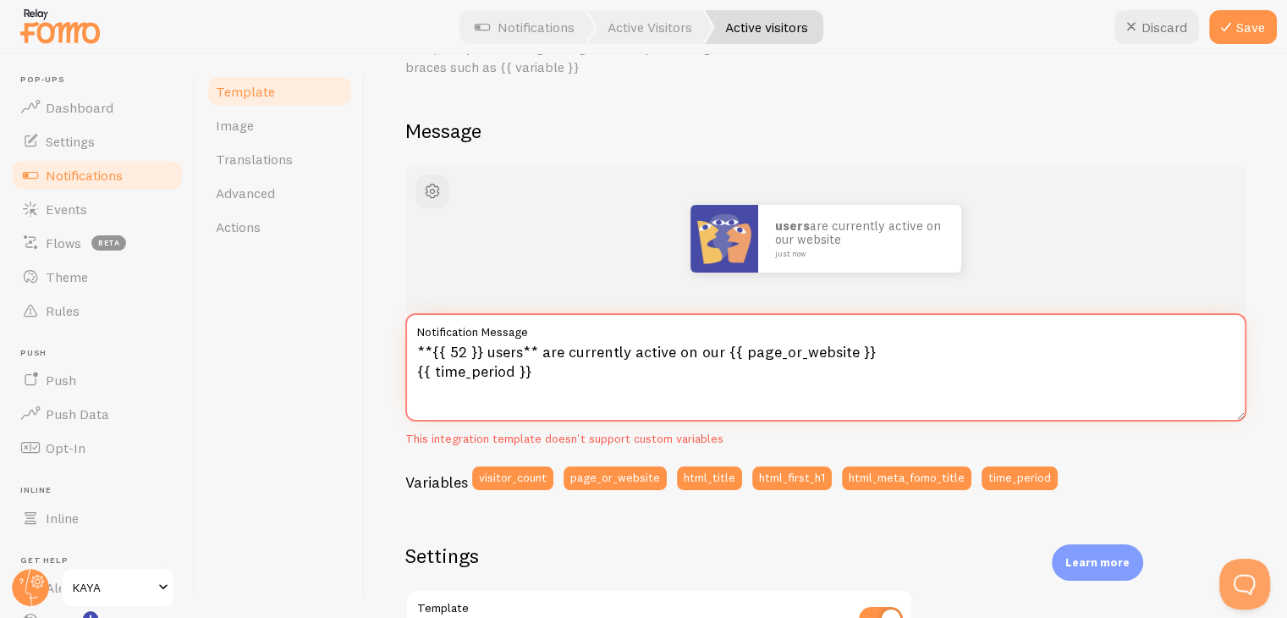
drag, startPoint x: 531, startPoint y: 354, endPoint x: 390, endPoint y: 337, distance: 141.5
click at [390, 337] on div "Active visitors Compose your message using variables, enclosing variables withi…" at bounding box center [826, 336] width 923 height 564
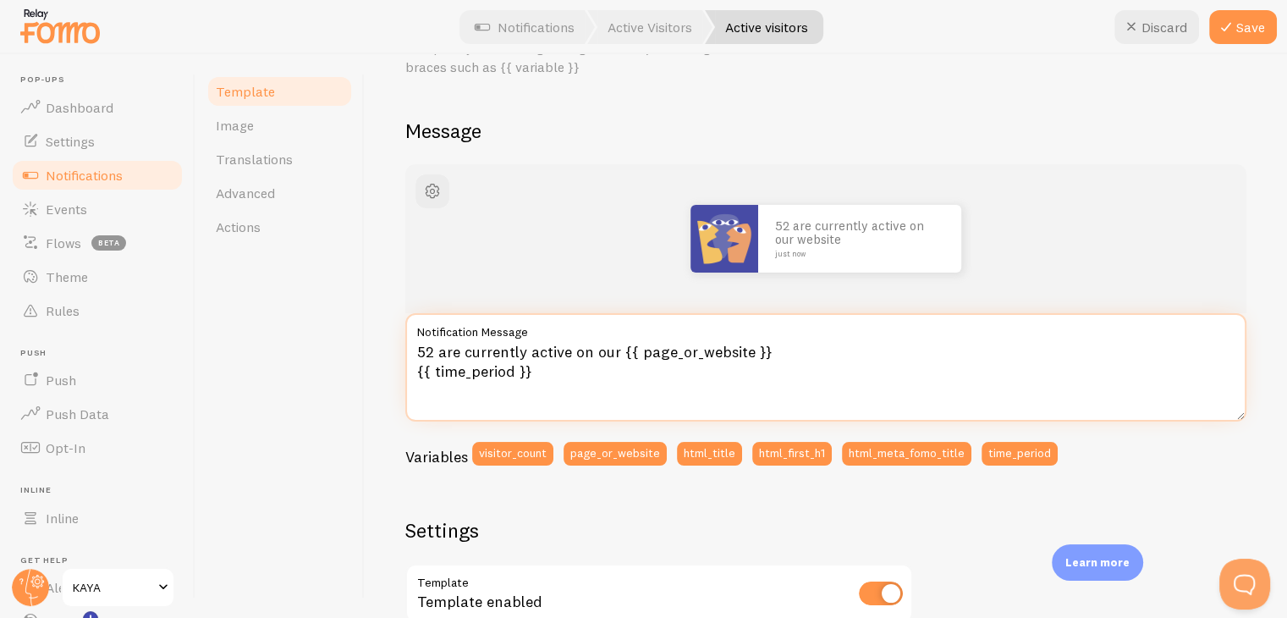
drag, startPoint x: 617, startPoint y: 356, endPoint x: 764, endPoint y: 356, distance: 147.3
click at [764, 356] on textarea "52 are currently active on our {{ page_or_website }} {{ time_period }}" at bounding box center [825, 367] width 841 height 108
drag, startPoint x: 550, startPoint y: 367, endPoint x: 413, endPoint y: 363, distance: 137.2
click at [413, 363] on textarea "52 are currently active on our website {{ time_period }}" at bounding box center [825, 367] width 841 height 108
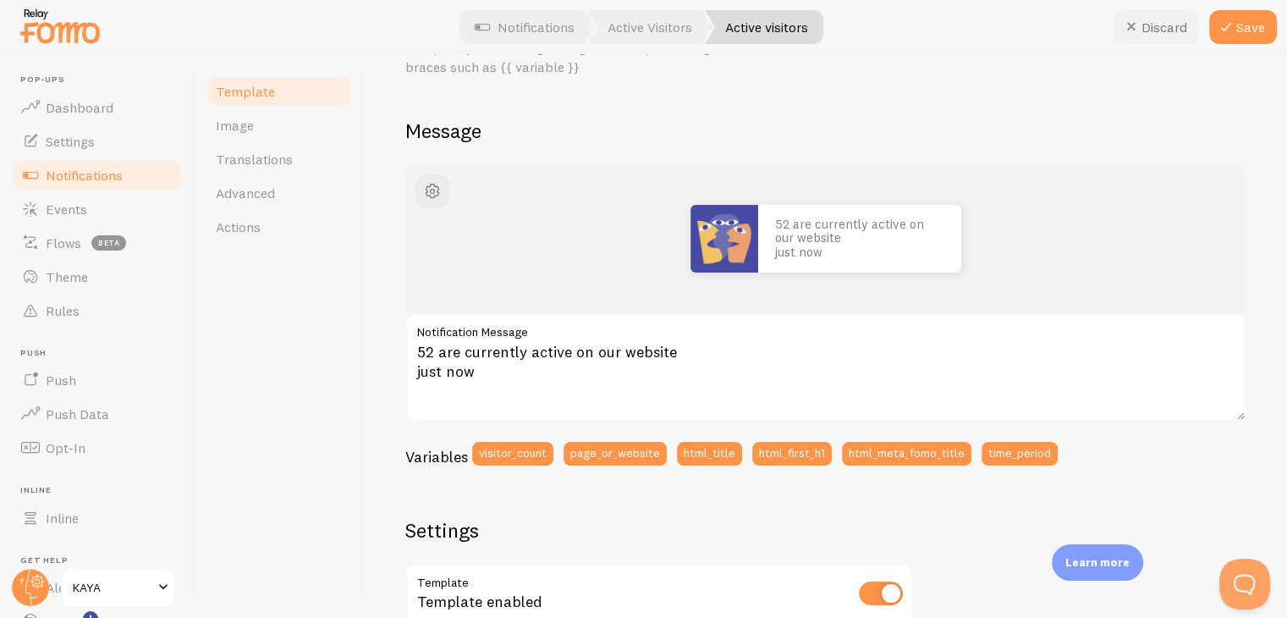
click at [1141, 38] on button "Discard" at bounding box center [1157, 27] width 85 height 34
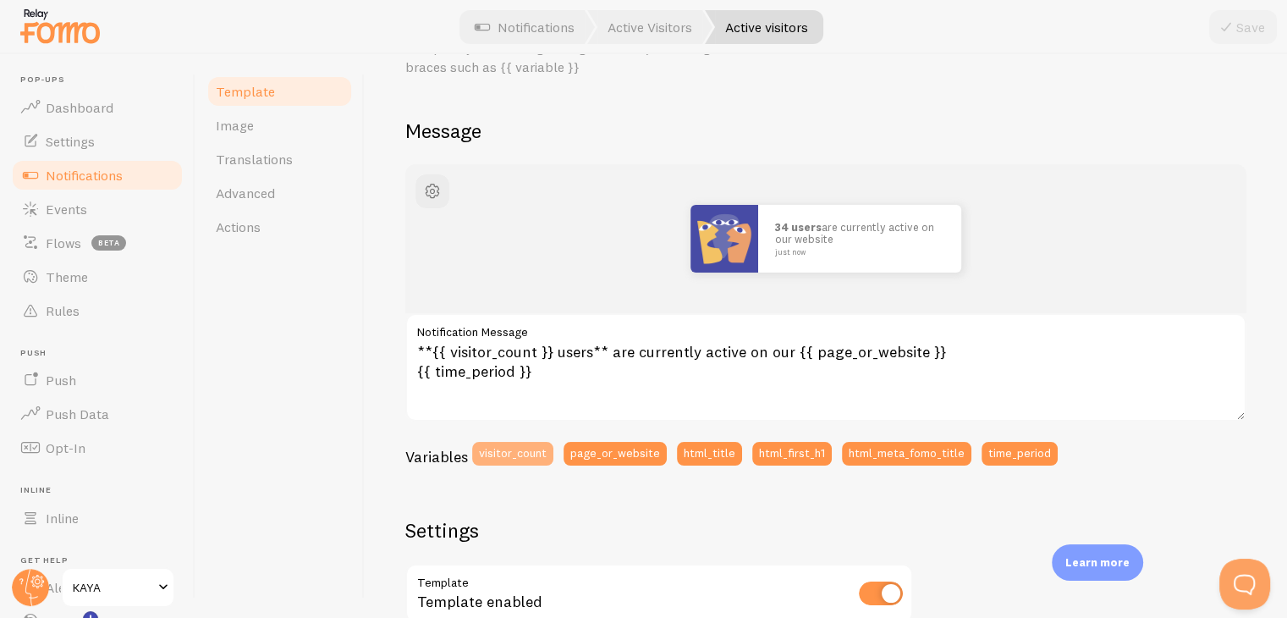
click at [528, 454] on button "visitor_count" at bounding box center [512, 454] width 81 height 24
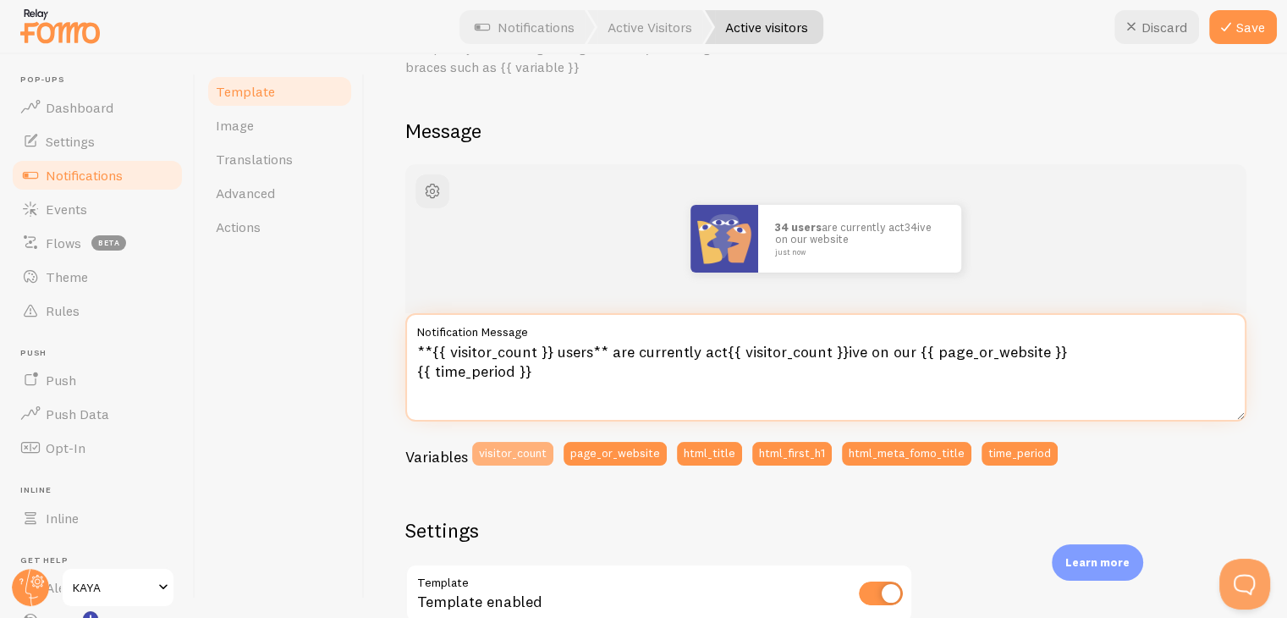
type textarea "**{{ visitor_count }} users** are currently act{{ visitor_count }}{{ visitor_co…"
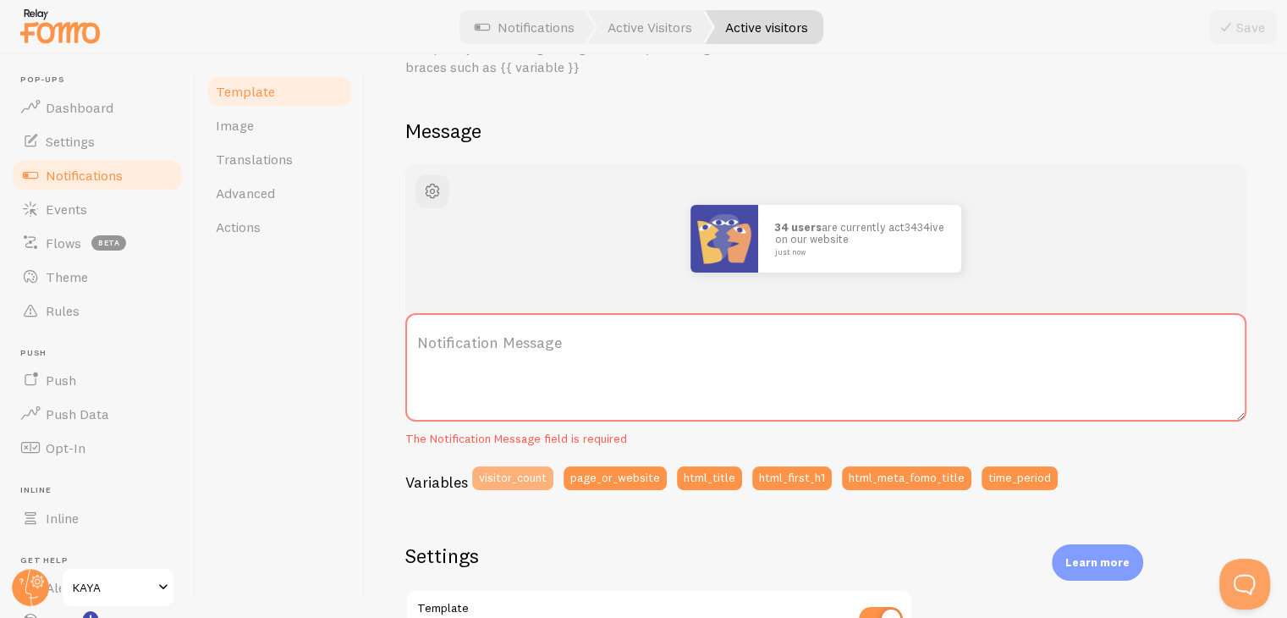
click at [528, 456] on div "34 users are currently act3434ive on our website just now Notification Message …" at bounding box center [825, 333] width 841 height 338
click at [531, 488] on button "visitor_count" at bounding box center [512, 478] width 81 height 24
drag, startPoint x: 603, startPoint y: 373, endPoint x: 379, endPoint y: 336, distance: 226.5
click at [379, 336] on div "Active visitors Compose your message using variables, enclosing variables withi…" at bounding box center [826, 336] width 923 height 564
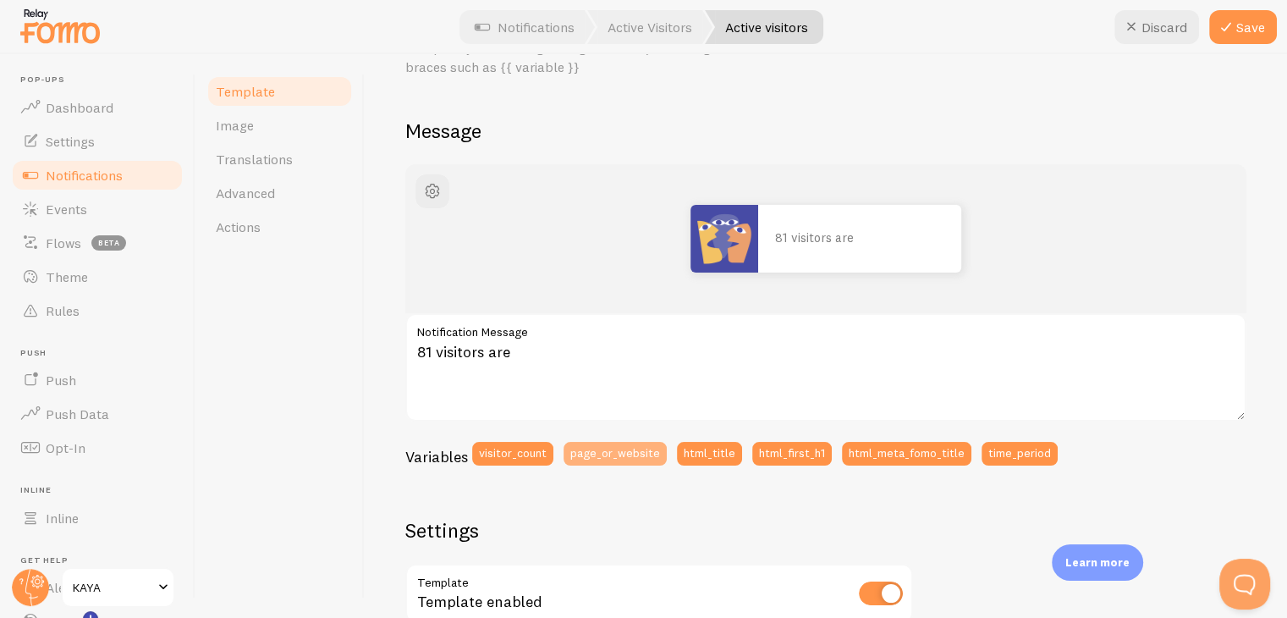
click at [650, 442] on button "page_or_website" at bounding box center [615, 454] width 103 height 24
click at [1149, 32] on button "Discard" at bounding box center [1157, 27] width 85 height 34
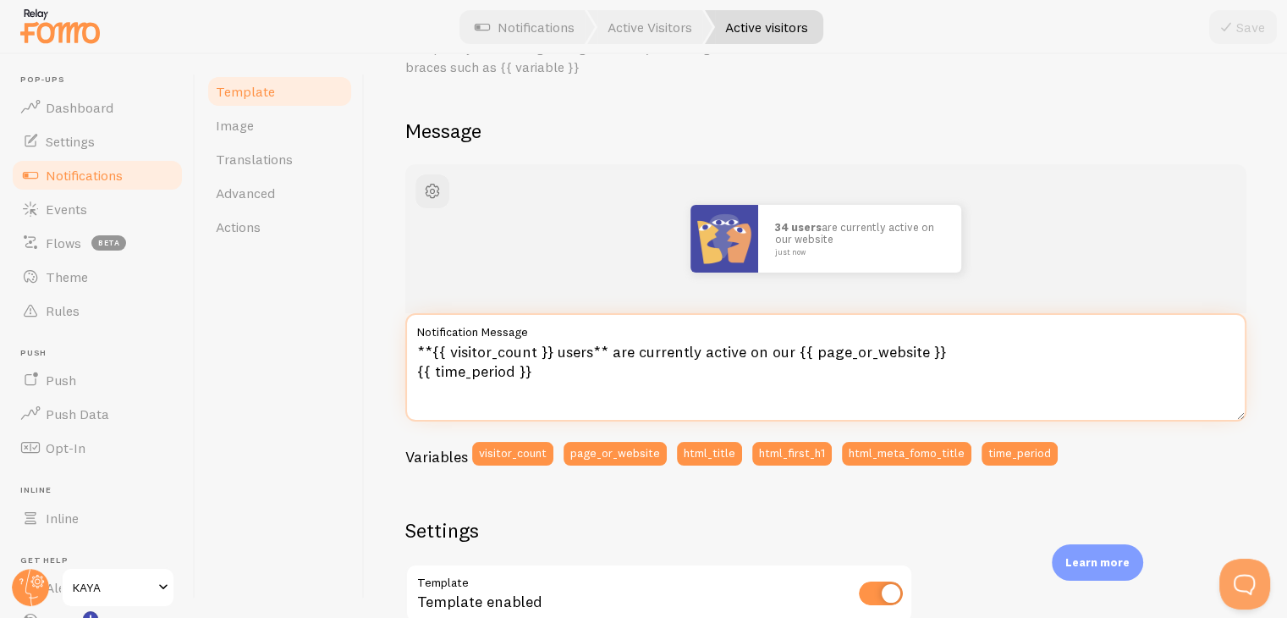
drag, startPoint x: 550, startPoint y: 350, endPoint x: 371, endPoint y: 322, distance: 181.6
click at [371, 322] on div "Active visitors Compose your message using variables, enclosing variables withi…" at bounding box center [826, 336] width 923 height 564
click at [484, 354] on textarea "81 users** are currently active on our {{ page_or_website }} {{ time_period }}" at bounding box center [825, 367] width 841 height 108
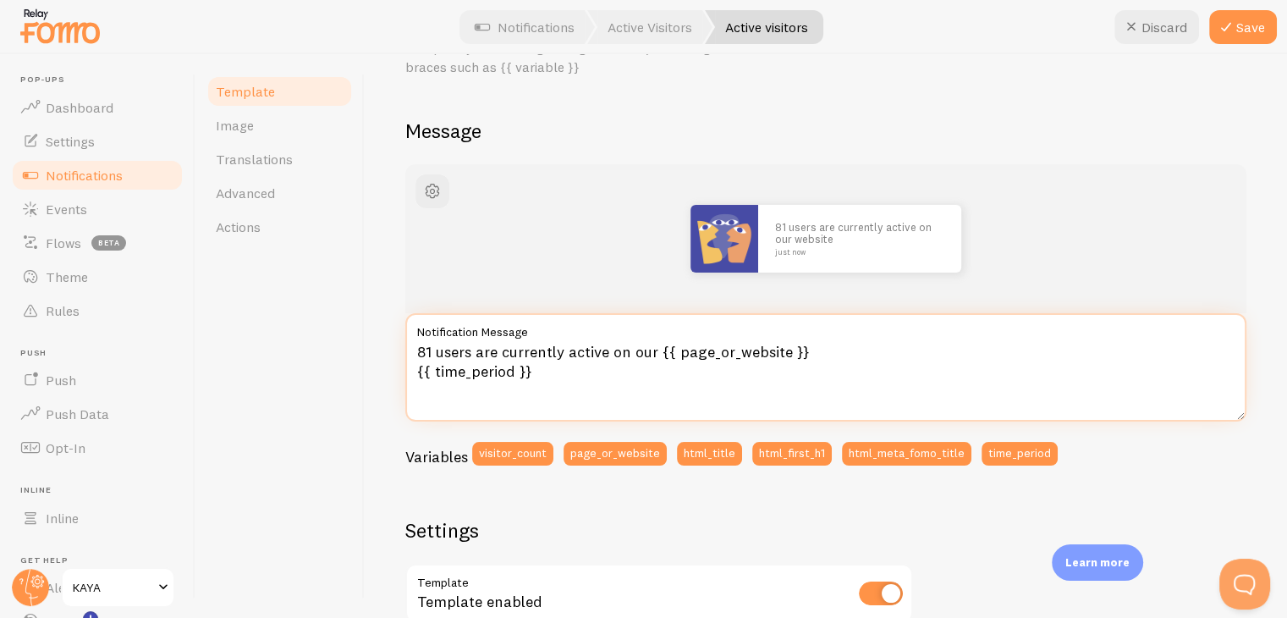
drag, startPoint x: 545, startPoint y: 375, endPoint x: 408, endPoint y: 366, distance: 137.4
click at [408, 366] on textarea "81 users are currently active on our {{ page_or_website }} {{ time_period }}" at bounding box center [825, 367] width 841 height 108
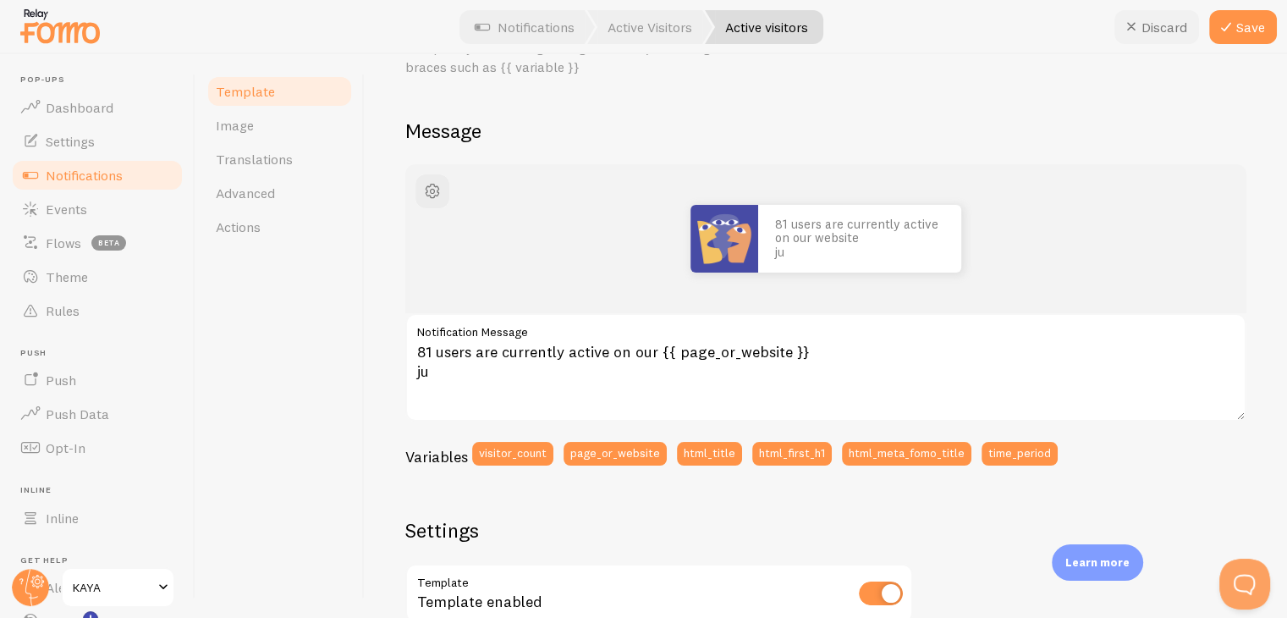
click at [1138, 28] on icon at bounding box center [1131, 27] width 20 height 20
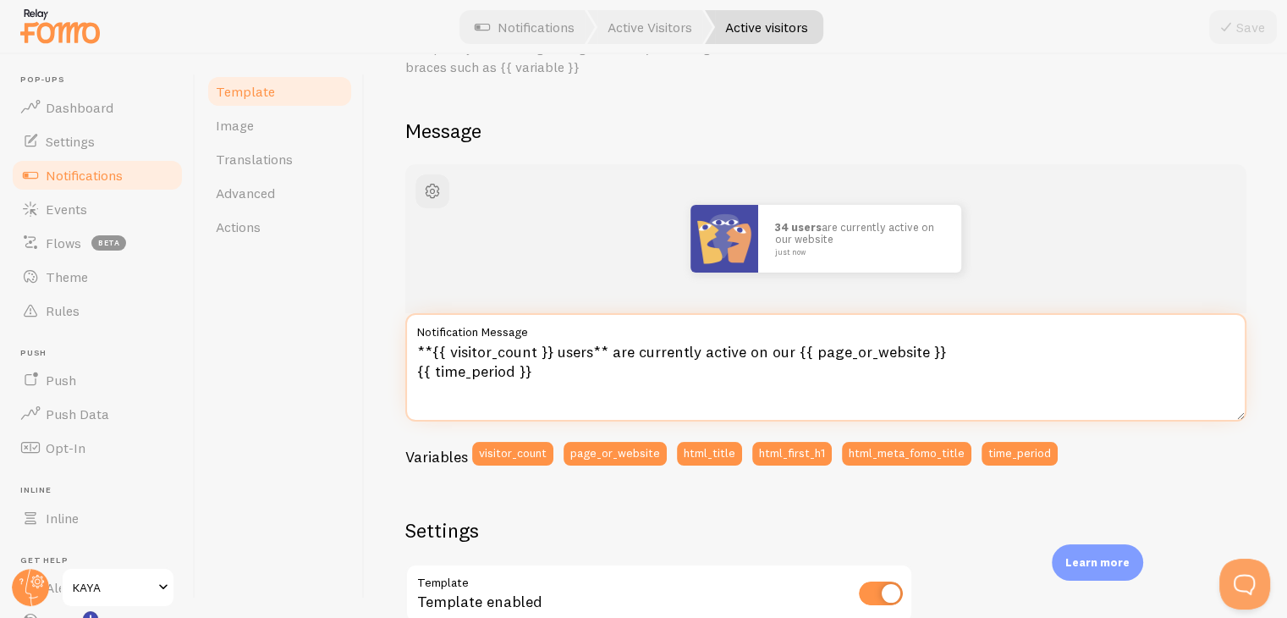
drag, startPoint x: 545, startPoint y: 349, endPoint x: 217, endPoint y: 291, distance: 333.4
click at [217, 292] on div "Template Image Translations Advanced Actions Active visitors Compose your messa…" at bounding box center [742, 336] width 1092 height 564
click at [471, 347] on textarea "81 users** are currently active on our {{ page_or_website }} {{ time_period }}" at bounding box center [825, 367] width 841 height 108
click at [479, 350] on textarea "81 users** are currently active on our {{ page_or_website }} {{ time_period }}" at bounding box center [825, 367] width 841 height 108
click at [483, 350] on textarea "81 users** are currently active on our {{ page_or_website }} {{ time_period }}" at bounding box center [825, 367] width 841 height 108
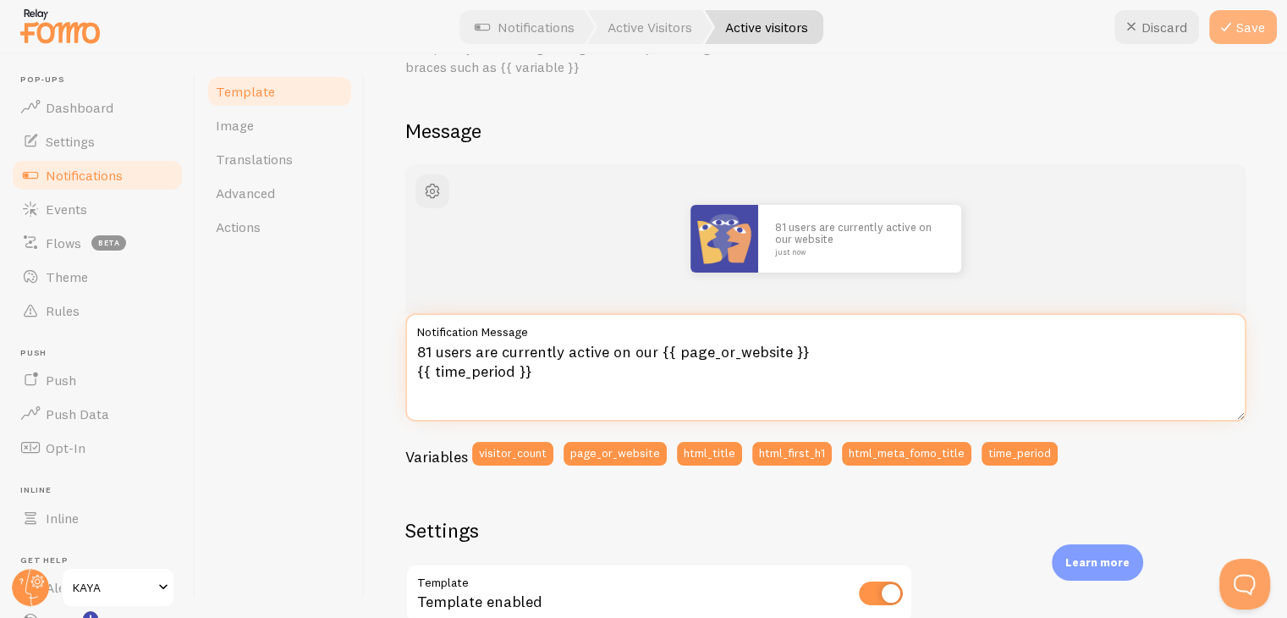
type textarea "81 users are currently active on our {{ page_or_website }} {{ time_period }}"
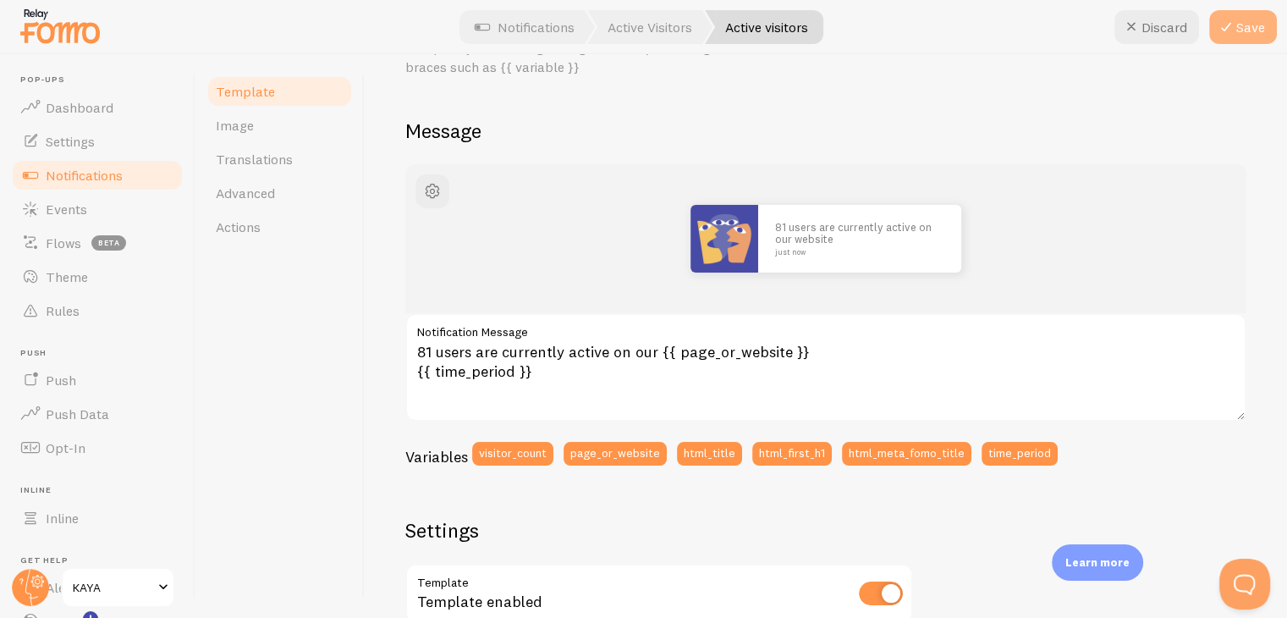
click at [1268, 40] on button "Save" at bounding box center [1243, 27] width 68 height 34
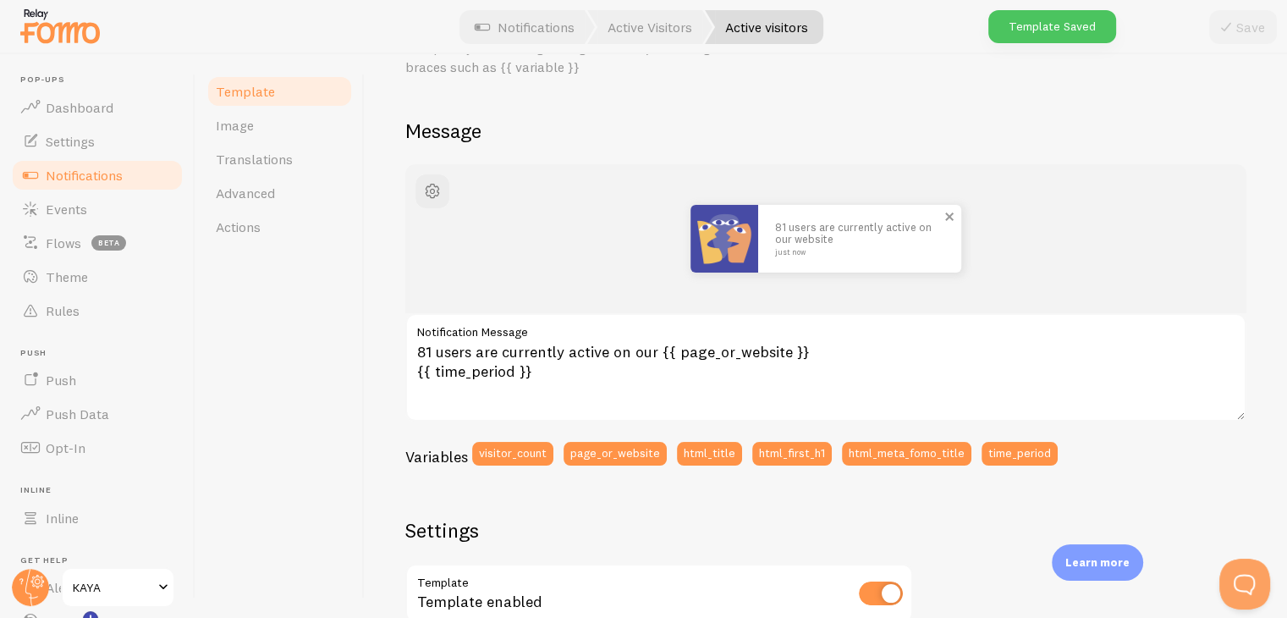
click at [731, 229] on img at bounding box center [725, 239] width 68 height 68
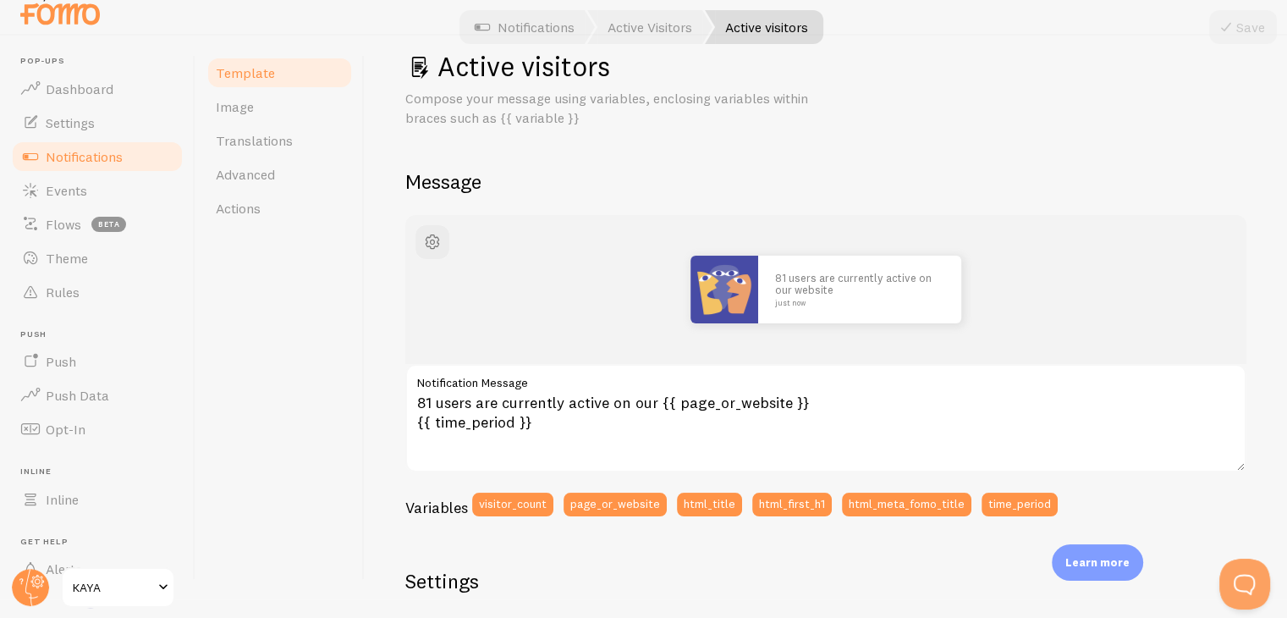
scroll to position [12, 0]
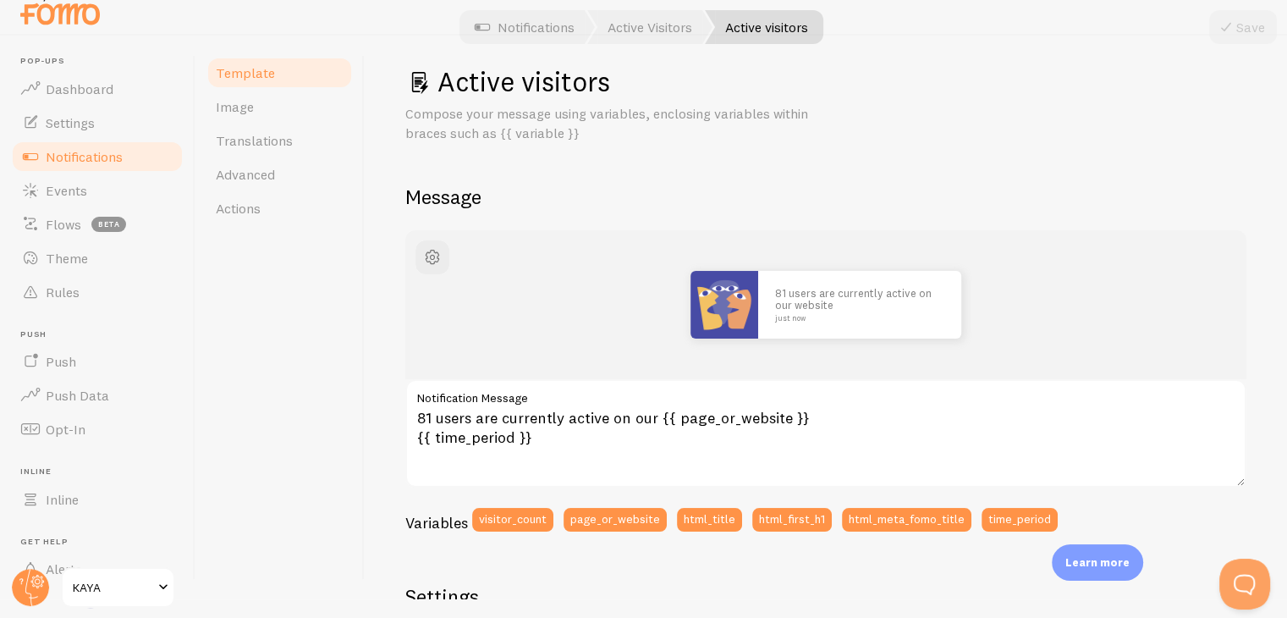
click at [726, 25] on link "Active visitors" at bounding box center [764, 27] width 118 height 34
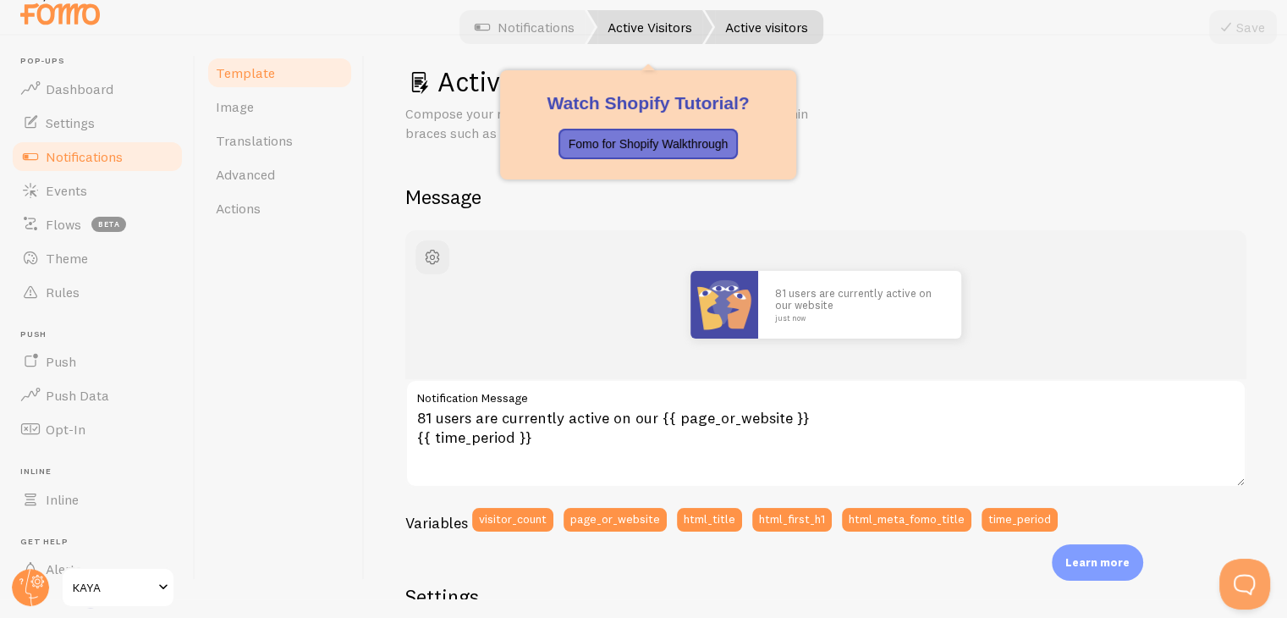
click at [679, 33] on link "Active Visitors" at bounding box center [649, 27] width 125 height 34
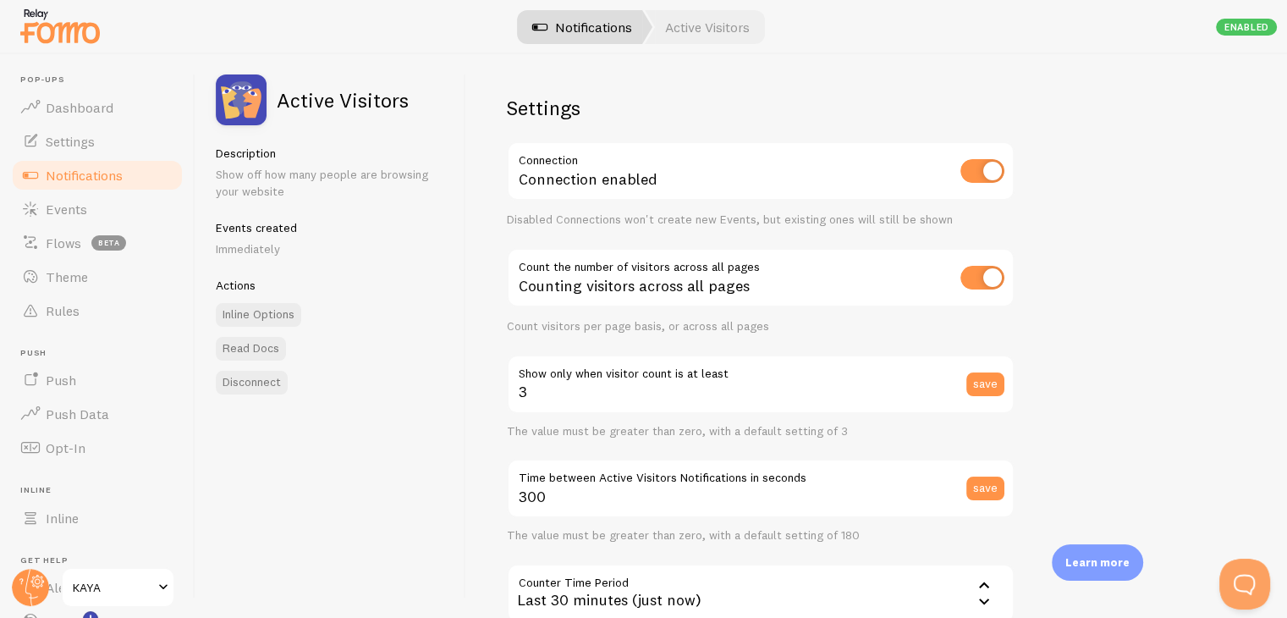
click at [598, 30] on link "Notifications" at bounding box center [582, 27] width 140 height 34
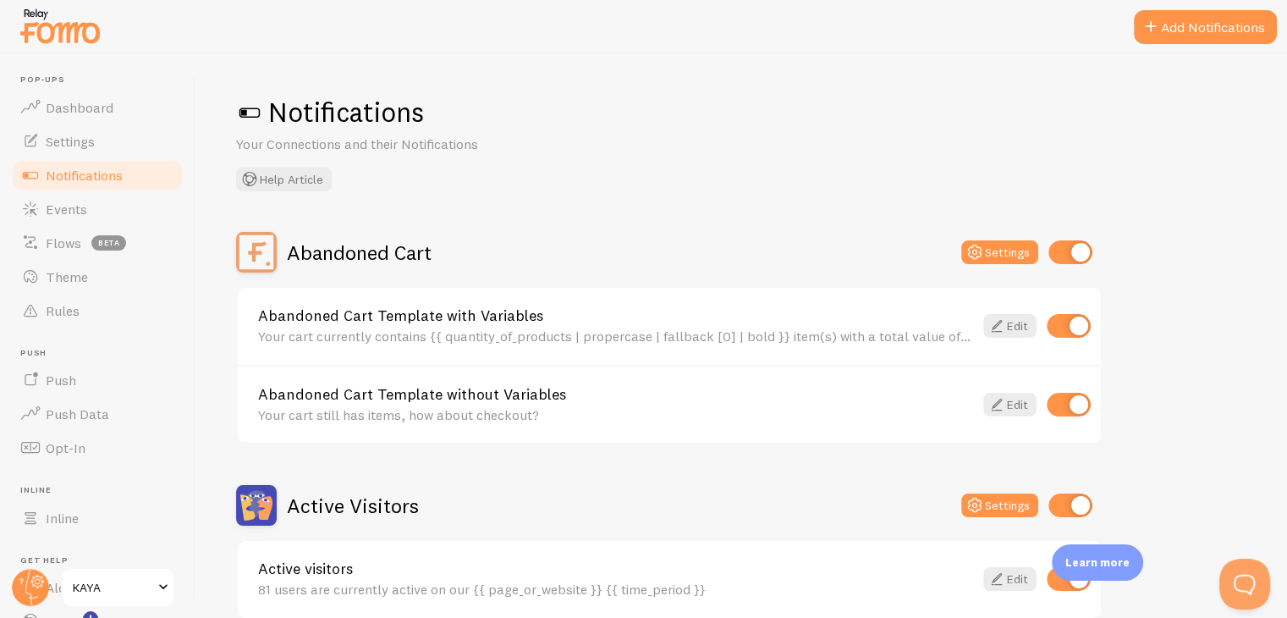
click at [71, 170] on span "Notifications" at bounding box center [84, 175] width 77 height 17
click at [90, 179] on span "Notifications" at bounding box center [84, 175] width 77 height 17
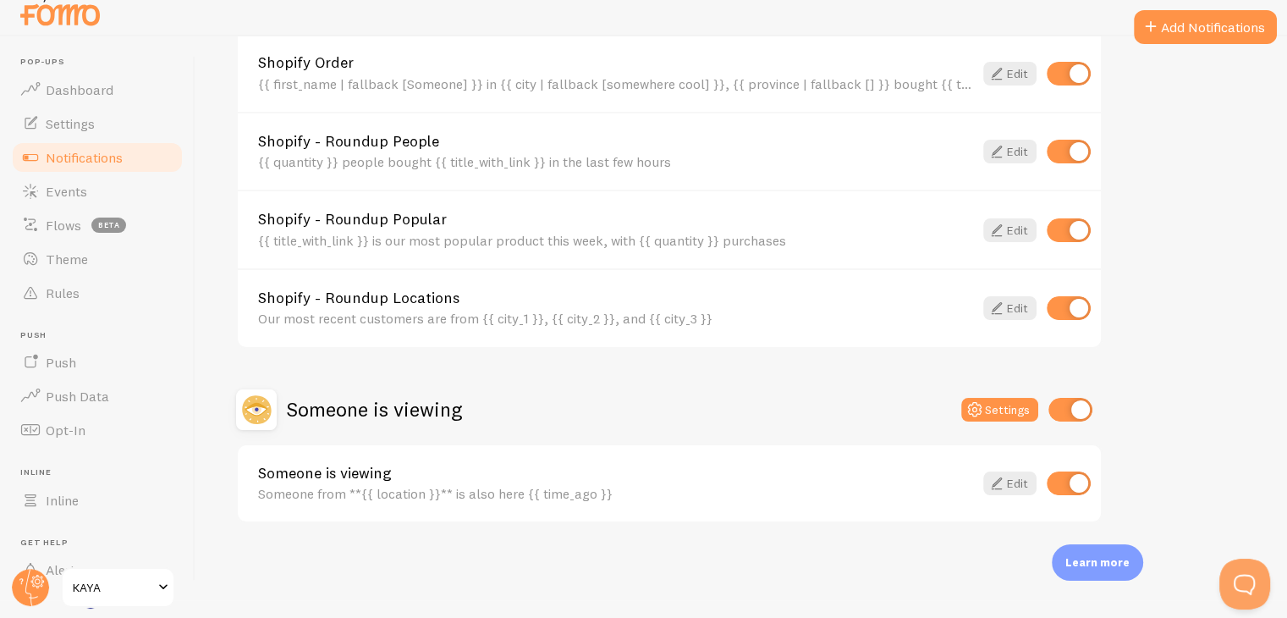
scroll to position [19, 0]
click at [771, 493] on div "Someone from **{{ location }}** is also here {{ time_ago }}" at bounding box center [615, 492] width 715 height 15
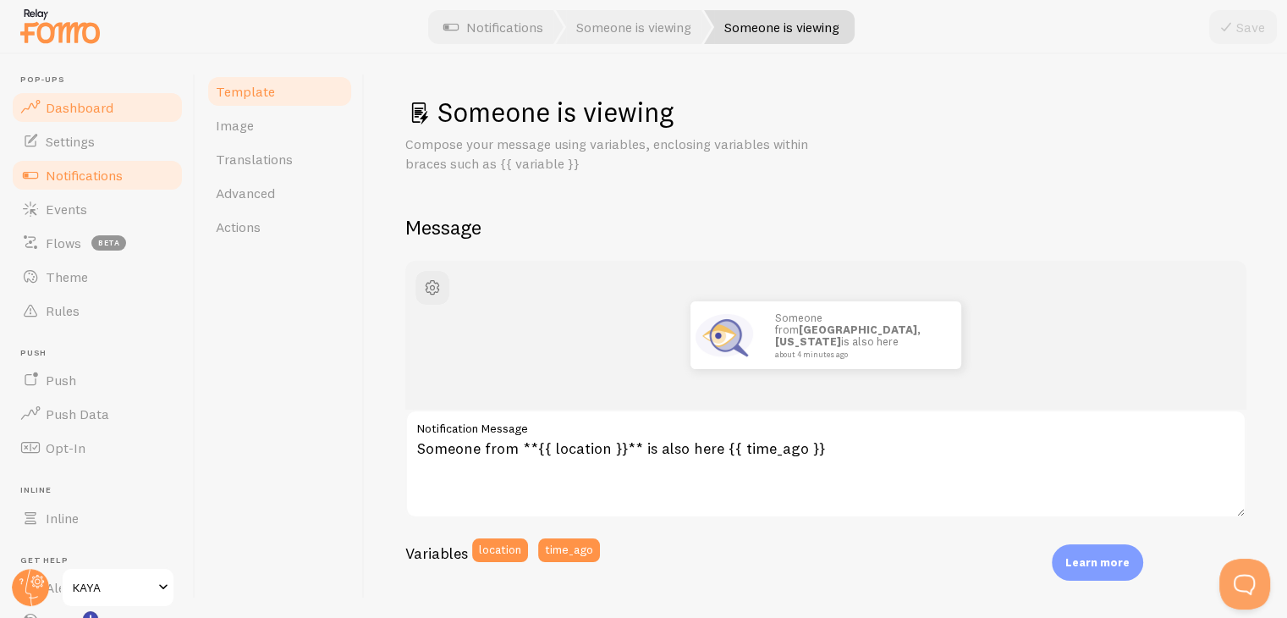
click at [107, 102] on span "Dashboard" at bounding box center [80, 107] width 68 height 17
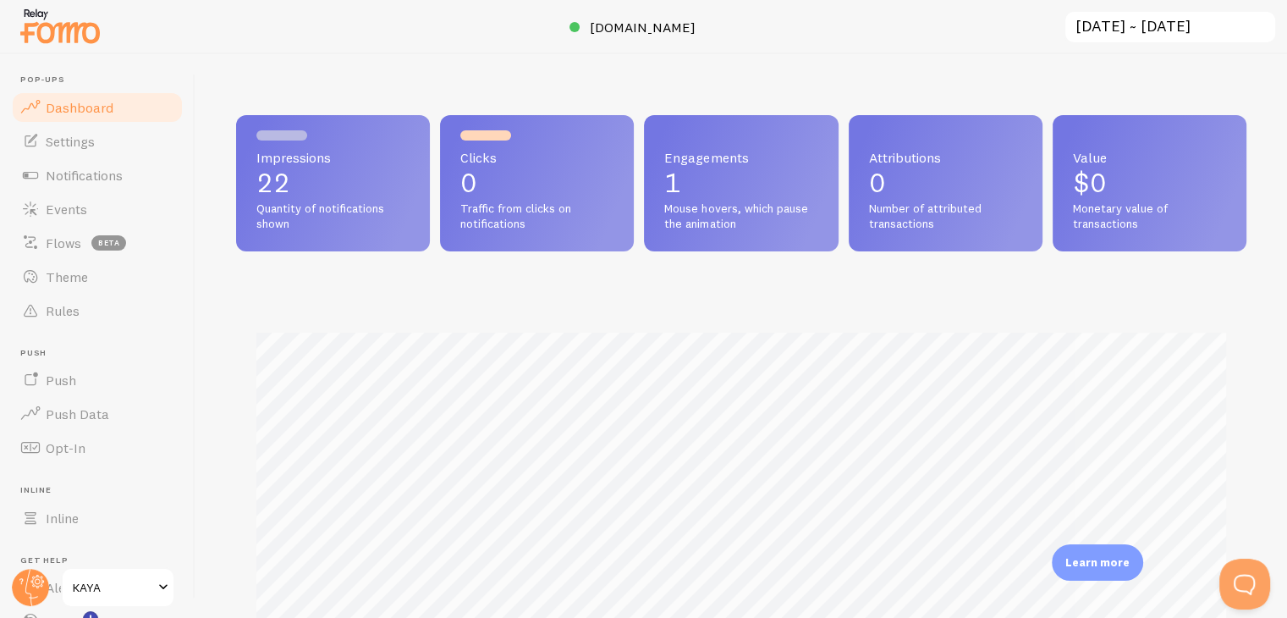
scroll to position [444, 997]
click at [68, 140] on span "Settings" at bounding box center [70, 141] width 49 height 17
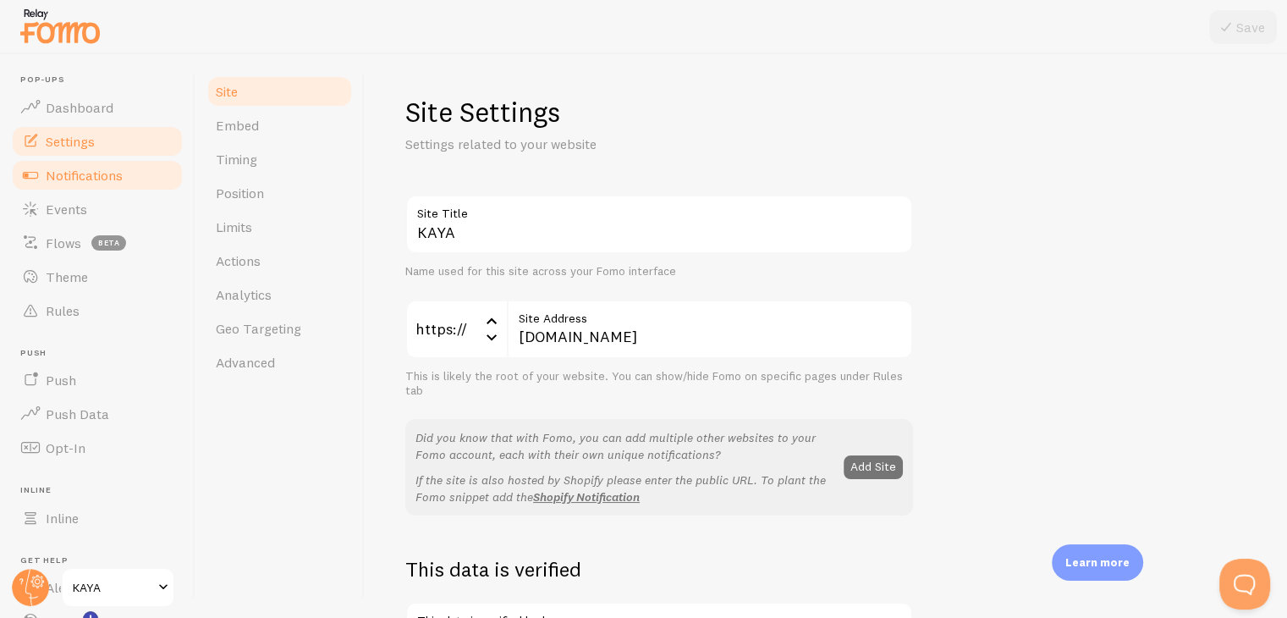
click at [104, 190] on link "Notifications" at bounding box center [97, 175] width 174 height 34
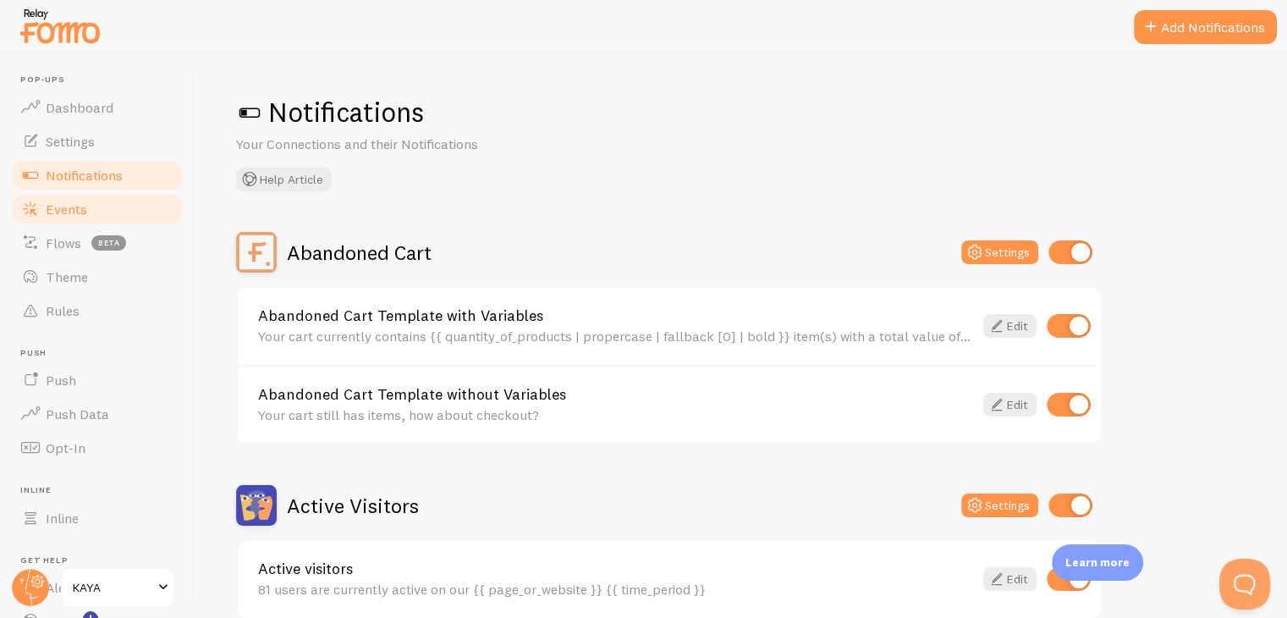
click at [96, 214] on link "Events" at bounding box center [97, 209] width 174 height 34
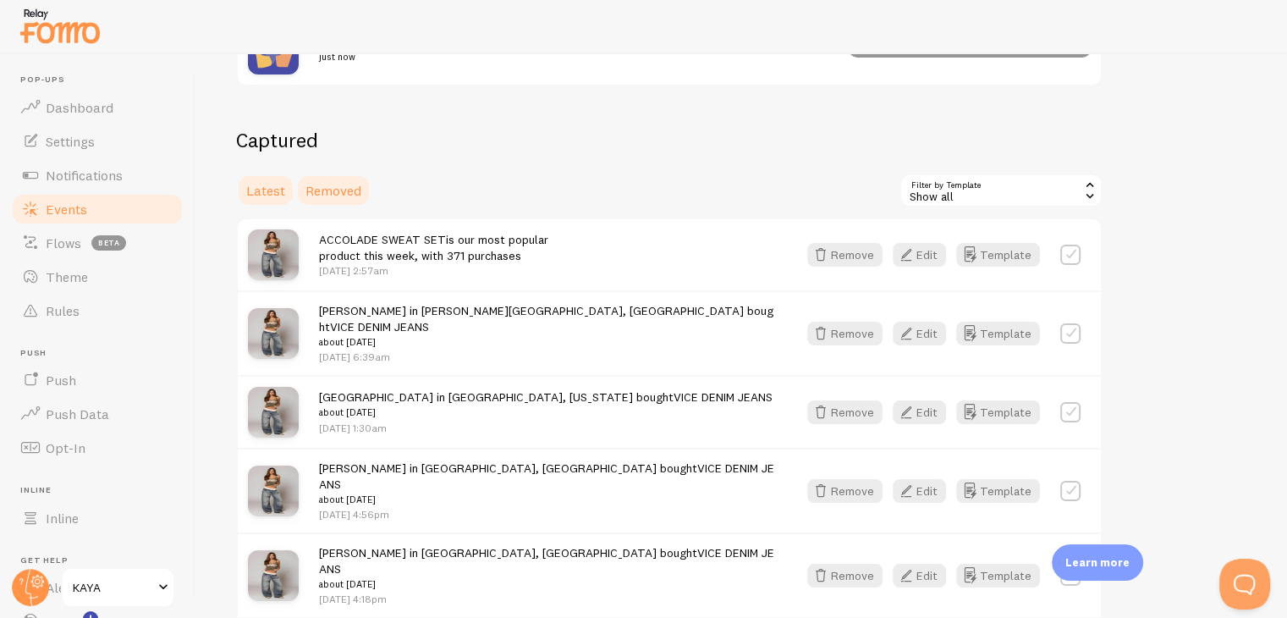
scroll to position [339, 0]
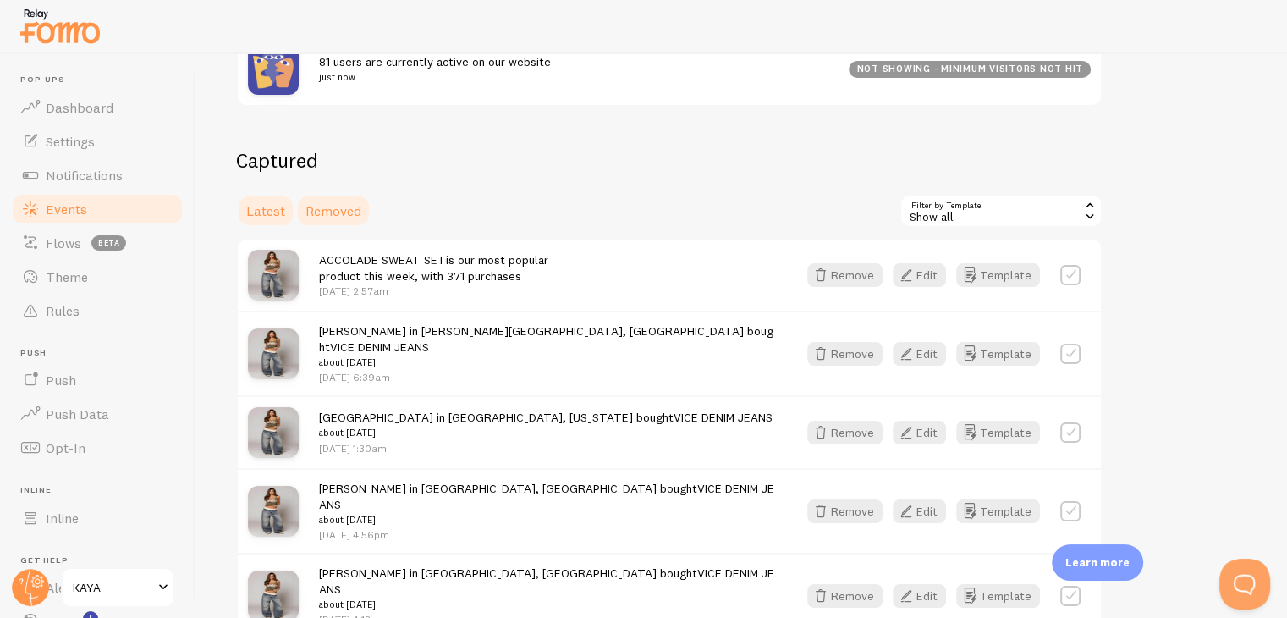
click at [306, 210] on span "Removed" at bounding box center [334, 210] width 56 height 17
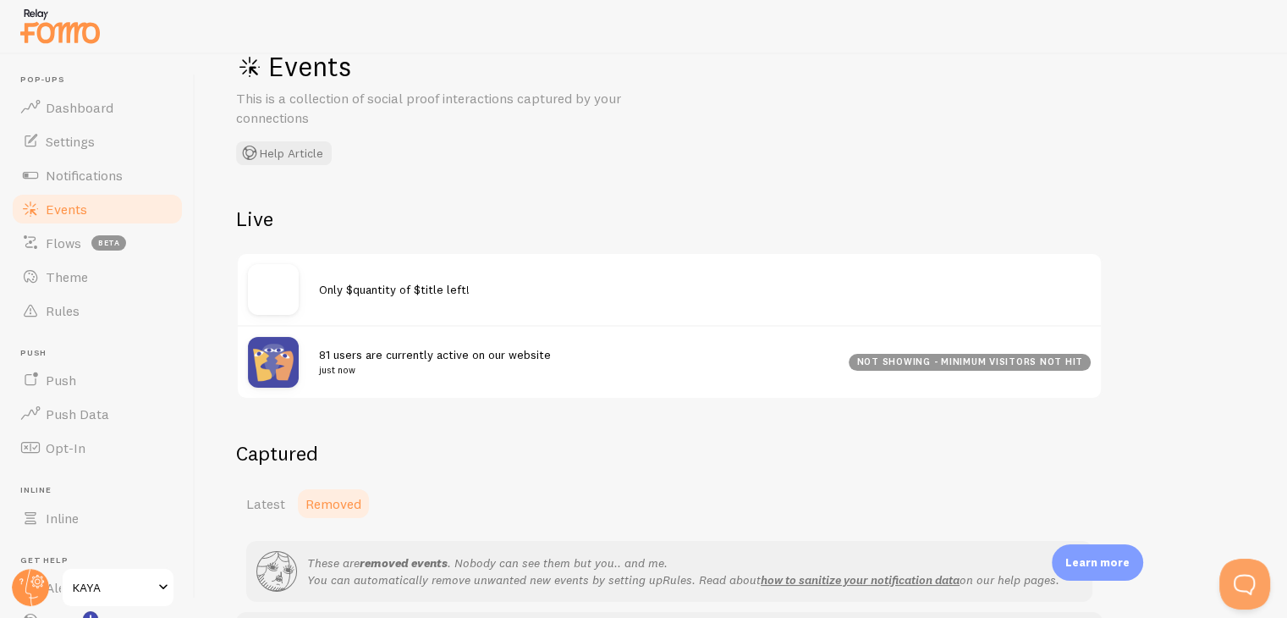
scroll to position [157, 0]
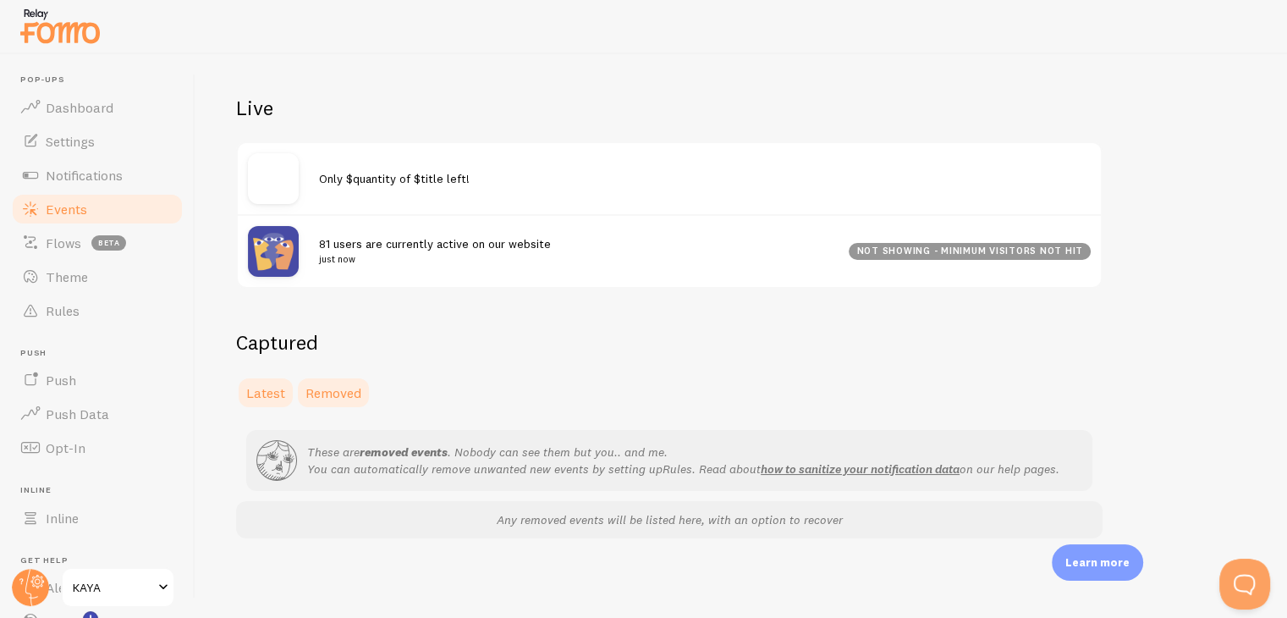
click at [288, 391] on link "Latest" at bounding box center [265, 393] width 59 height 34
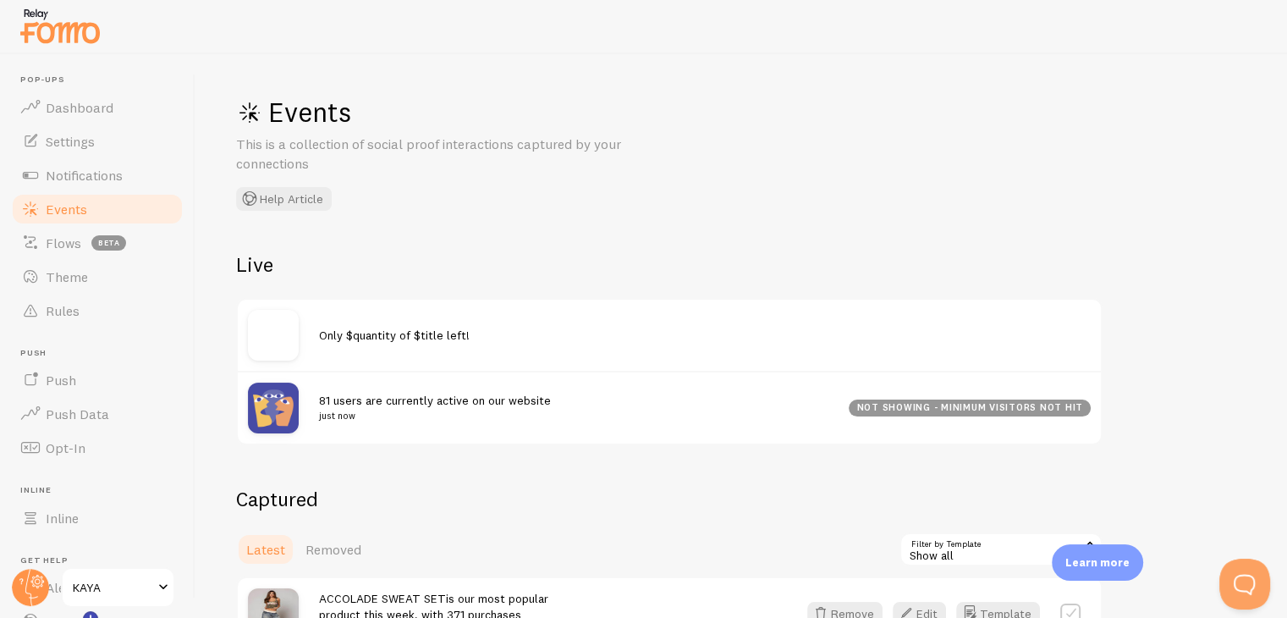
click at [340, 325] on div "Only $quantity of $title left!" at bounding box center [669, 335] width 863 height 71
click at [275, 326] on img at bounding box center [273, 335] width 51 height 51
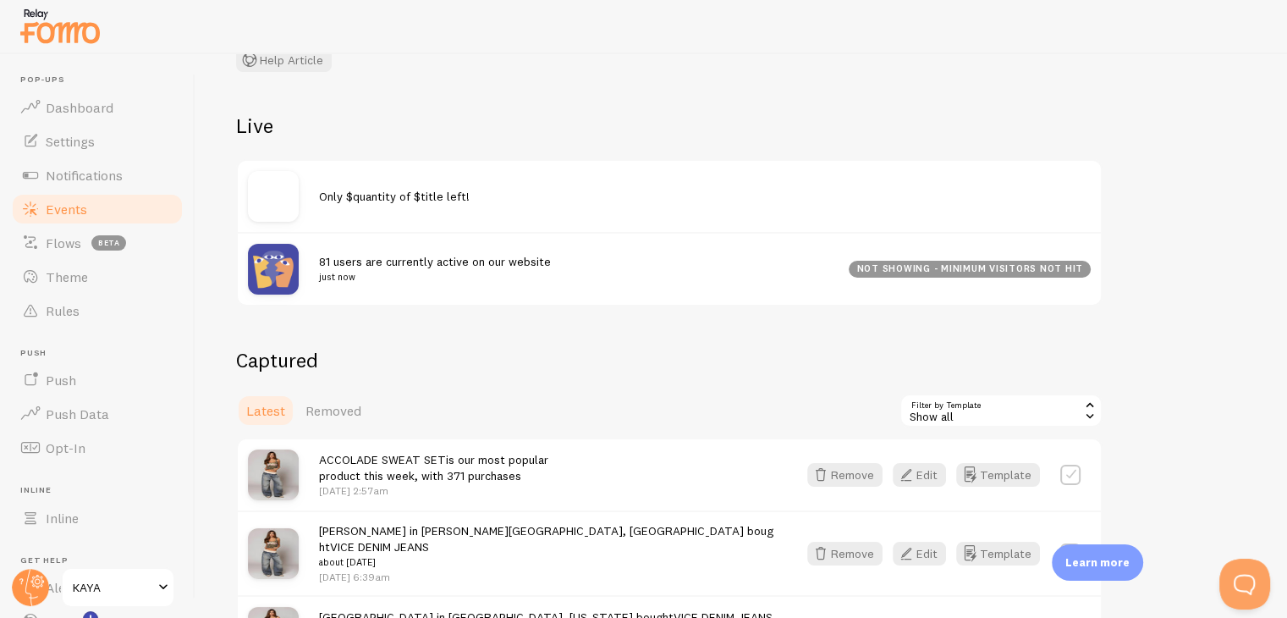
scroll to position [169, 0]
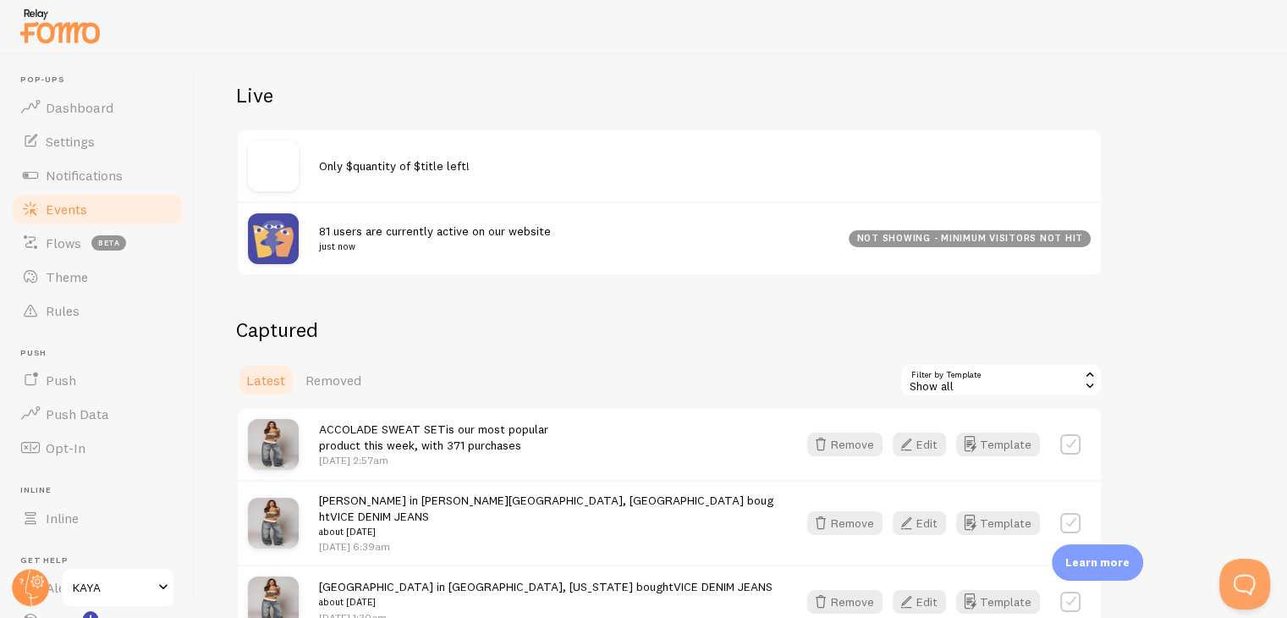
click at [264, 247] on img at bounding box center [273, 238] width 51 height 51
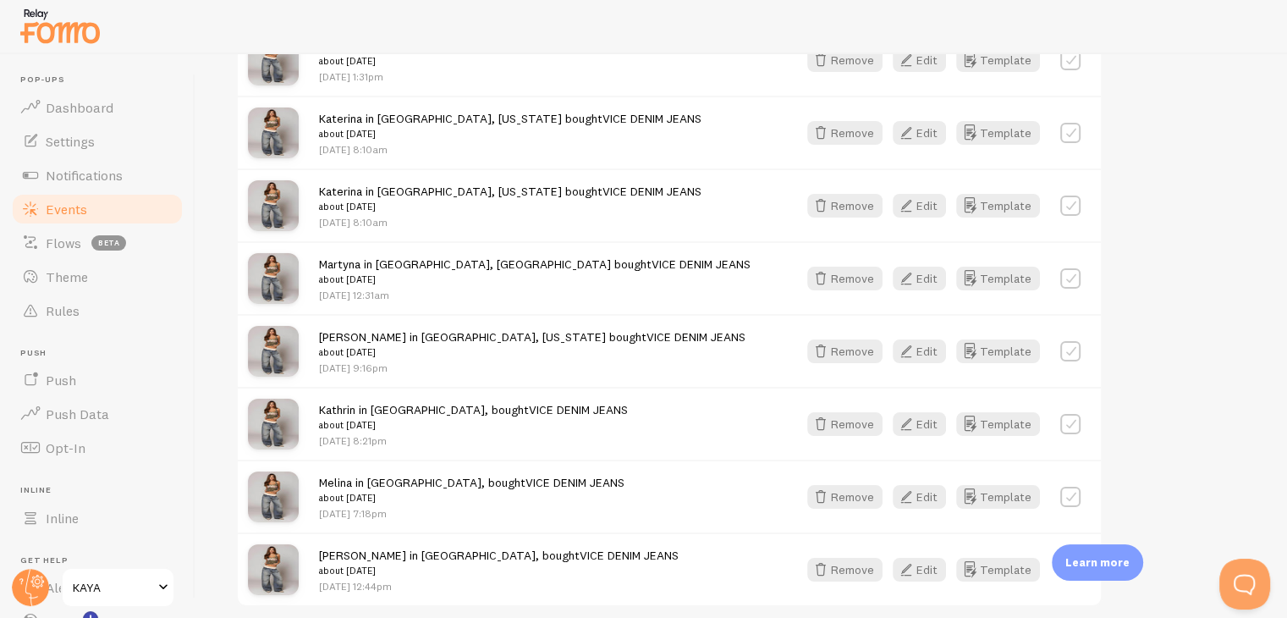
scroll to position [2288, 0]
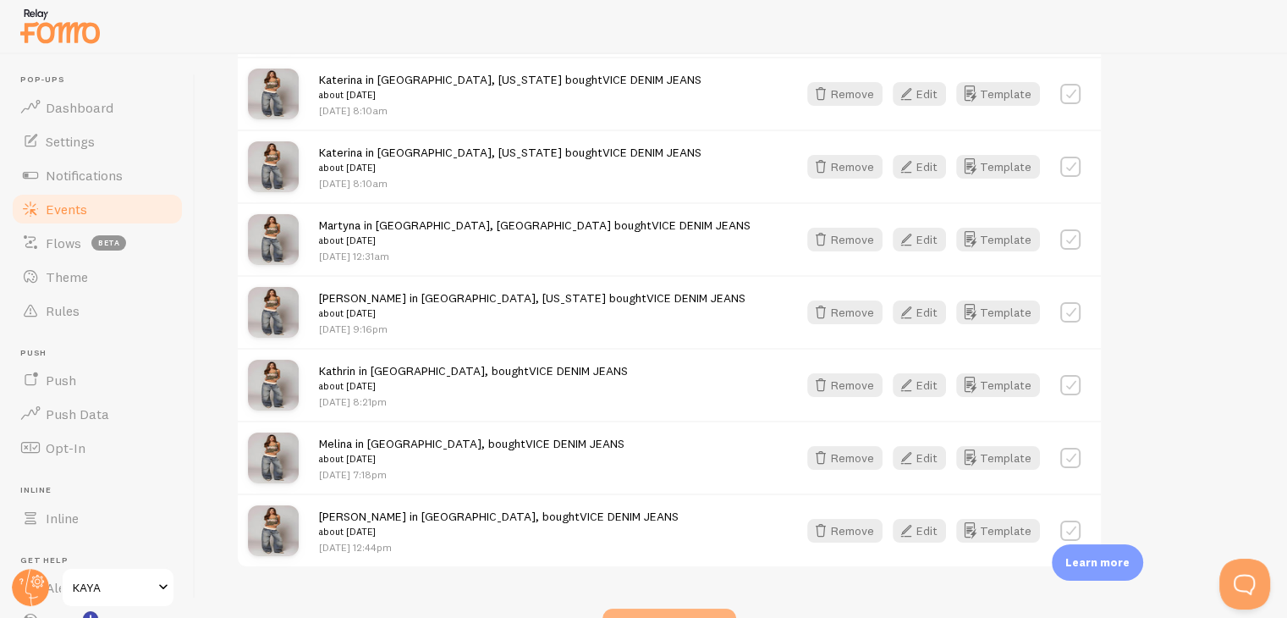
click at [647, 609] on div "Show more events" at bounding box center [670, 626] width 134 height 34
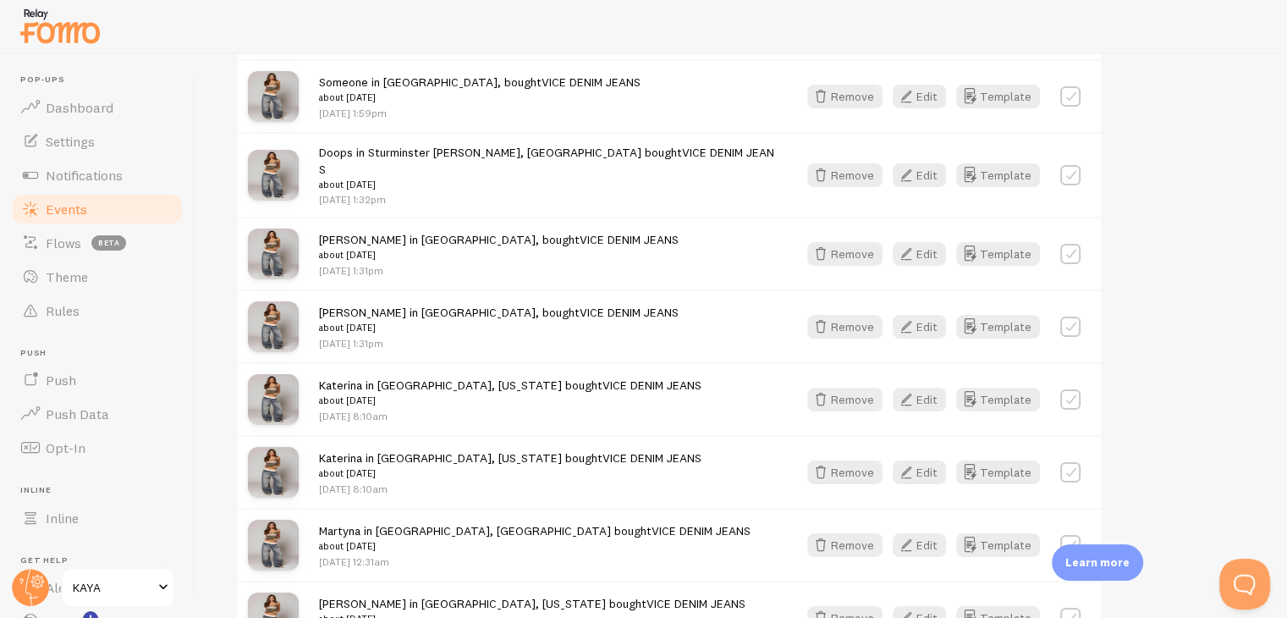
scroll to position [2019, 0]
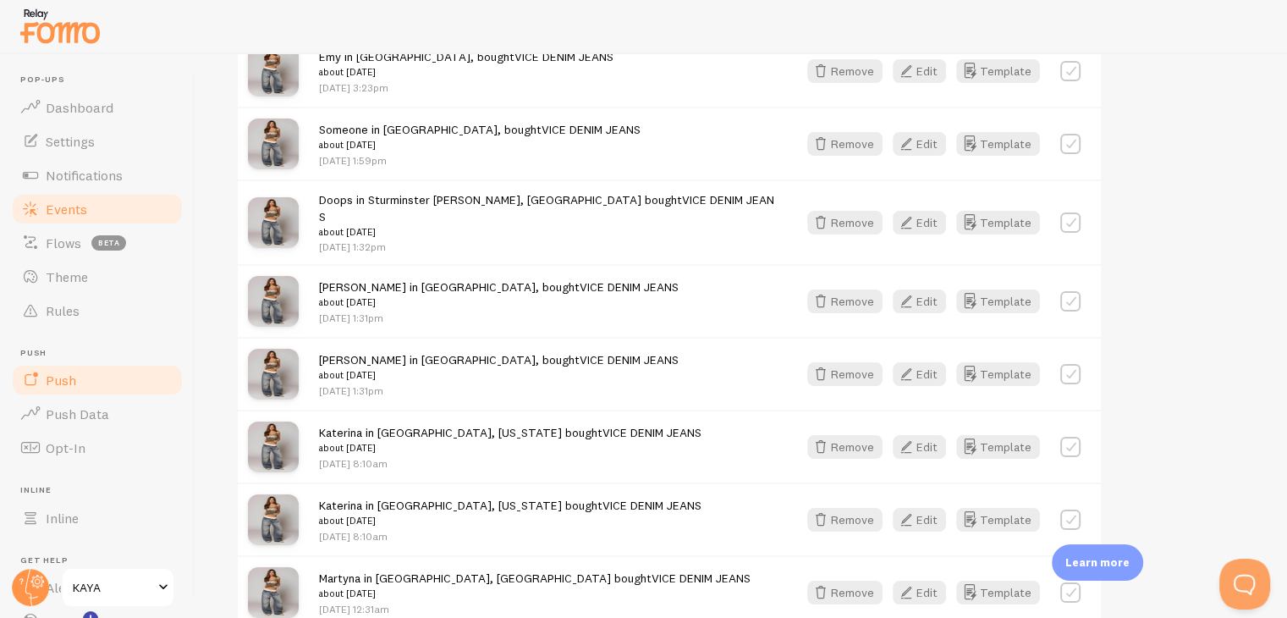
click at [112, 388] on link "Push" at bounding box center [97, 380] width 174 height 34
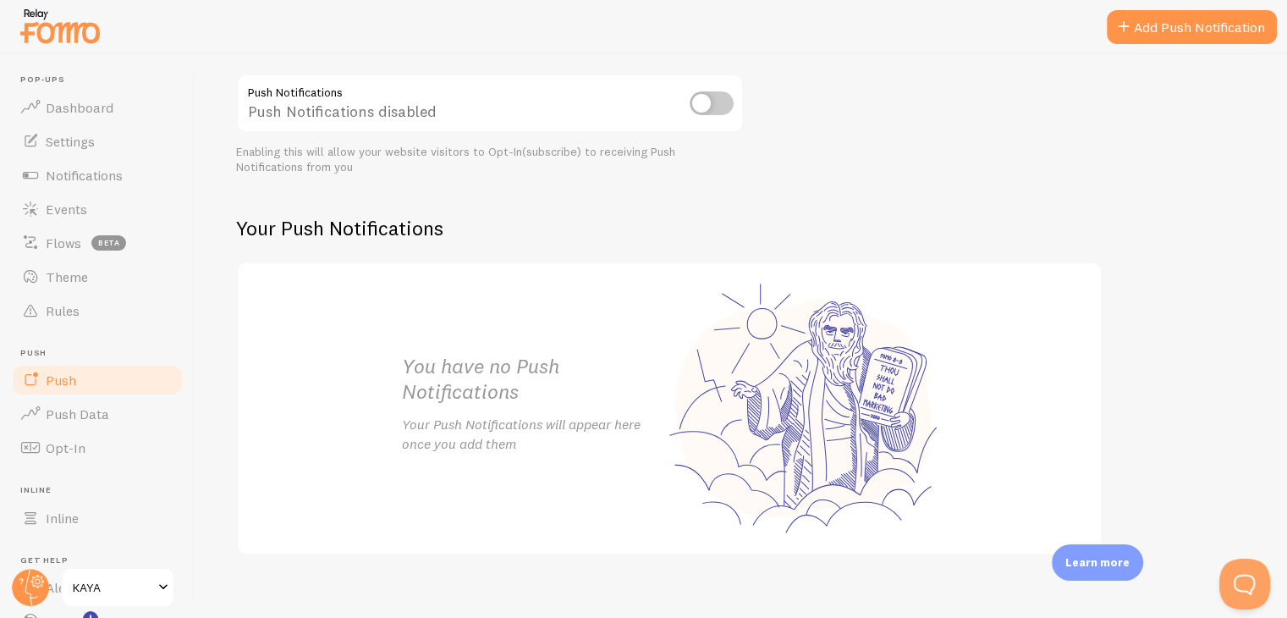
scroll to position [214, 0]
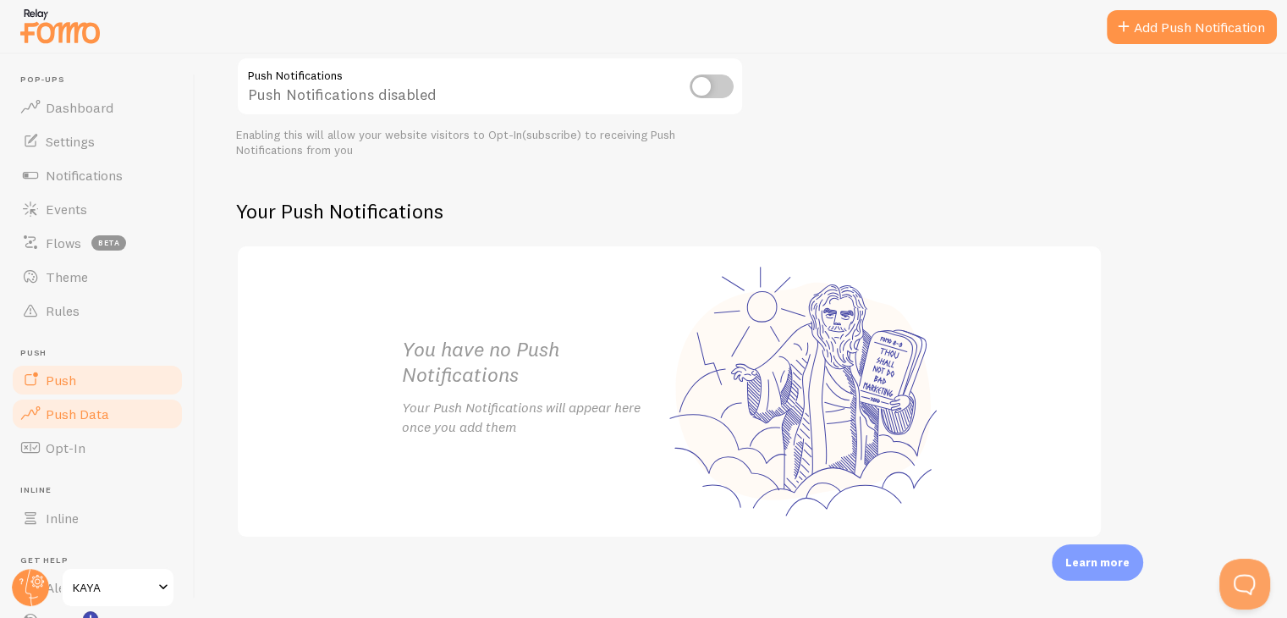
click at [101, 404] on link "Push Data" at bounding box center [97, 414] width 174 height 34
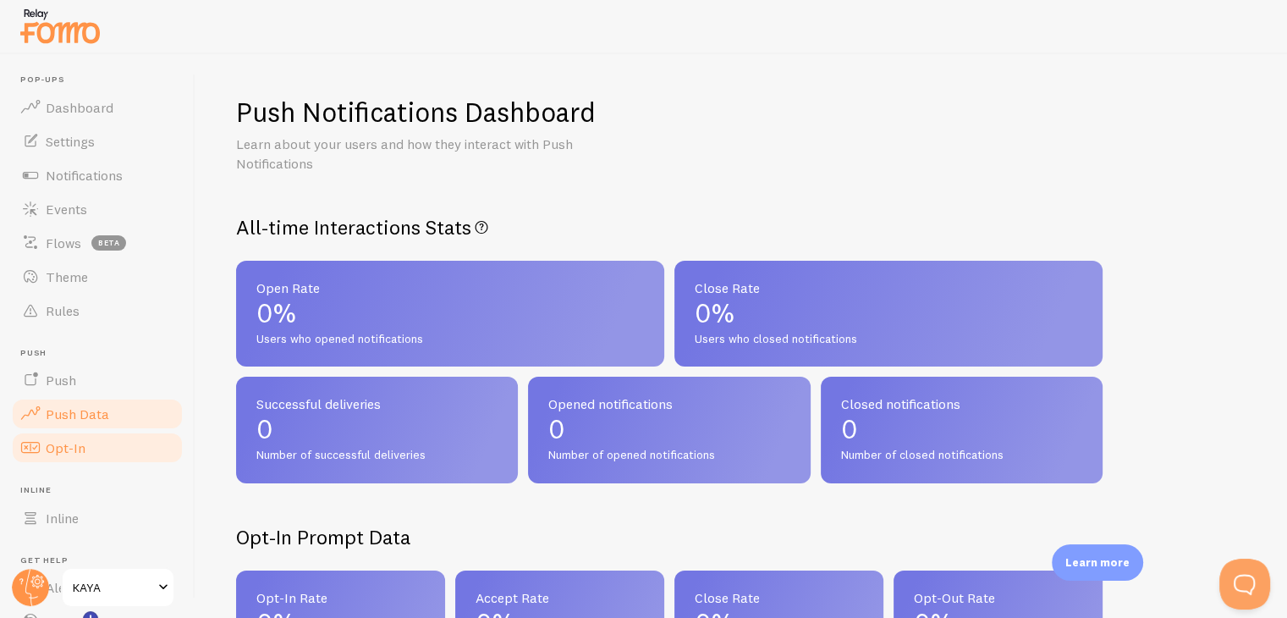
click at [129, 438] on link "Opt-In" at bounding box center [97, 448] width 174 height 34
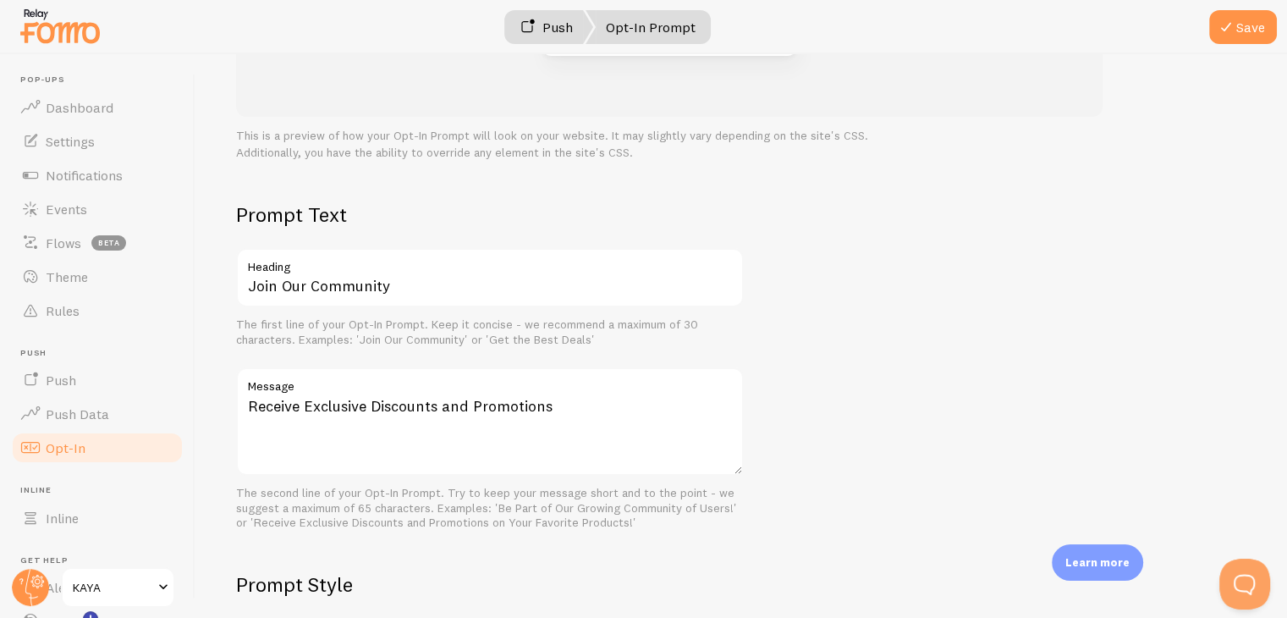
click at [570, 39] on link "Push" at bounding box center [546, 27] width 94 height 34
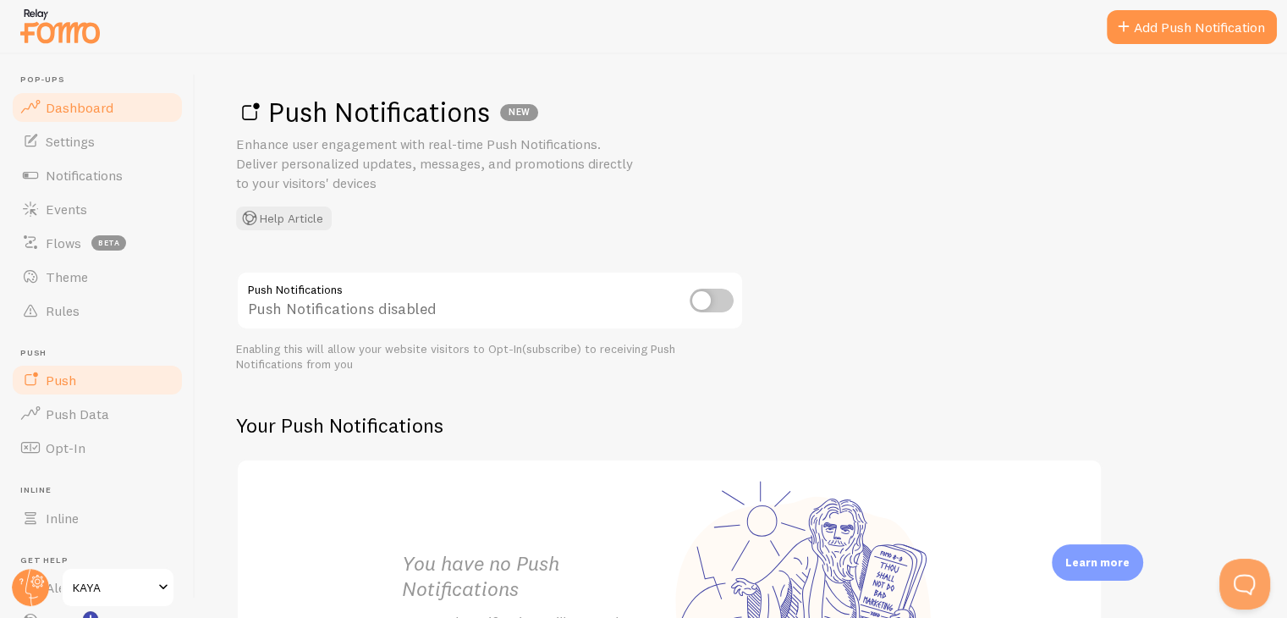
click at [80, 107] on span "Dashboard" at bounding box center [80, 107] width 68 height 17
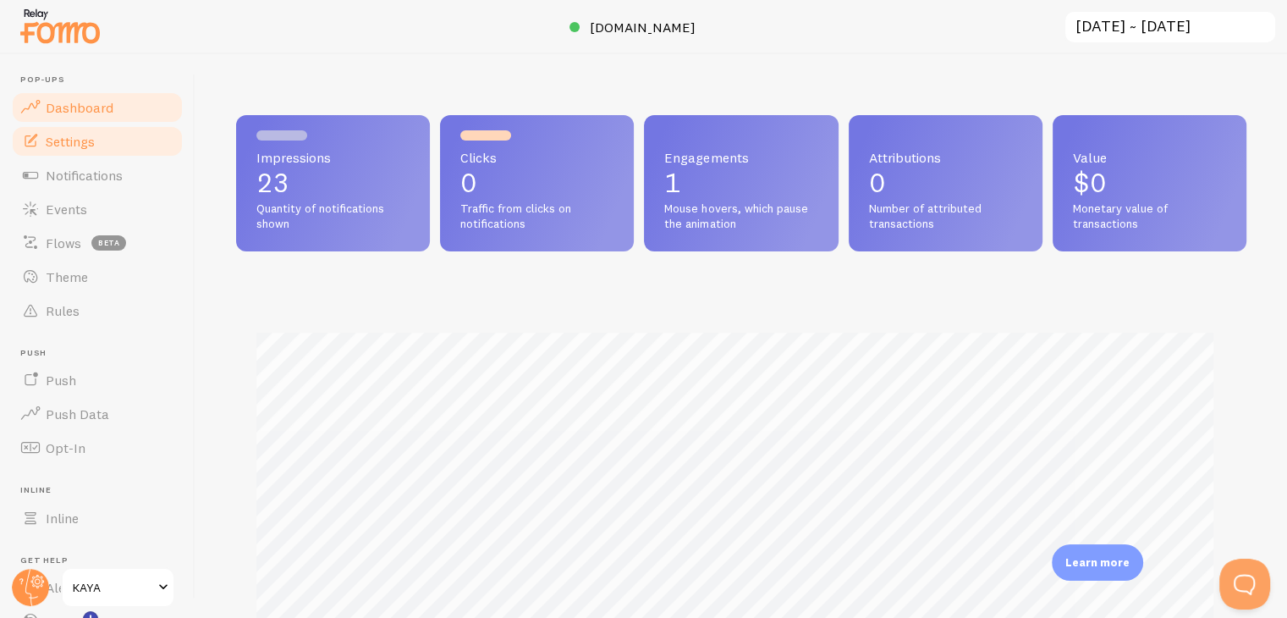
click at [108, 133] on link "Settings" at bounding box center [97, 141] width 174 height 34
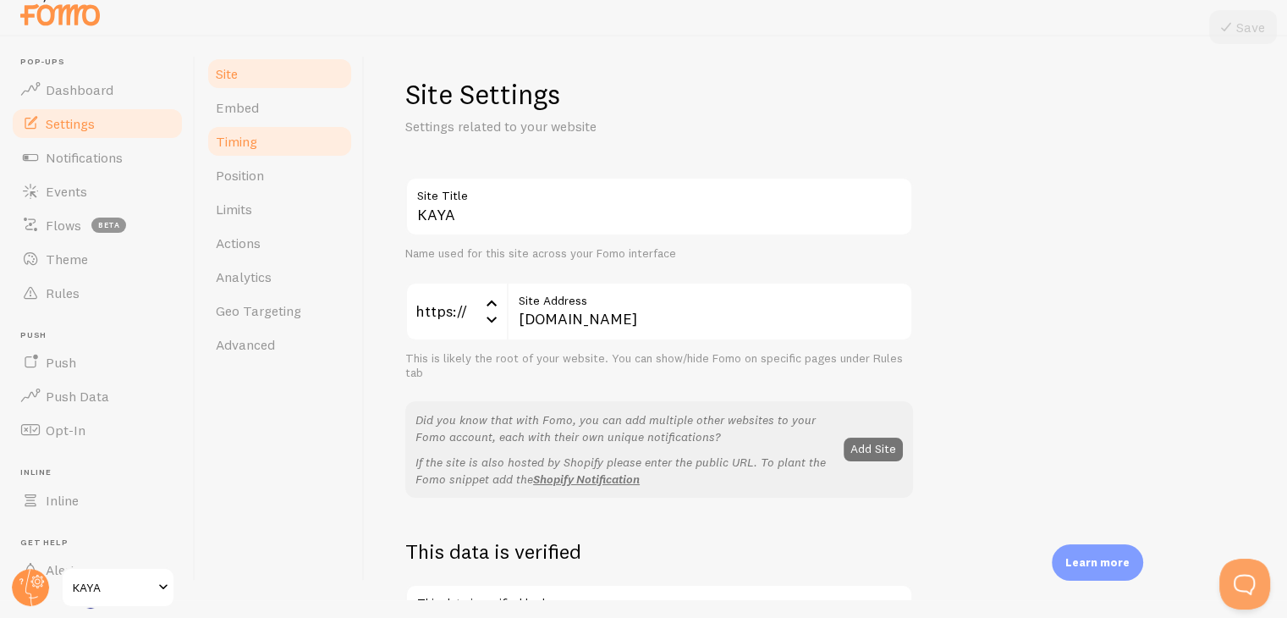
scroll to position [19, 0]
